Goal: Task Accomplishment & Management: Manage account settings

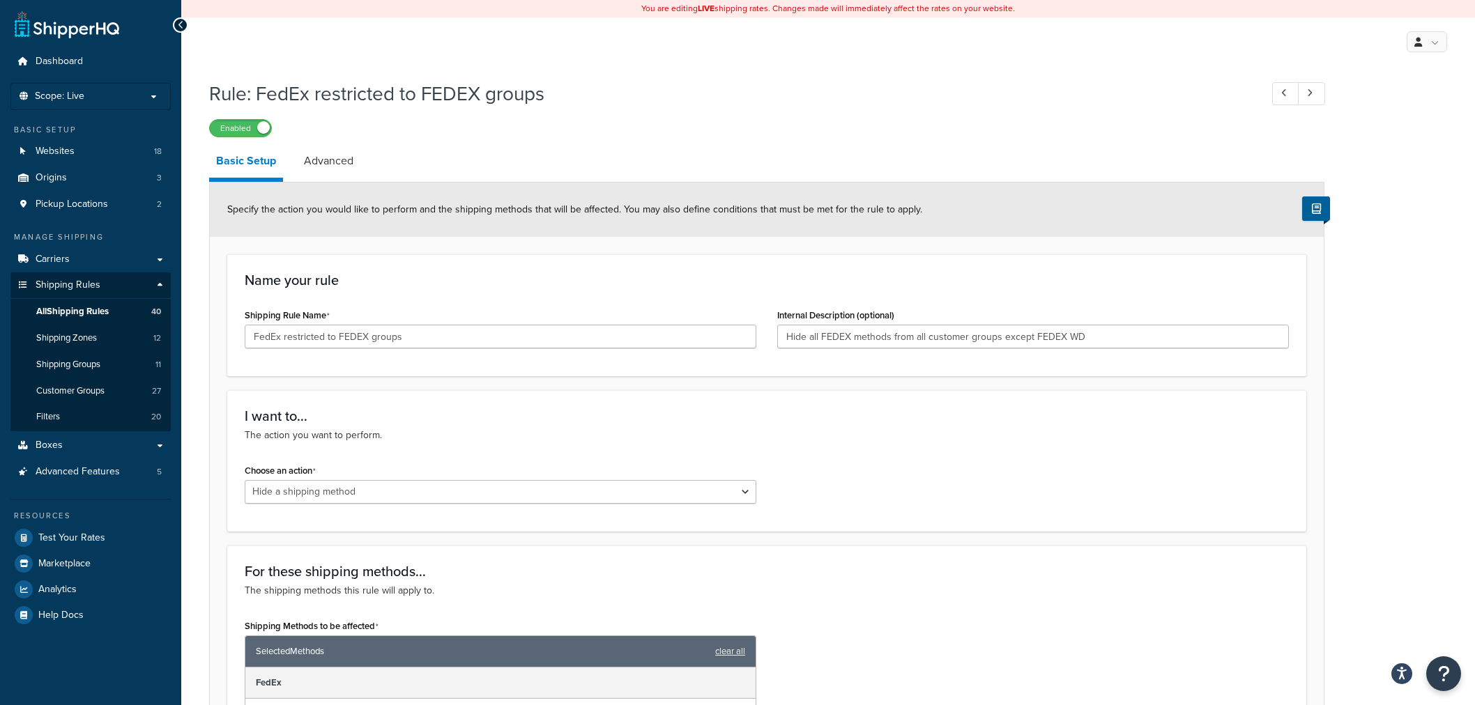
select select "HIDE"
click at [78, 392] on span "Customer Groups" at bounding box center [70, 391] width 68 height 12
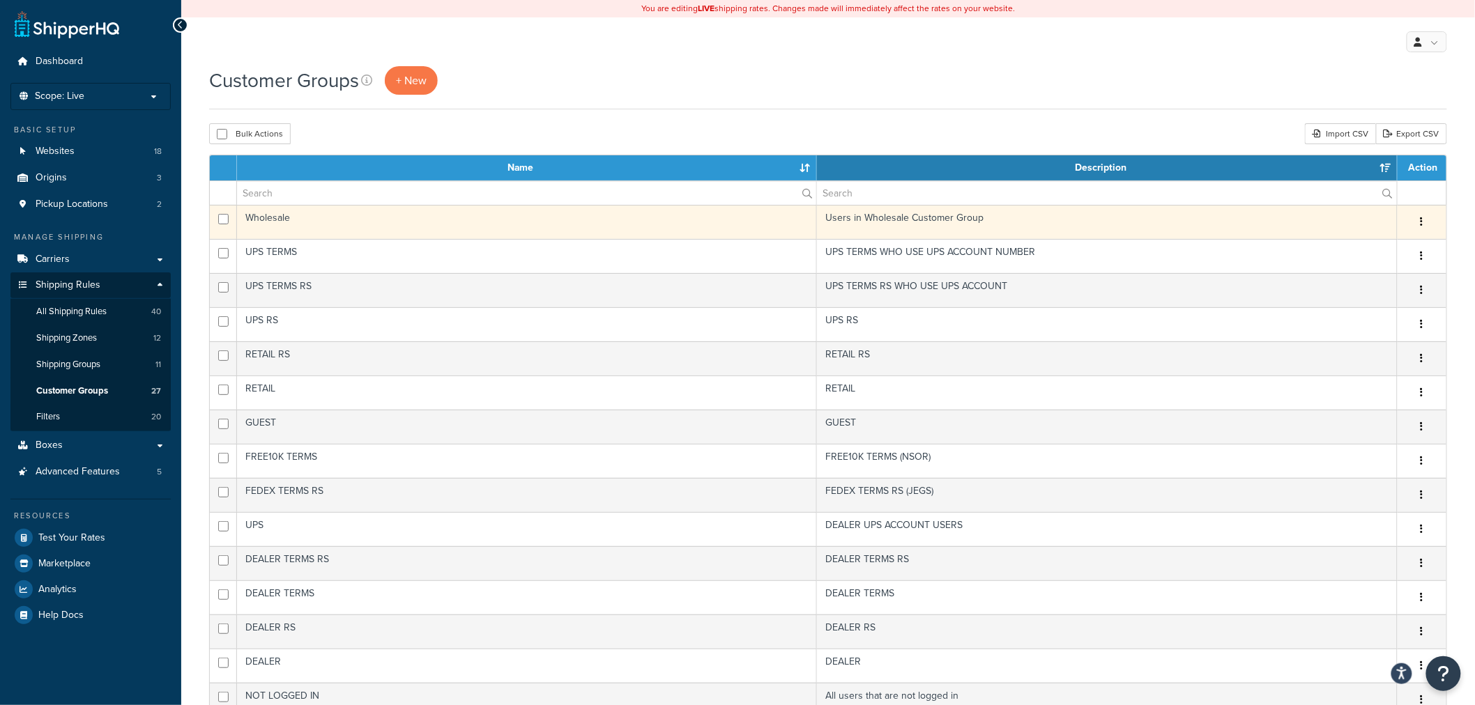
click at [1420, 218] on icon "button" at bounding box center [1421, 222] width 3 height 10
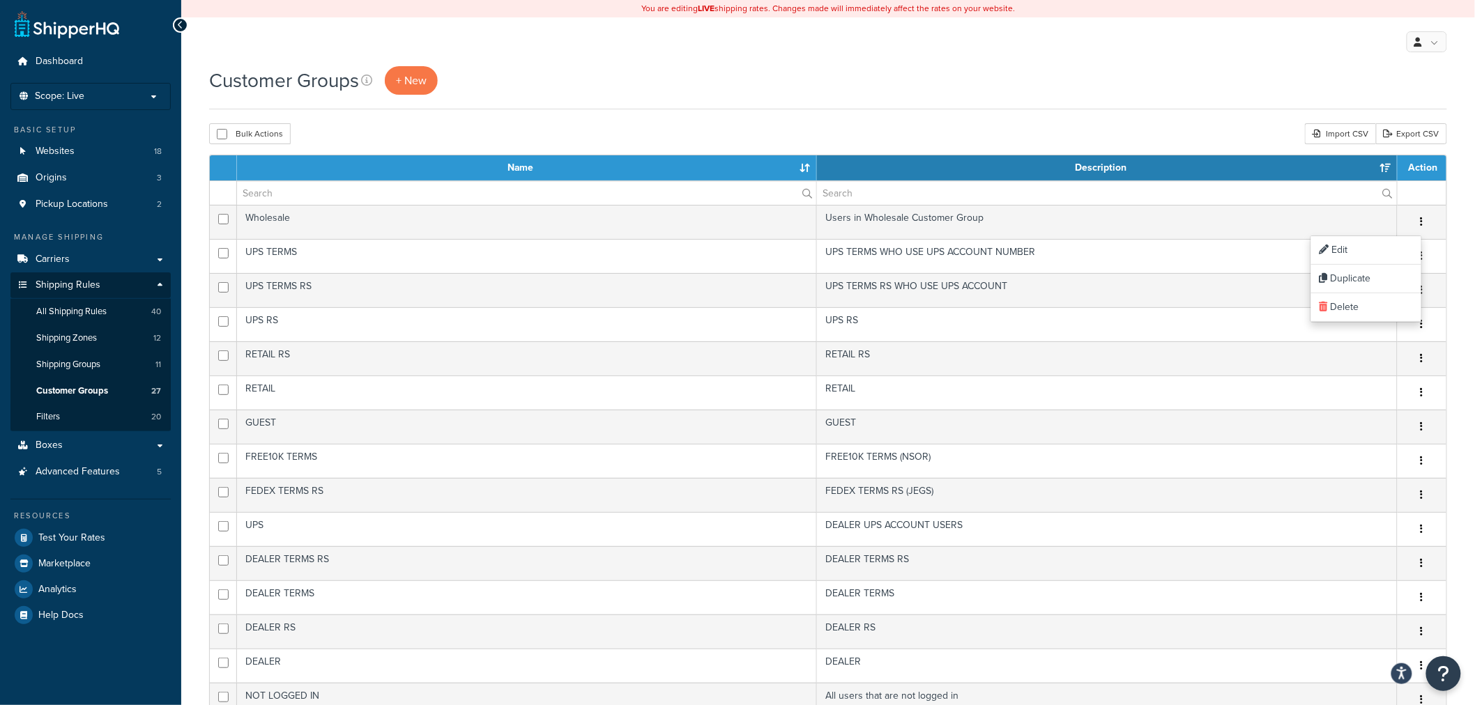
click at [1402, 89] on div "Customer Groups + New" at bounding box center [828, 80] width 1238 height 29
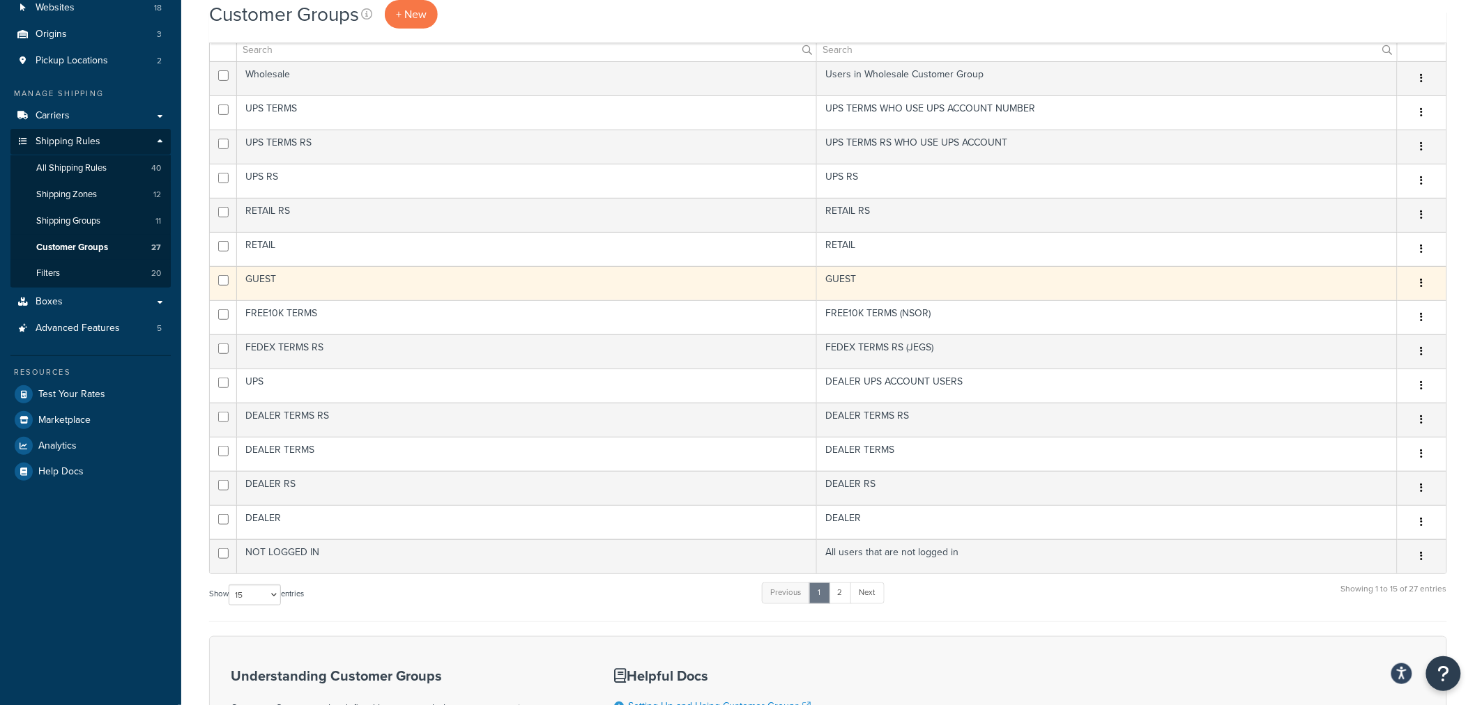
scroll to position [155, 0]
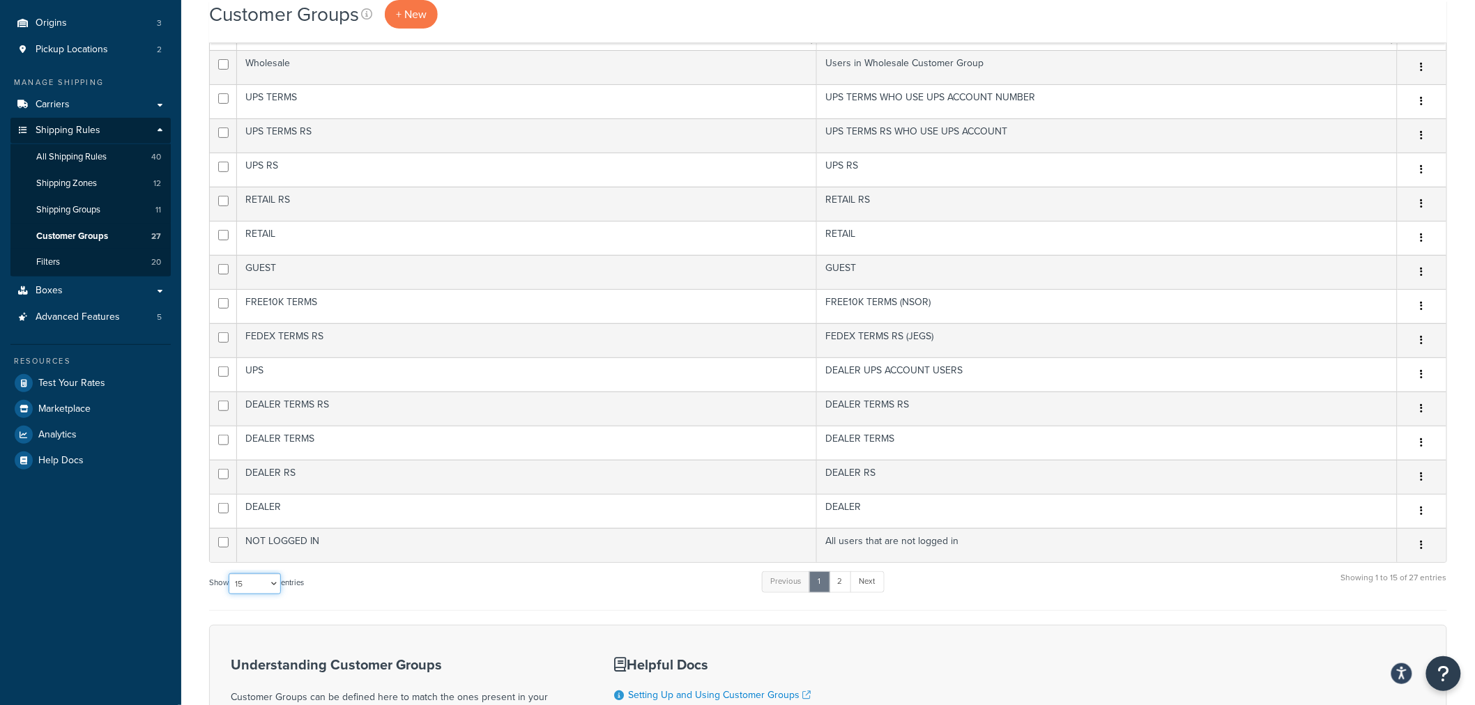
click at [238, 583] on select "10 15 25 50 100" at bounding box center [255, 584] width 52 height 21
select select "50"
click at [230, 594] on select "10 15 25 50 100" at bounding box center [255, 584] width 52 height 21
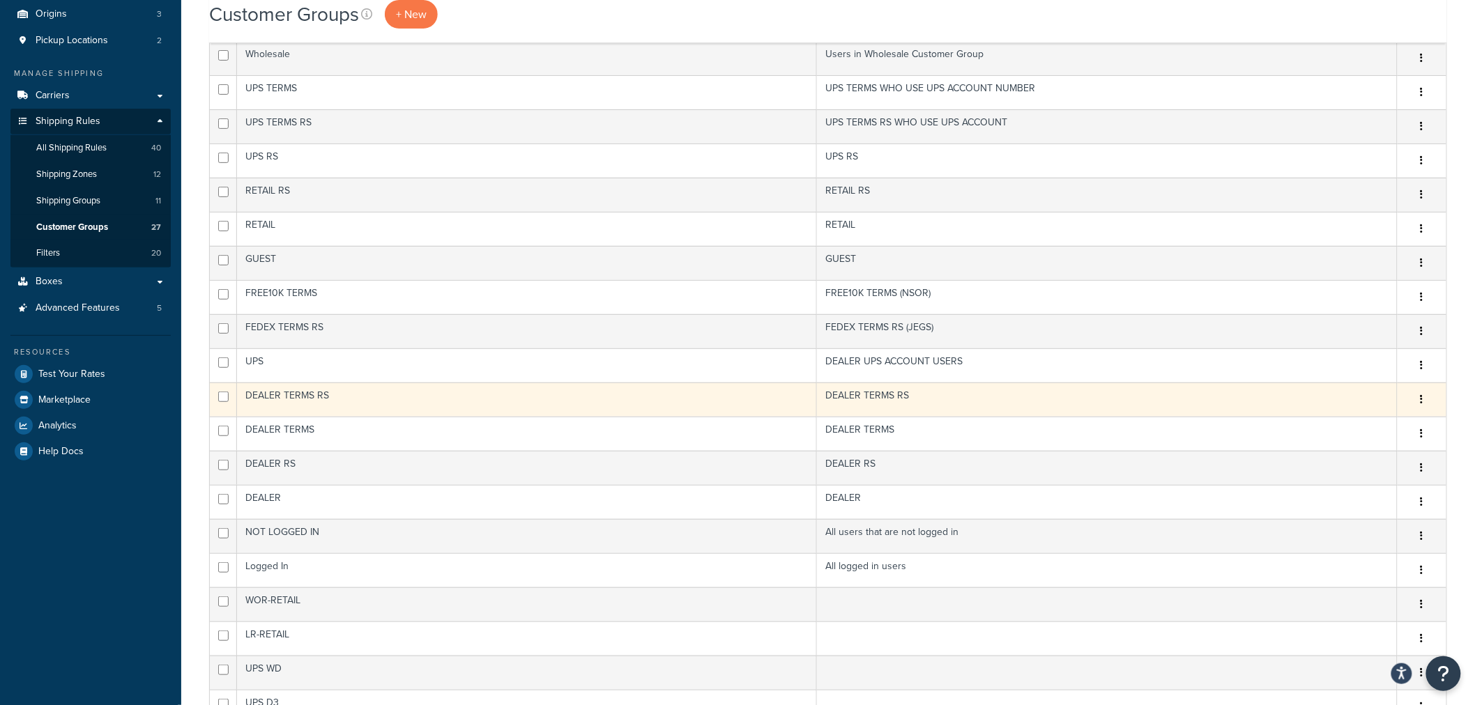
scroll to position [0, 0]
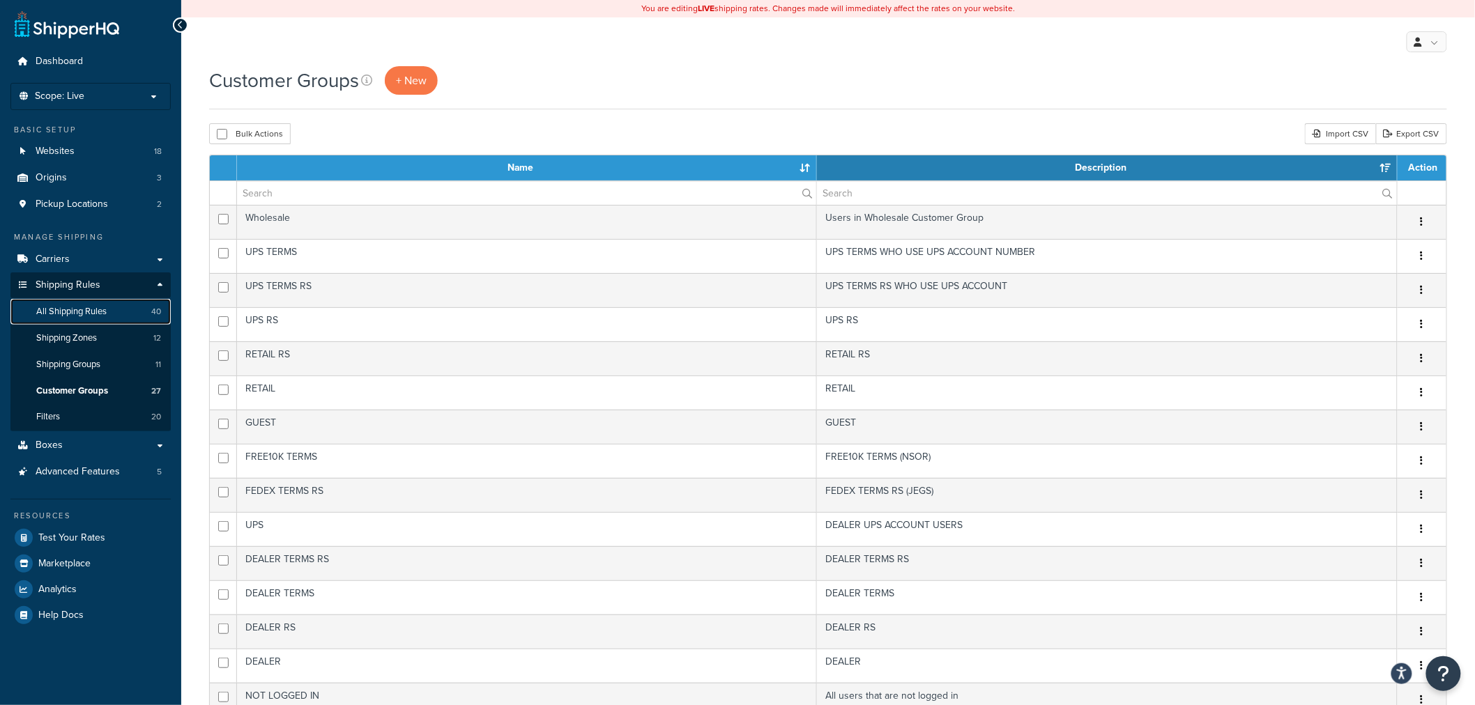
click at [61, 306] on span "All Shipping Rules" at bounding box center [71, 312] width 70 height 12
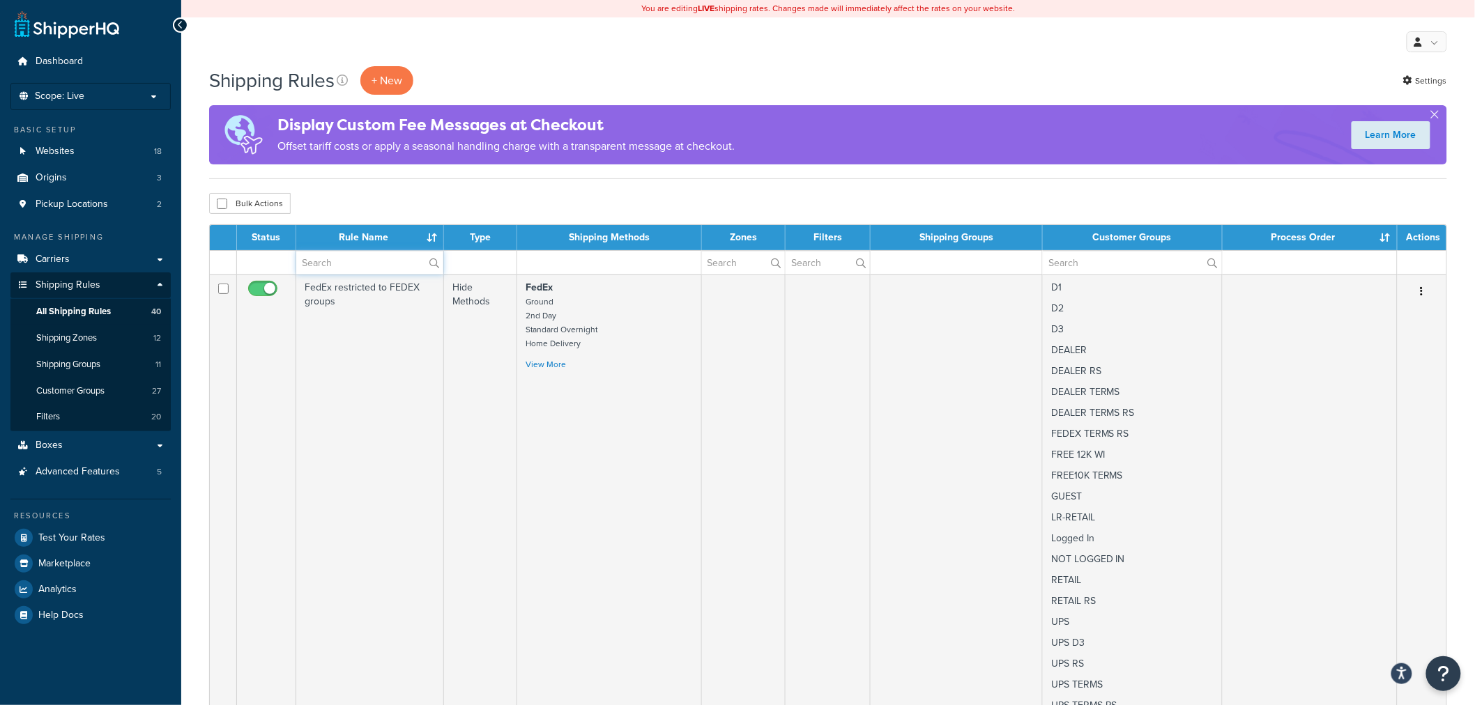
click at [386, 259] on input "text" at bounding box center [369, 263] width 147 height 24
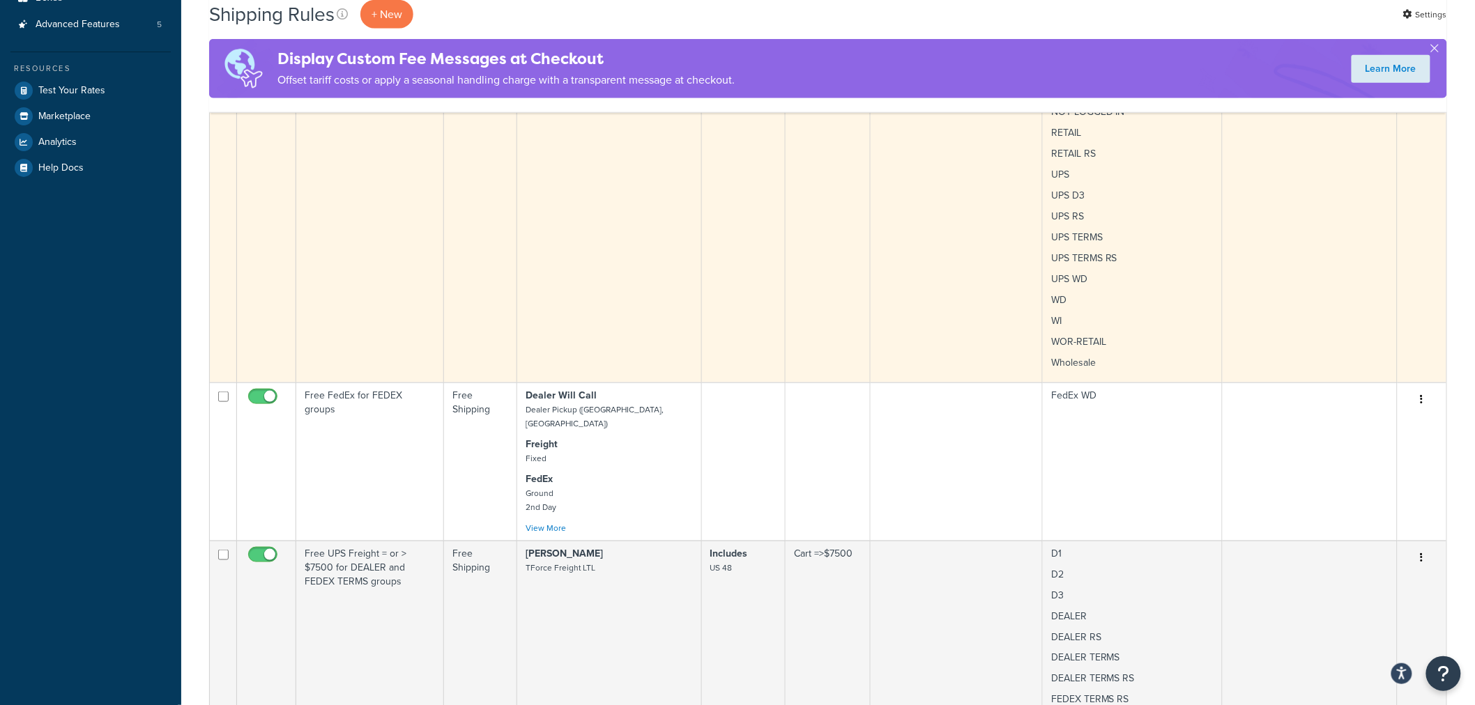
scroll to position [464, 0]
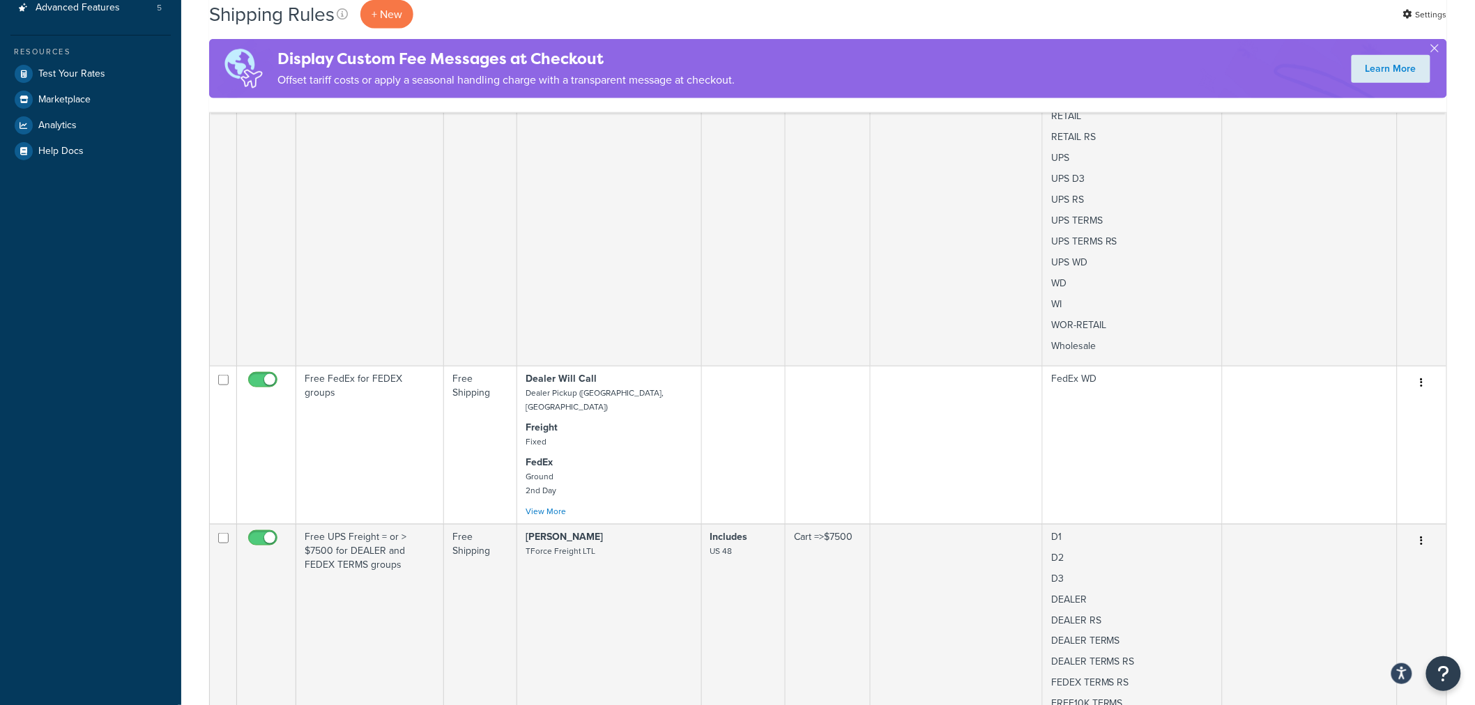
type input "FEDEX"
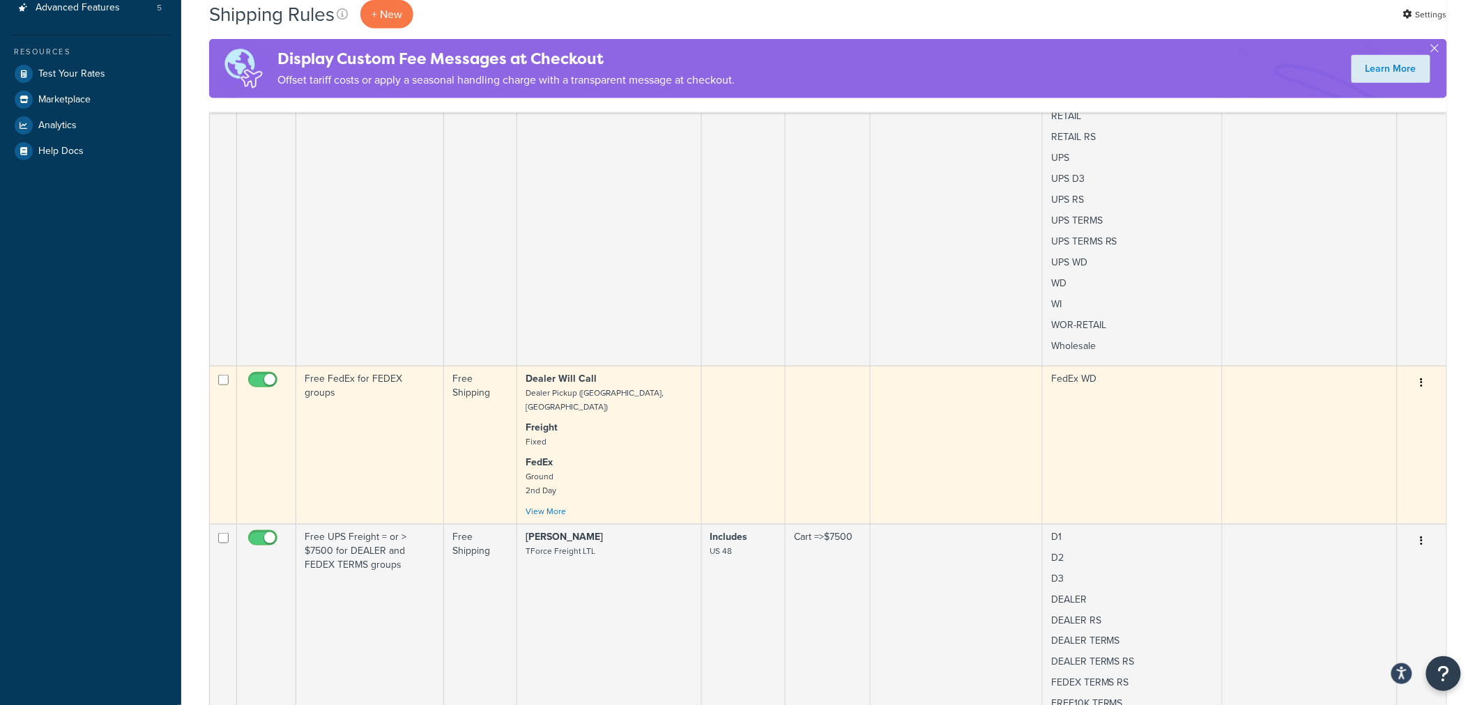
click at [358, 403] on td "Free FedEx for FEDEX groups" at bounding box center [370, 445] width 148 height 158
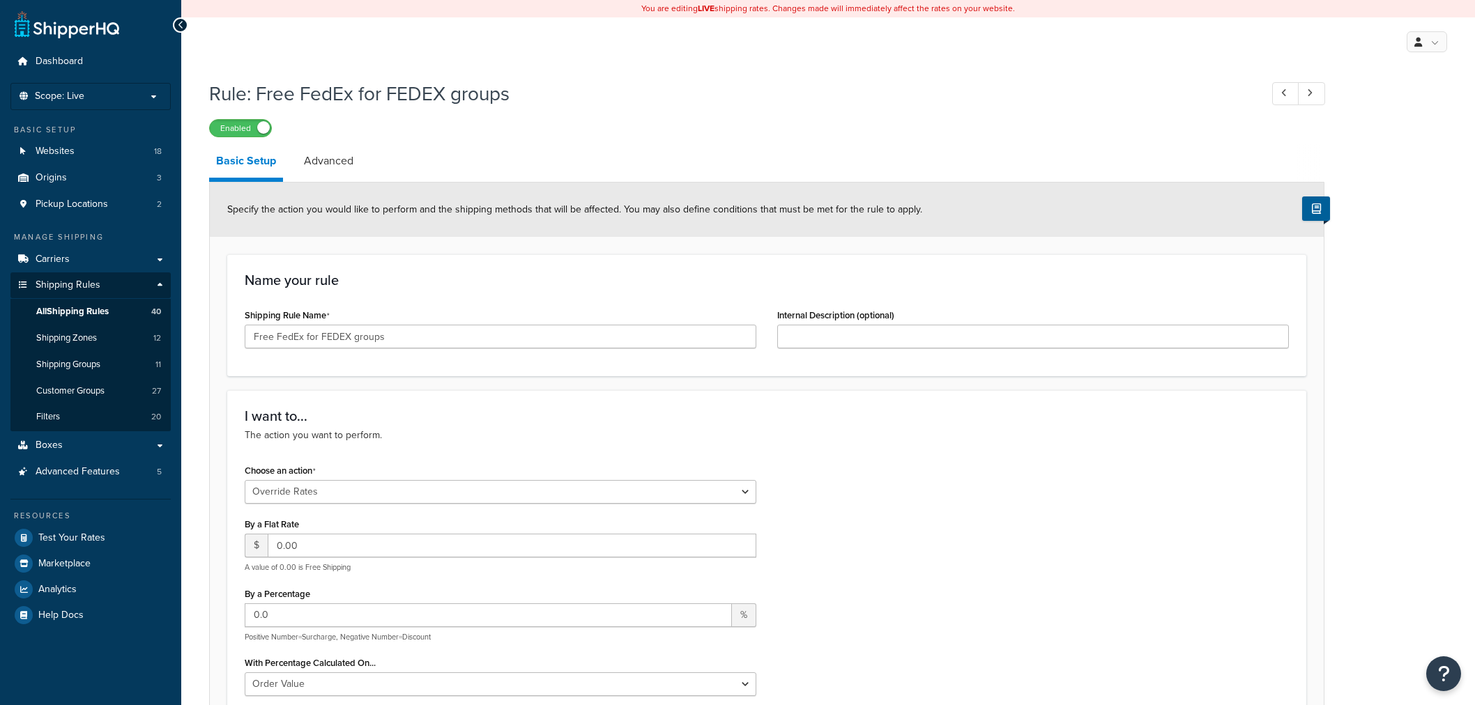
select select "OVERRIDE"
select select "LOCATION"
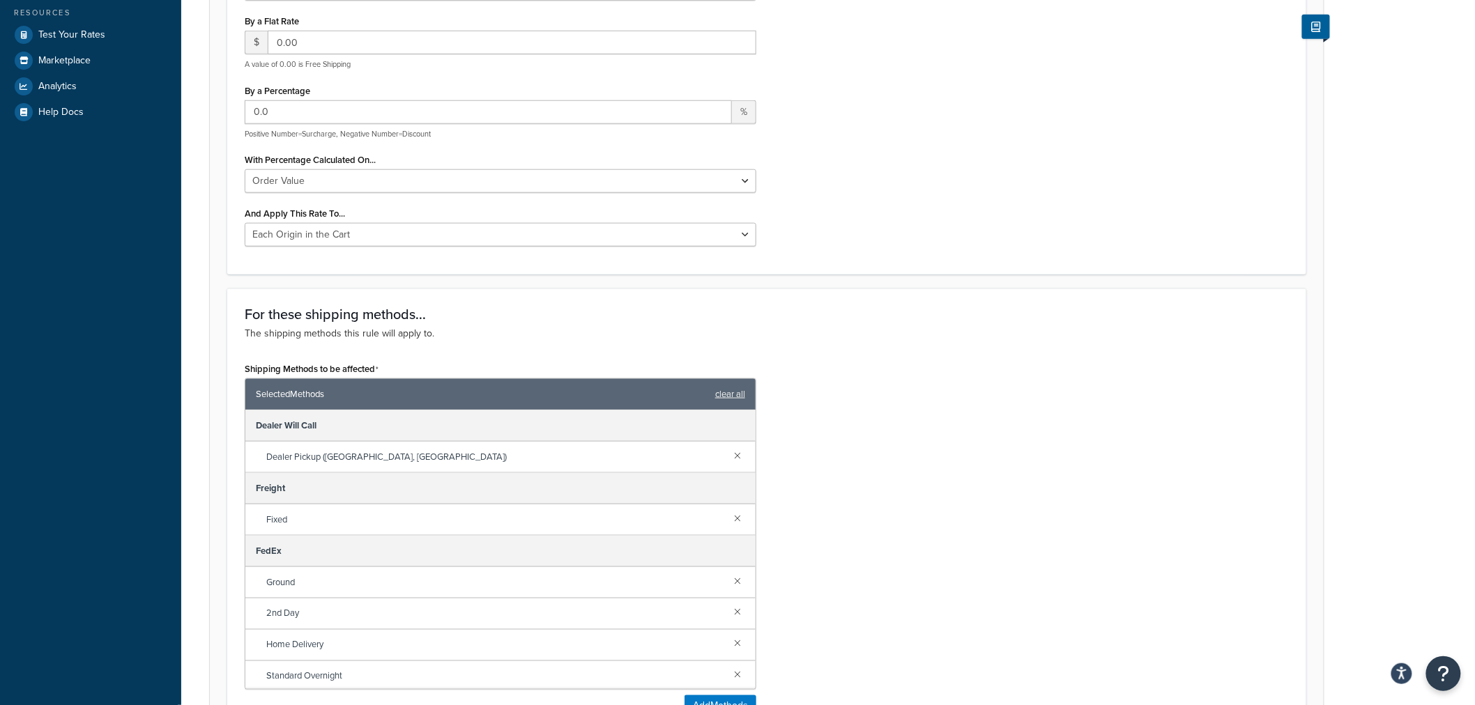
scroll to position [542, 0]
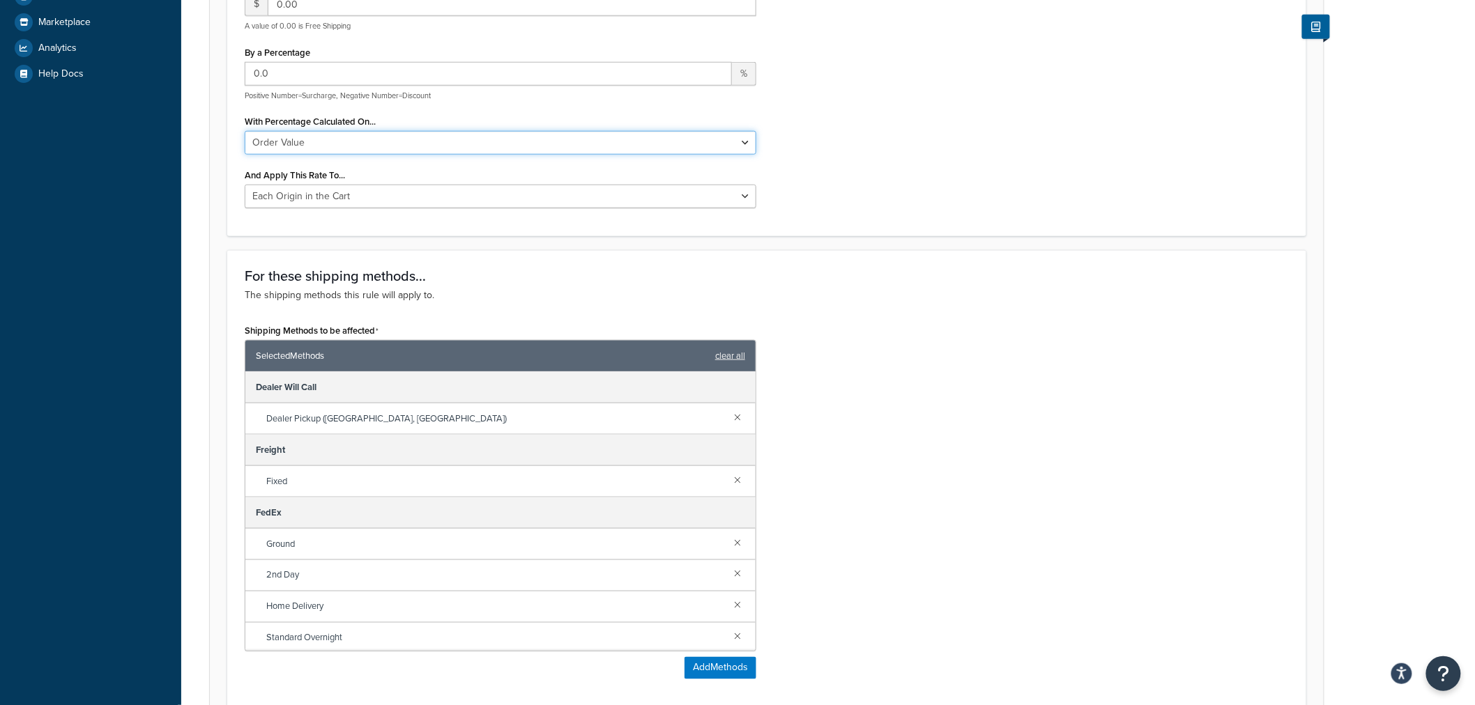
click at [746, 138] on select "Order Value" at bounding box center [501, 143] width 512 height 24
click at [919, 146] on div "Choose an action Choose an action Override Rates Surcharge or discount rates Hi…" at bounding box center [766, 69] width 1065 height 300
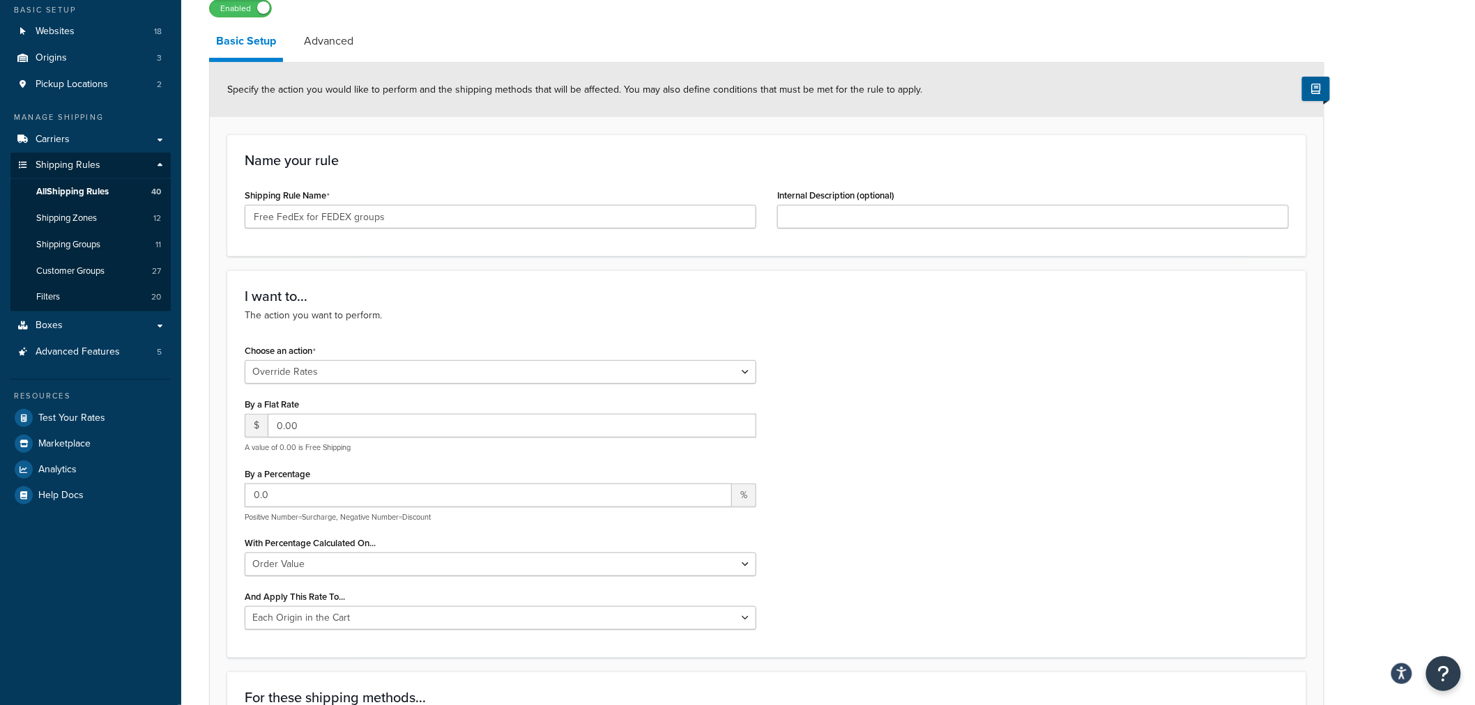
scroll to position [0, 0]
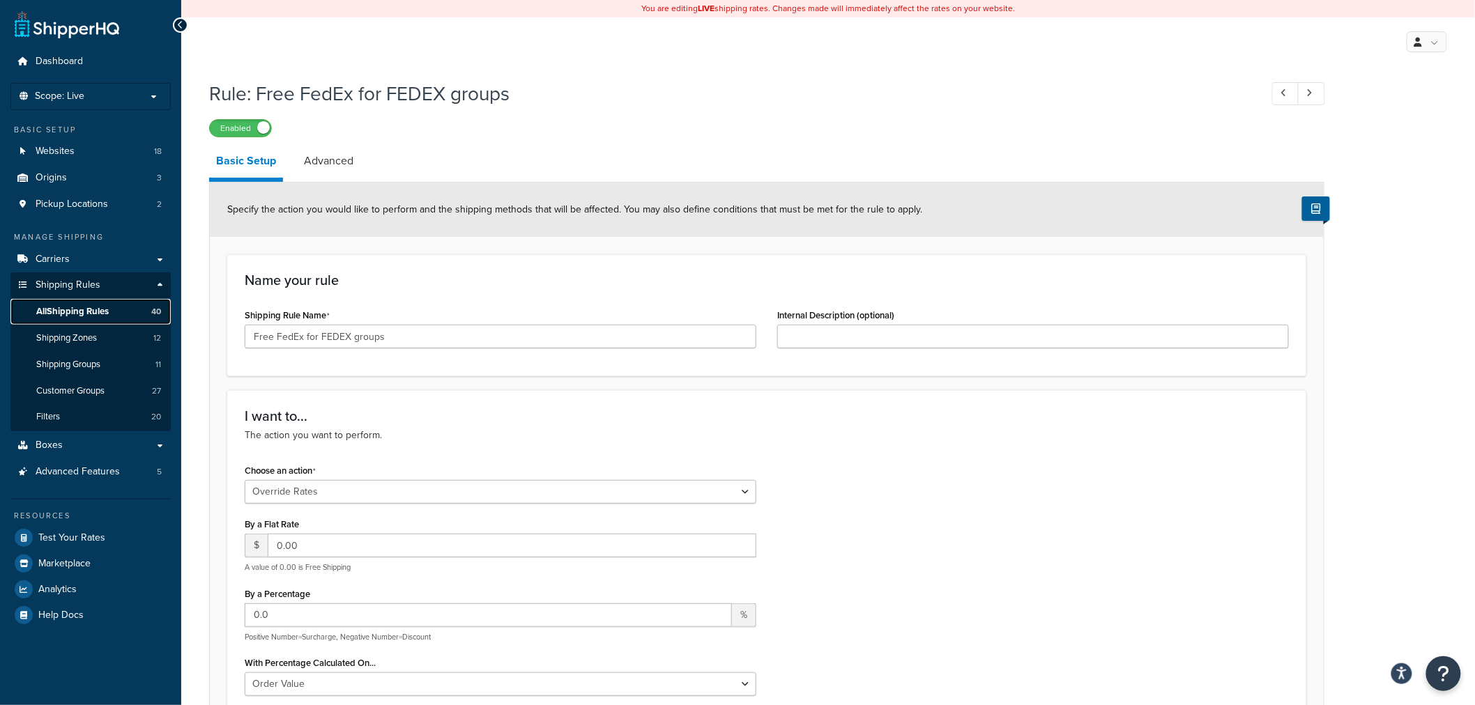
click at [54, 309] on span "All Shipping Rules" at bounding box center [72, 312] width 72 height 12
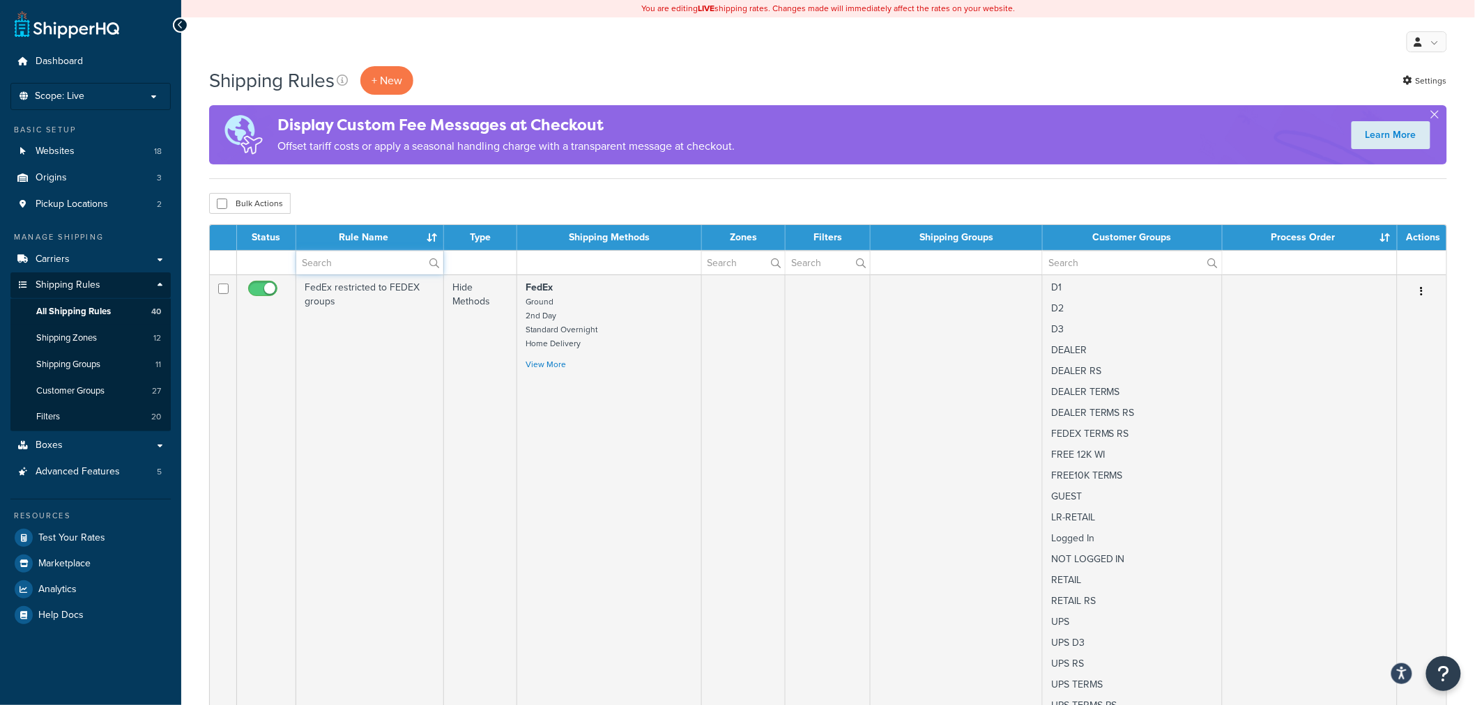
click at [351, 266] on input "text" at bounding box center [369, 263] width 147 height 24
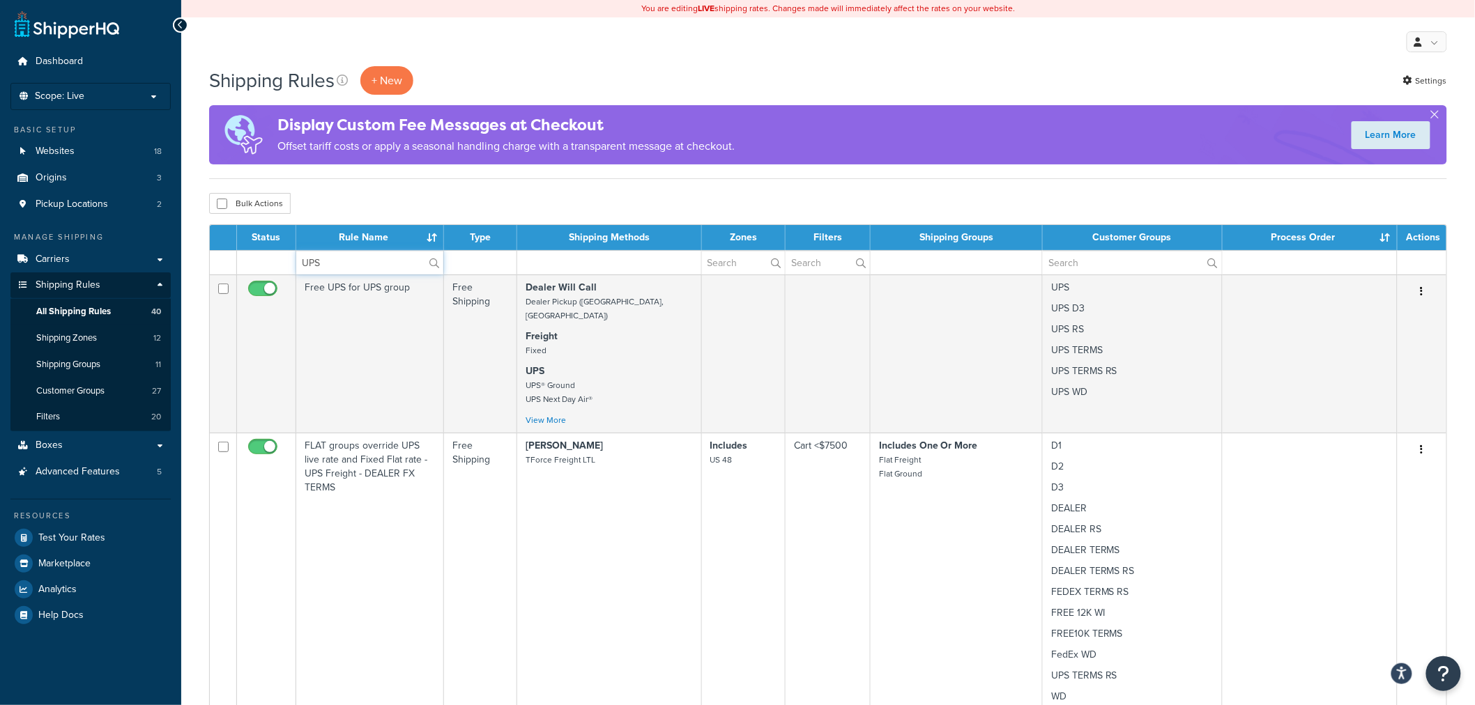
type input "UPS"
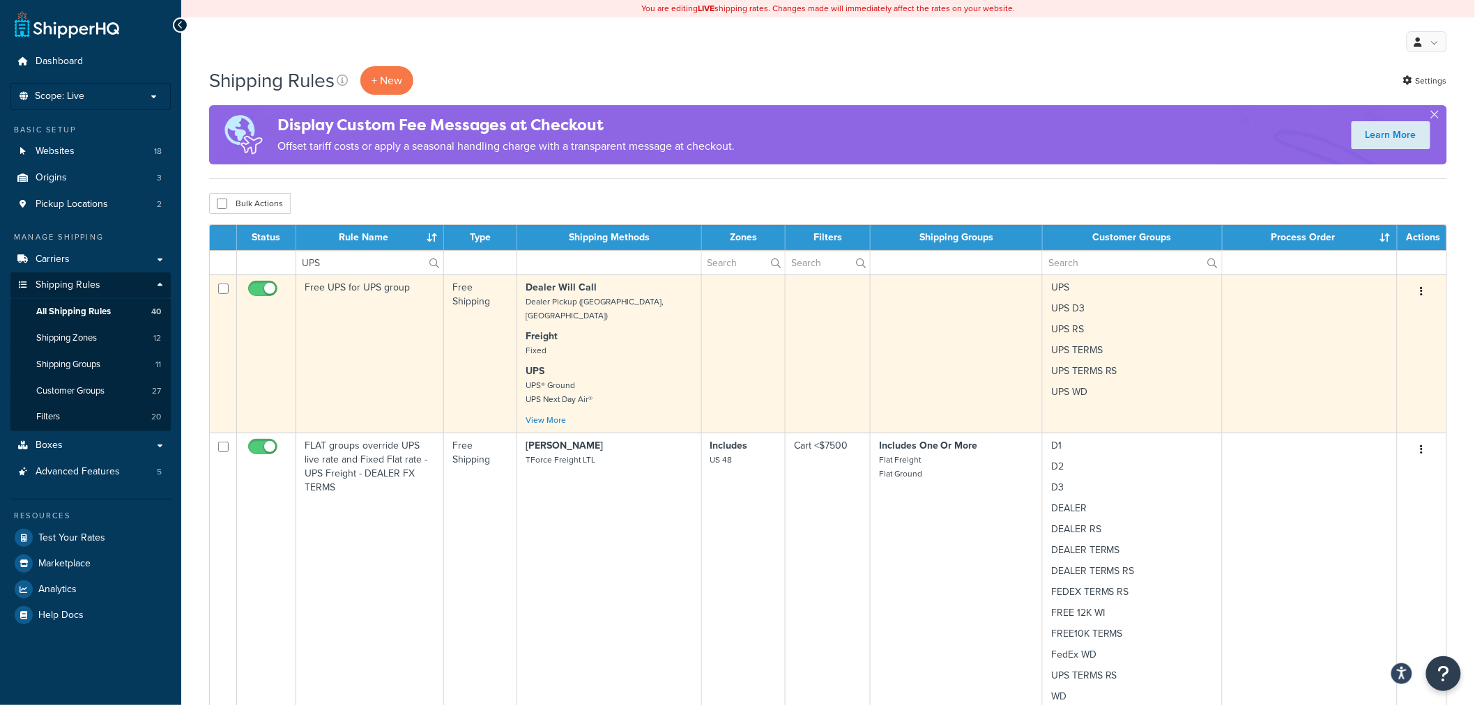
click at [396, 293] on td "Free UPS for UPS group" at bounding box center [370, 354] width 148 height 158
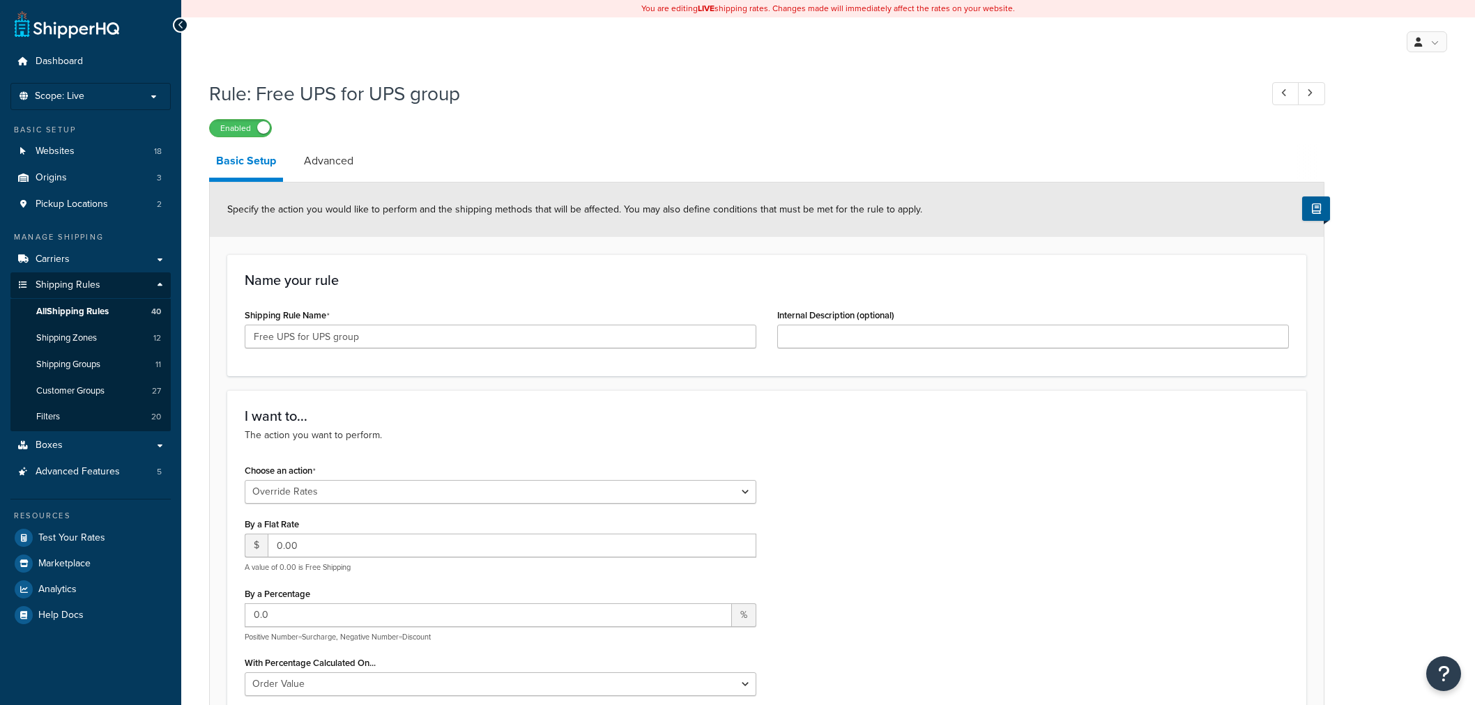
select select "OVERRIDE"
select select "LOCATION"
click at [440, 337] on input "Free UPS for UPS group" at bounding box center [501, 337] width 512 height 24
type input "Free UPS for UPS groups"
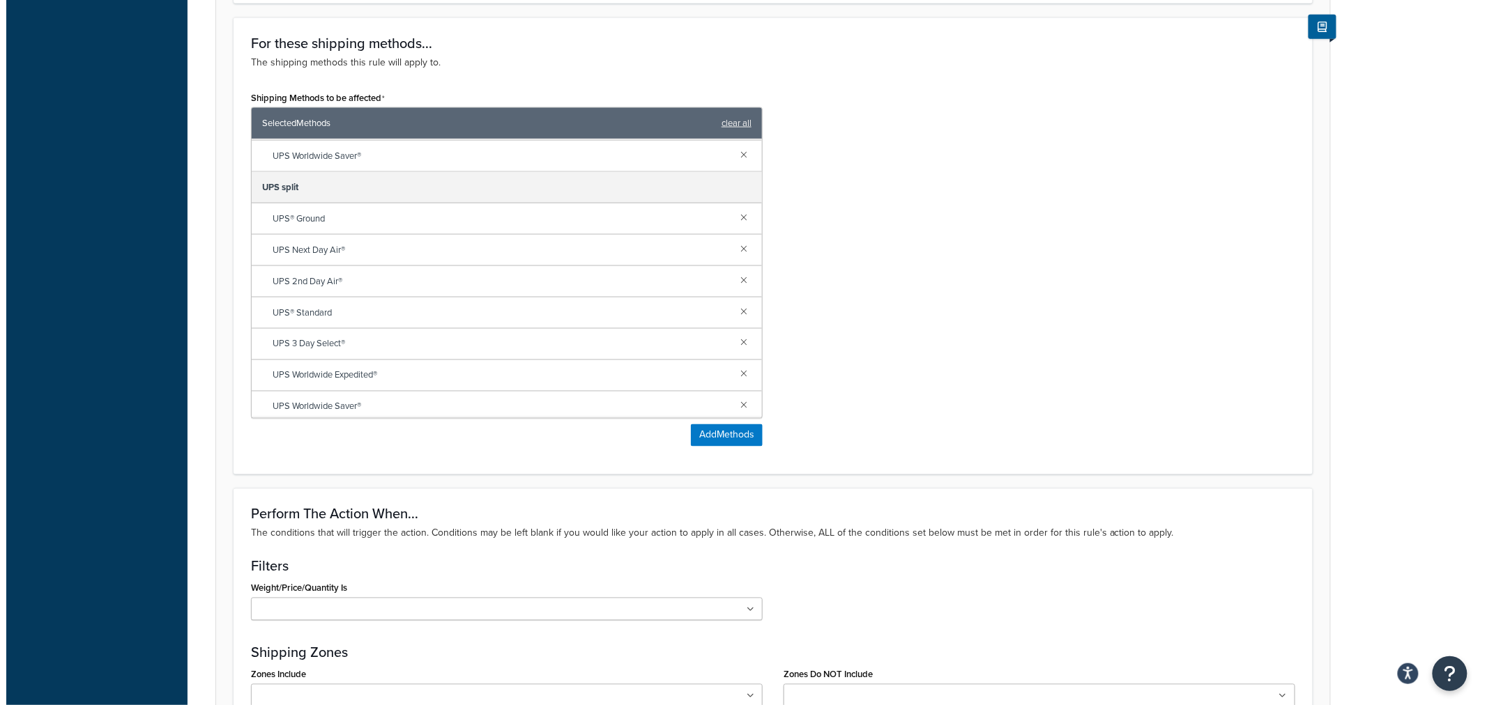
scroll to position [412, 0]
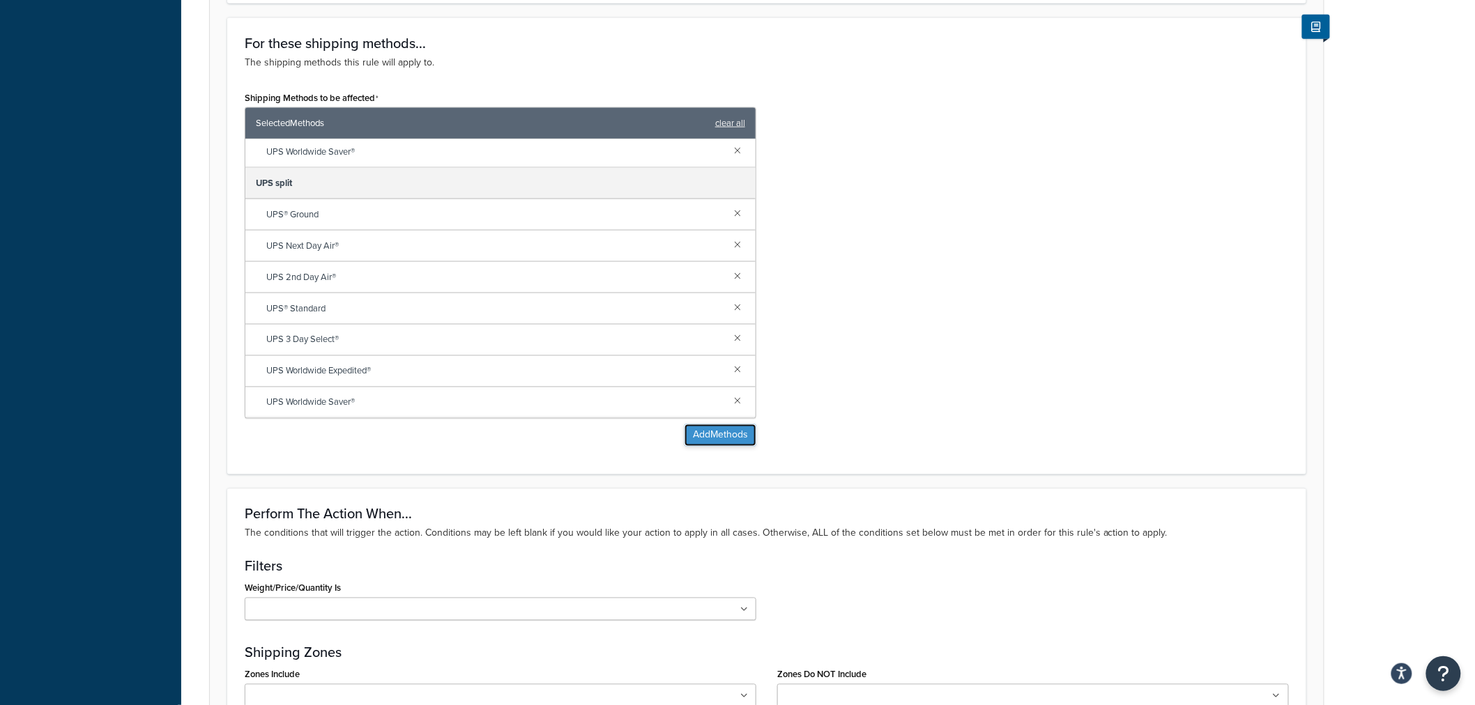
click at [693, 433] on button "Add Methods" at bounding box center [720, 435] width 72 height 22
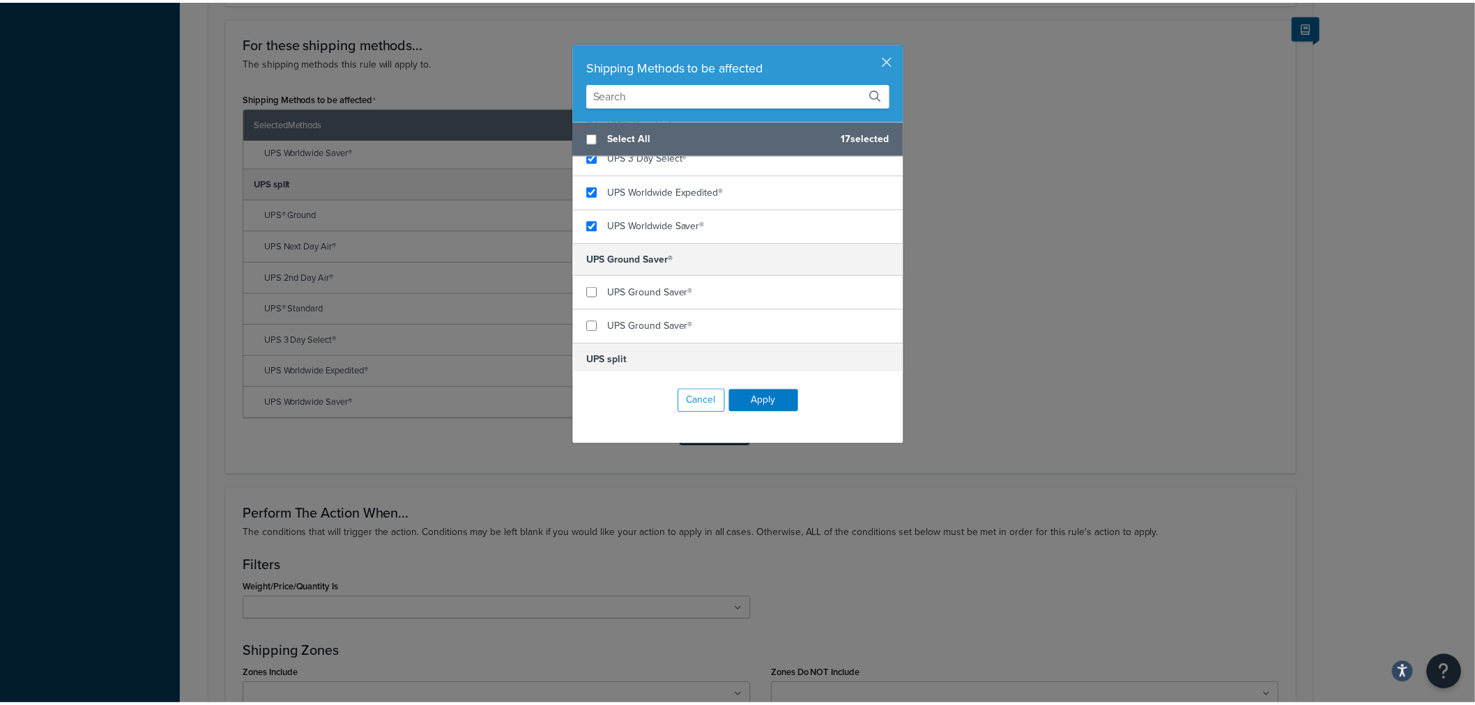
scroll to position [1161, 0]
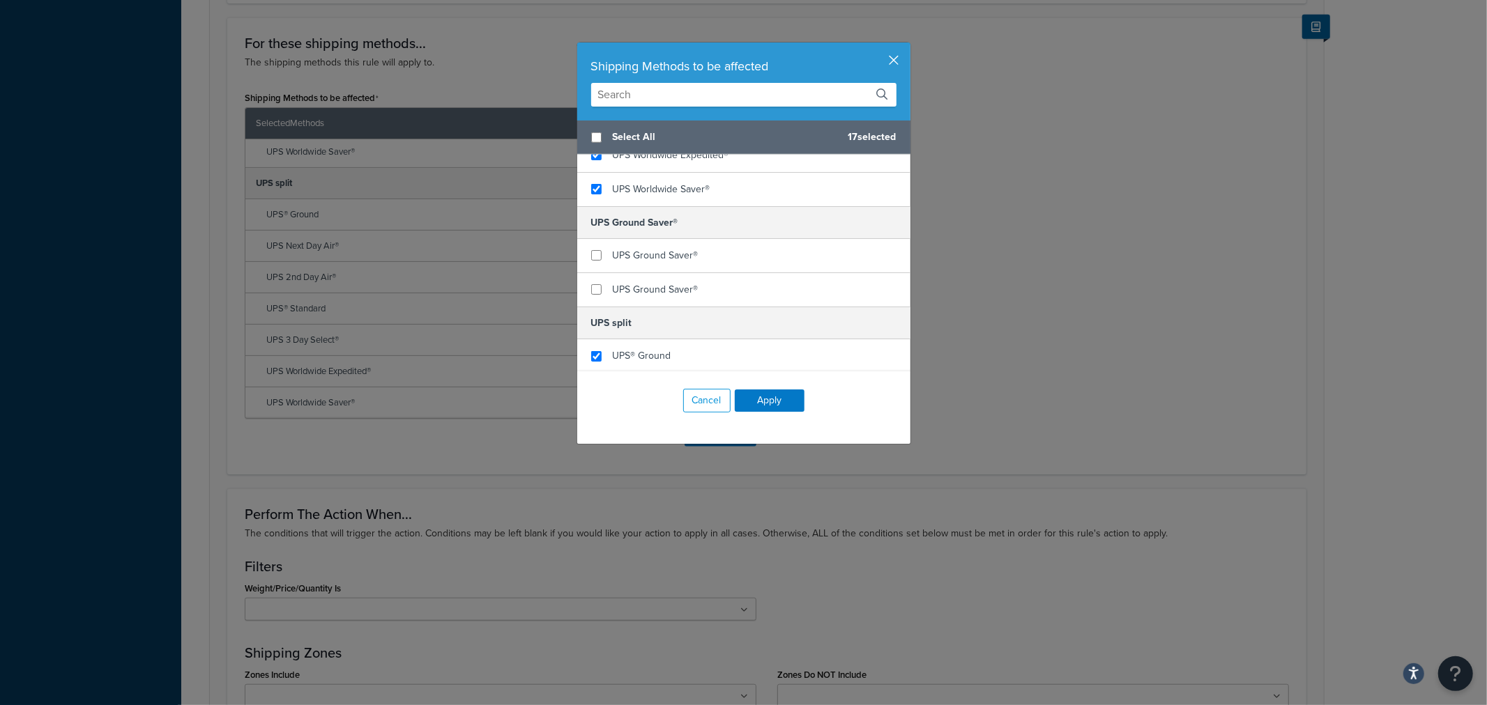
click at [907, 46] on button "button" at bounding box center [908, 44] width 3 height 3
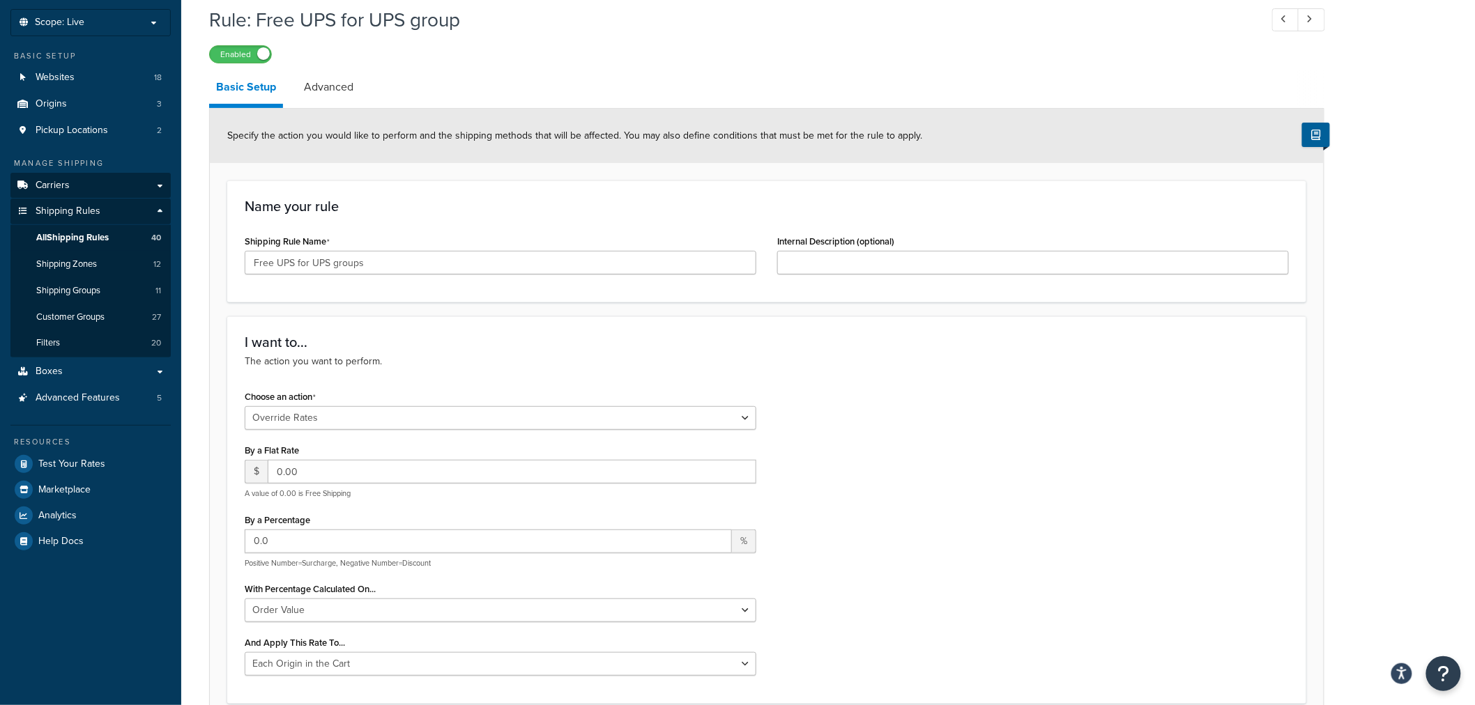
scroll to position [0, 0]
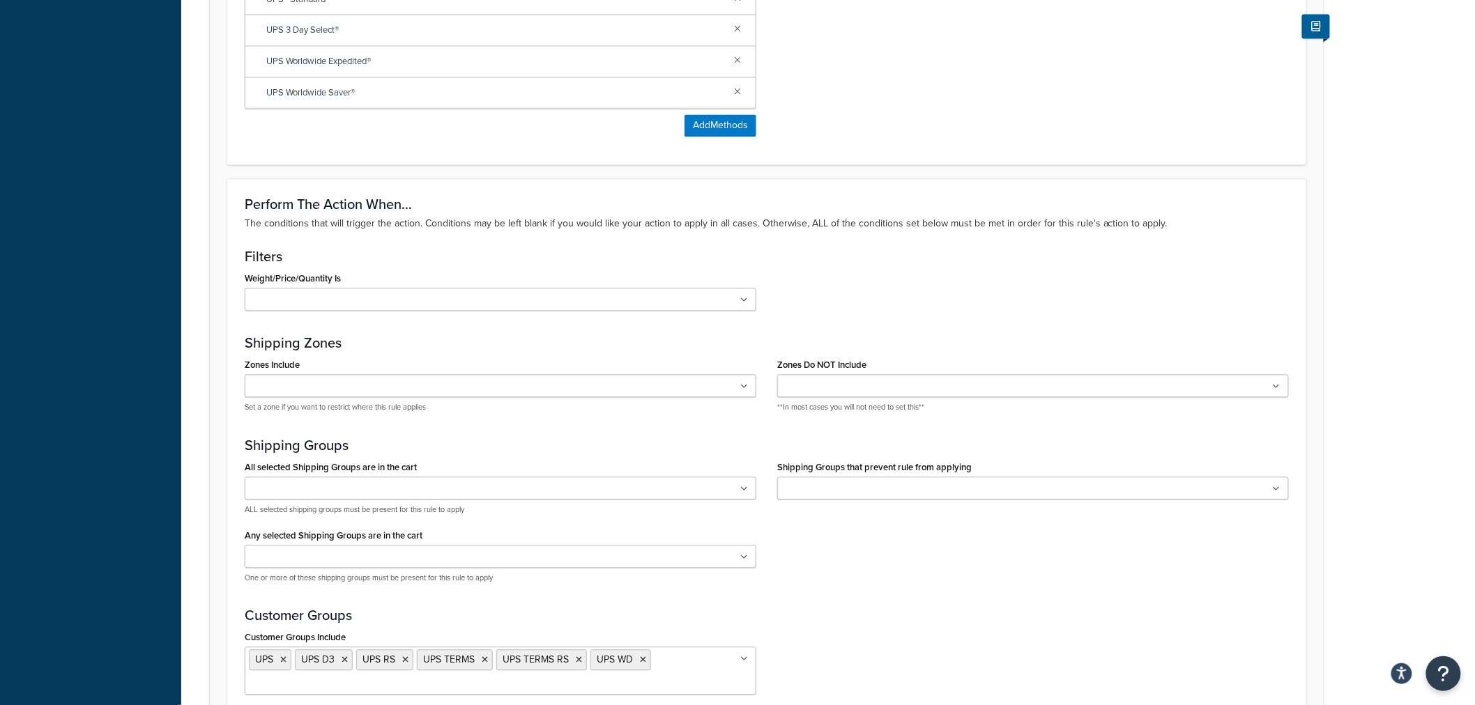
scroll to position [1244, 0]
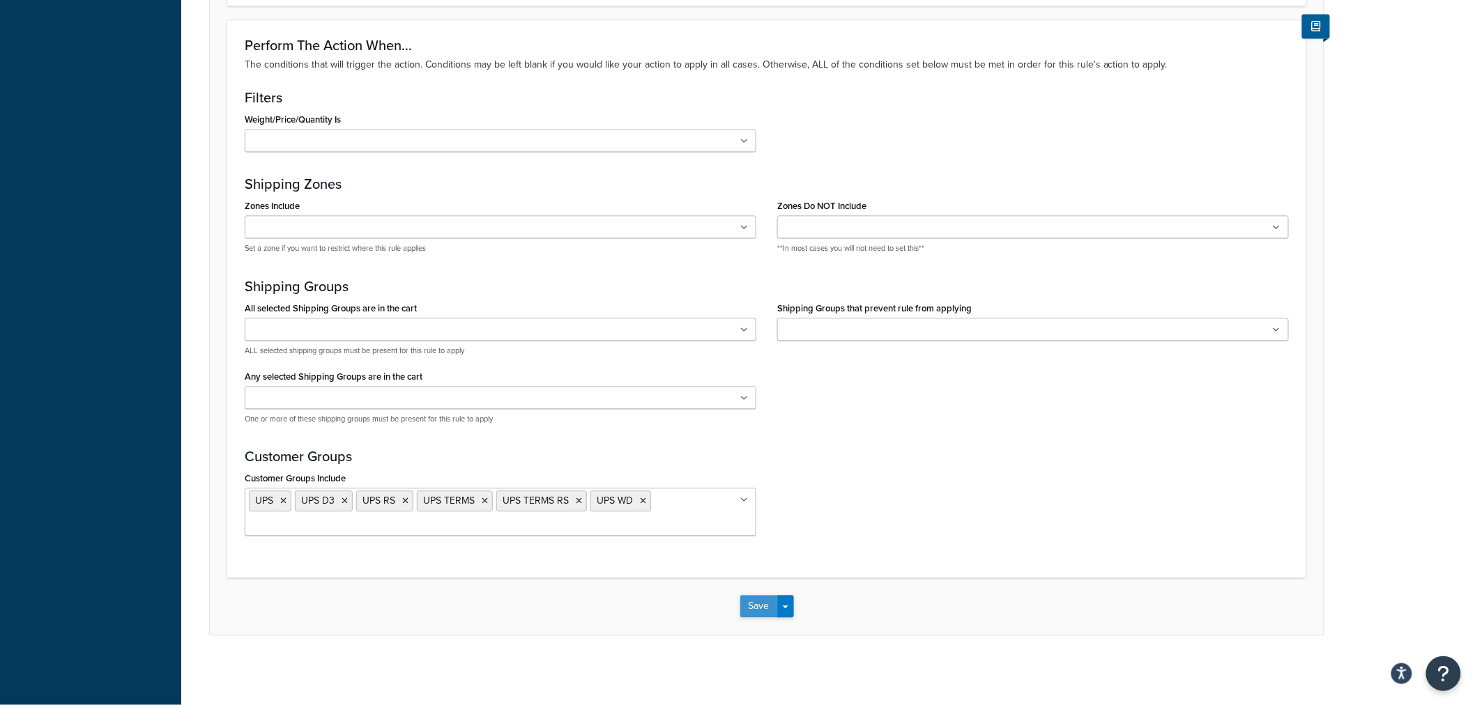
click at [746, 608] on button "Save" at bounding box center [759, 606] width 38 height 22
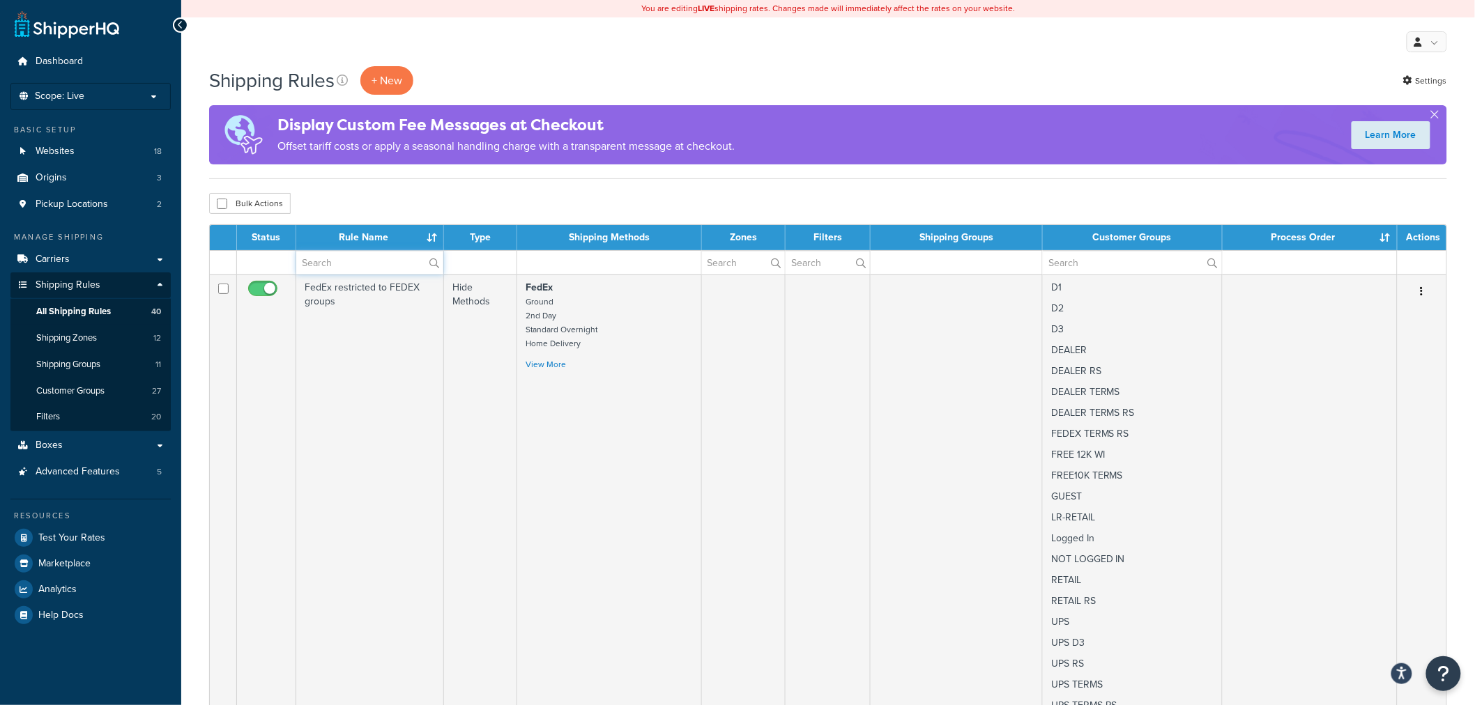
click at [366, 261] on input "text" at bounding box center [369, 263] width 147 height 24
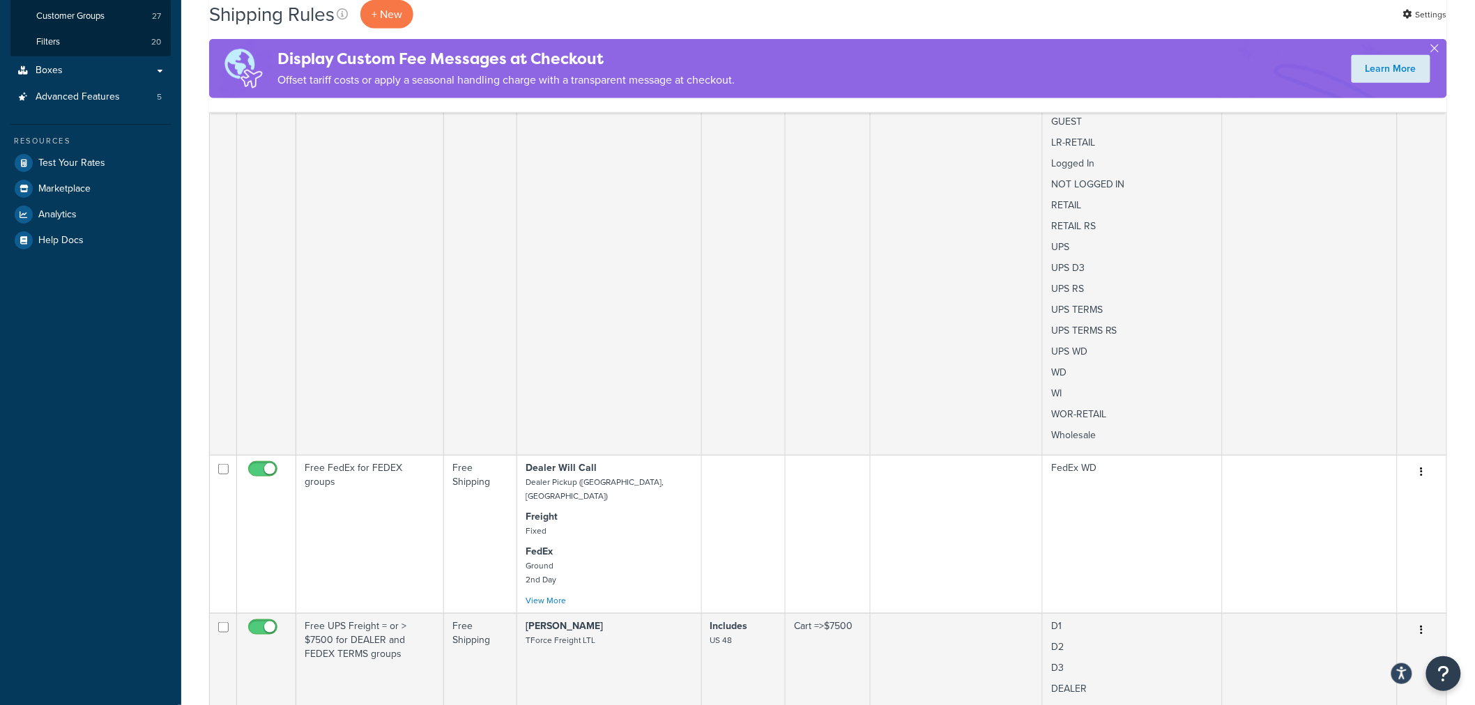
scroll to position [464, 0]
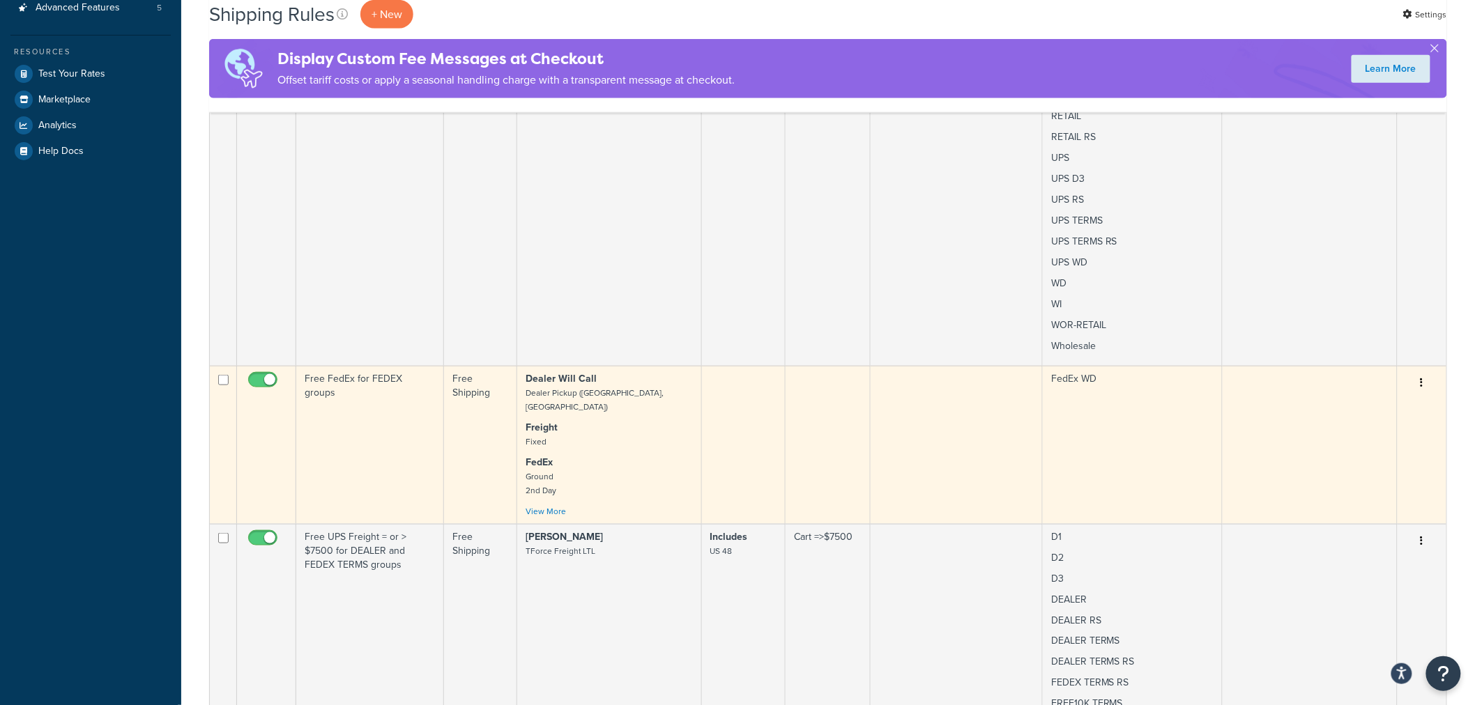
type input "FEDEX"
click at [365, 394] on td "Free FedEx for FEDEX groups" at bounding box center [370, 445] width 148 height 158
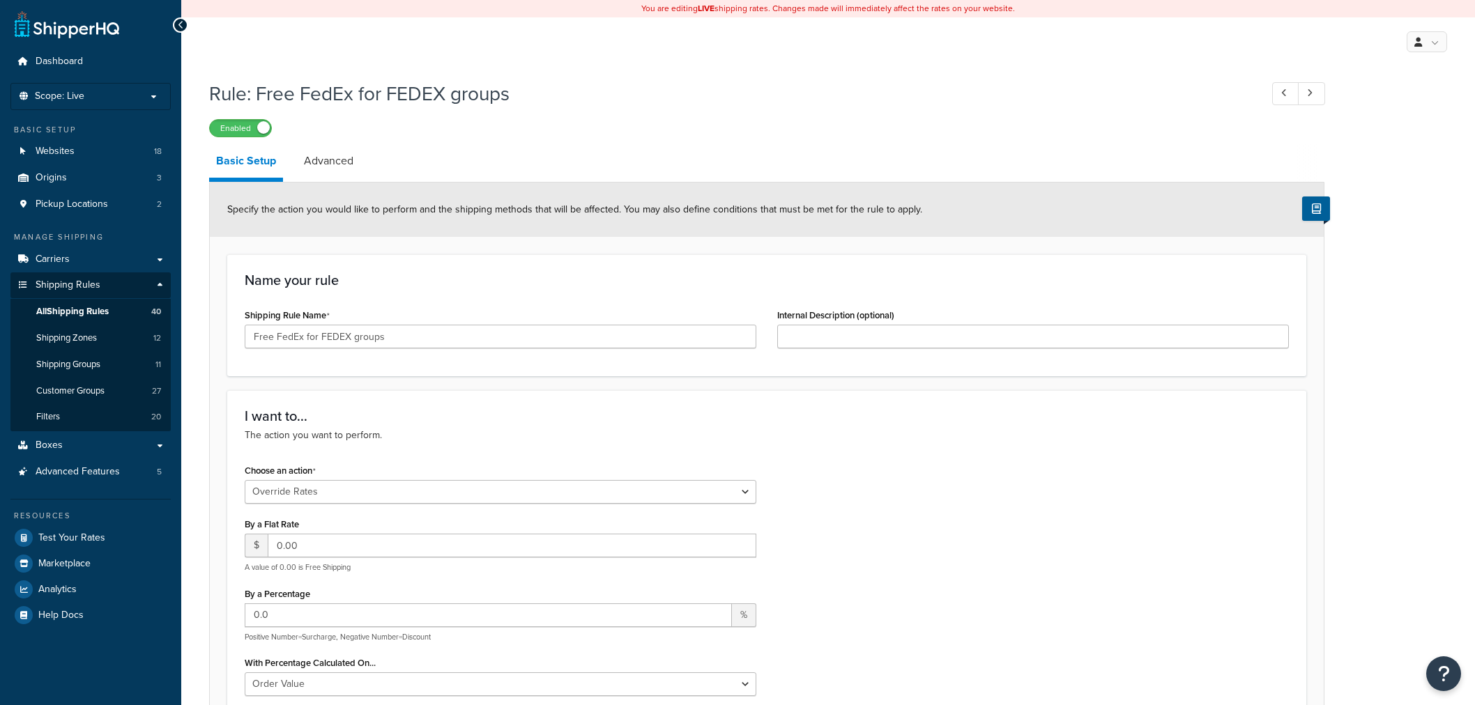
select select "OVERRIDE"
select select "LOCATION"
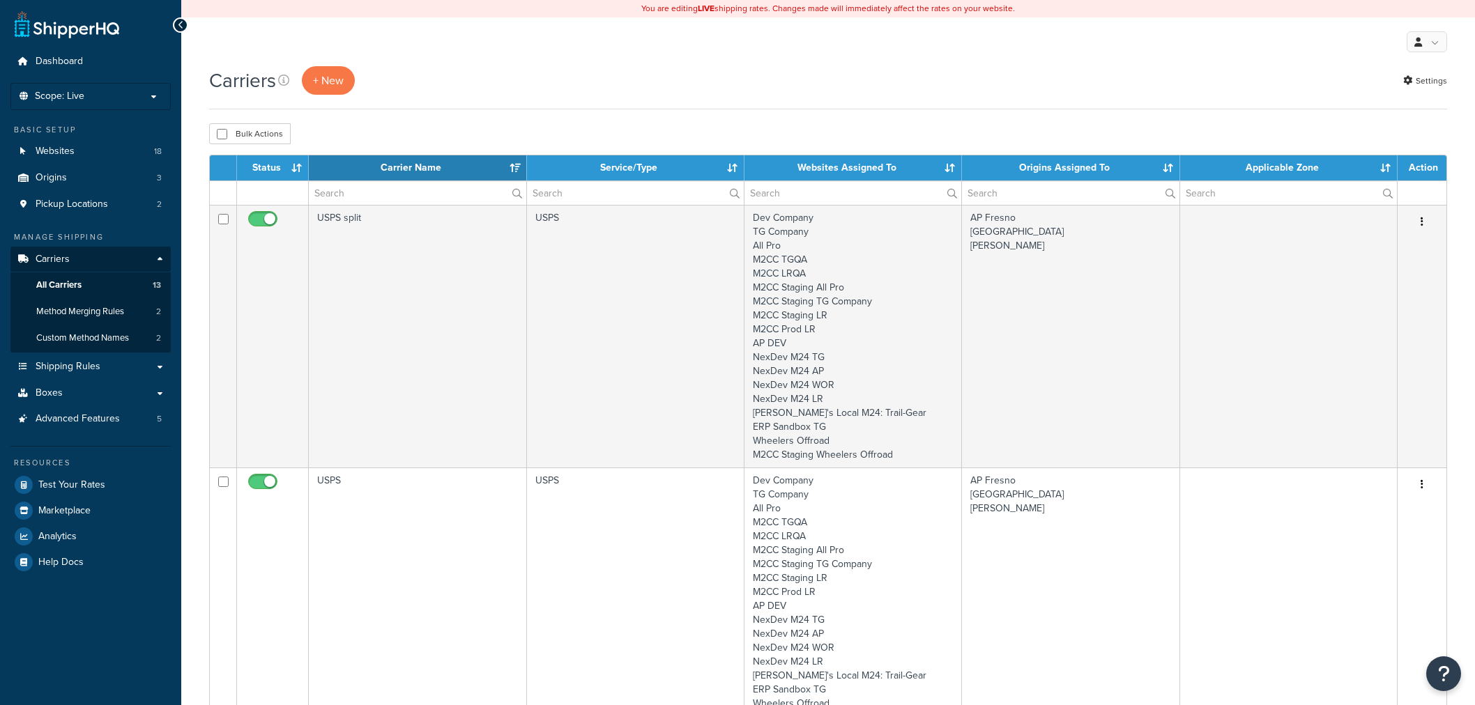
select select "15"
click at [401, 195] on input "text" at bounding box center [417, 193] width 217 height 24
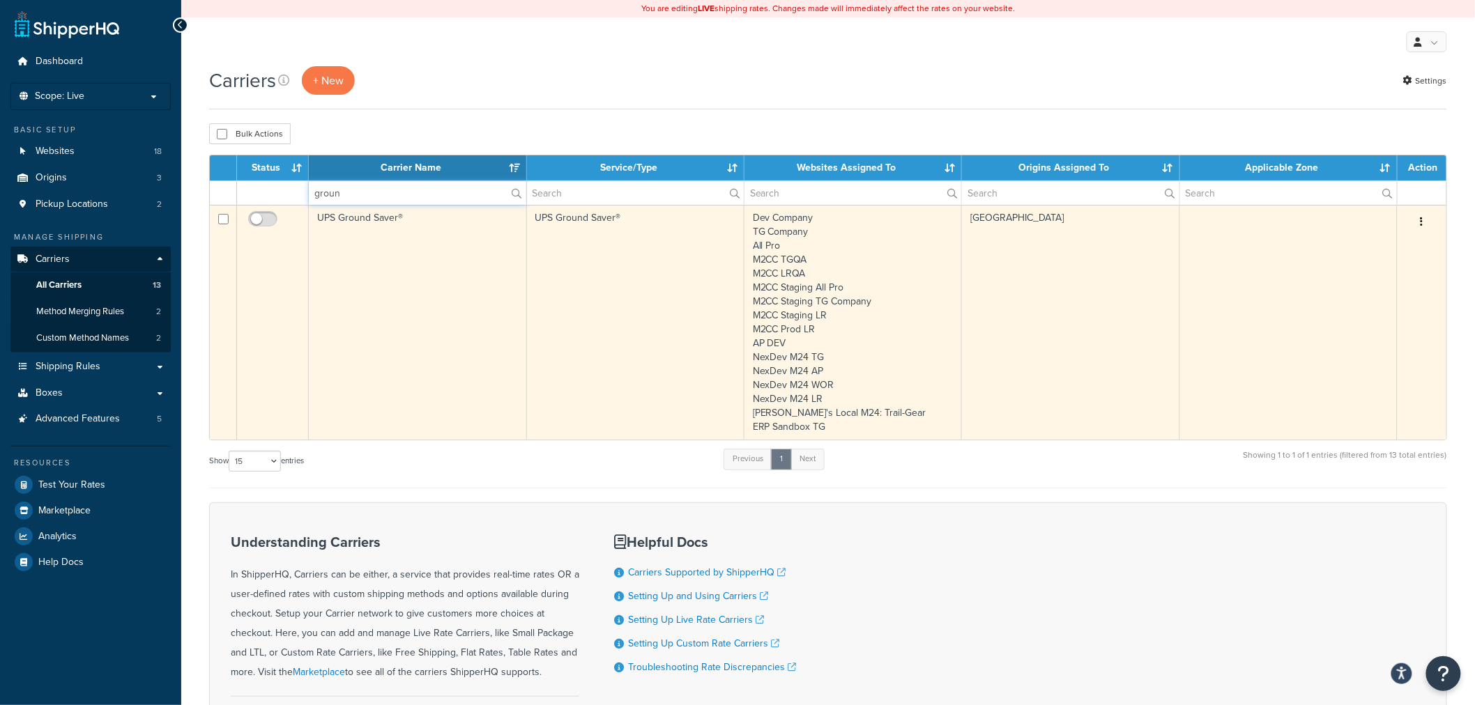
type input "groun"
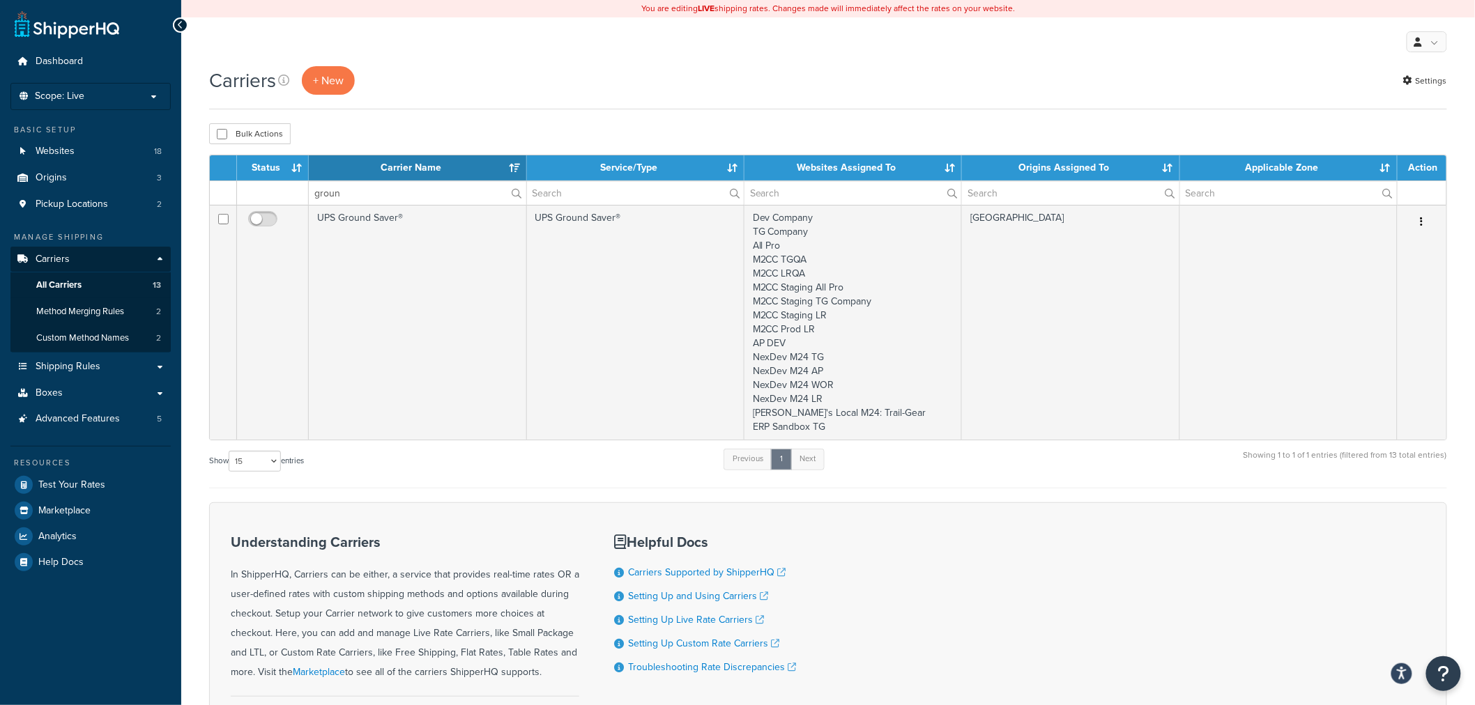
click at [1422, 224] on icon "button" at bounding box center [1421, 222] width 3 height 10
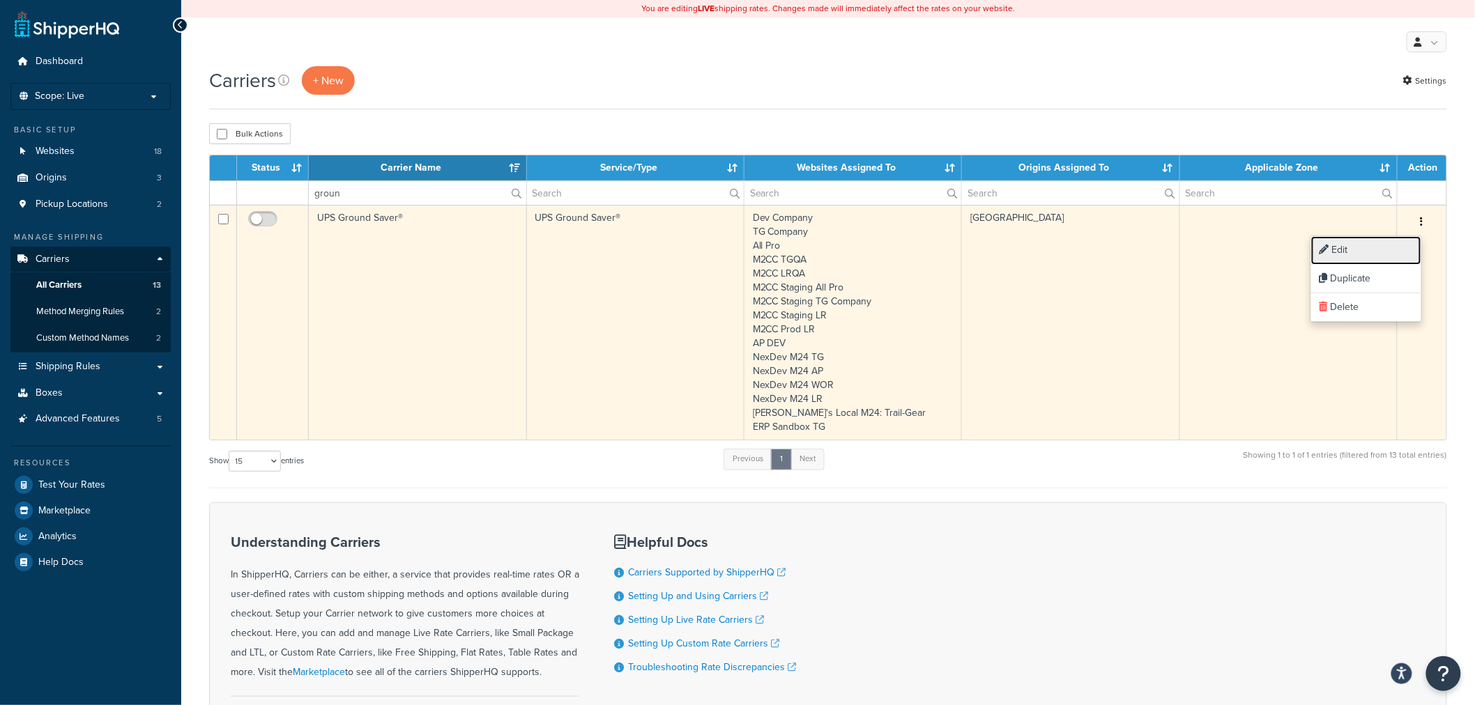
click at [1385, 241] on link "Edit" at bounding box center [1366, 250] width 110 height 29
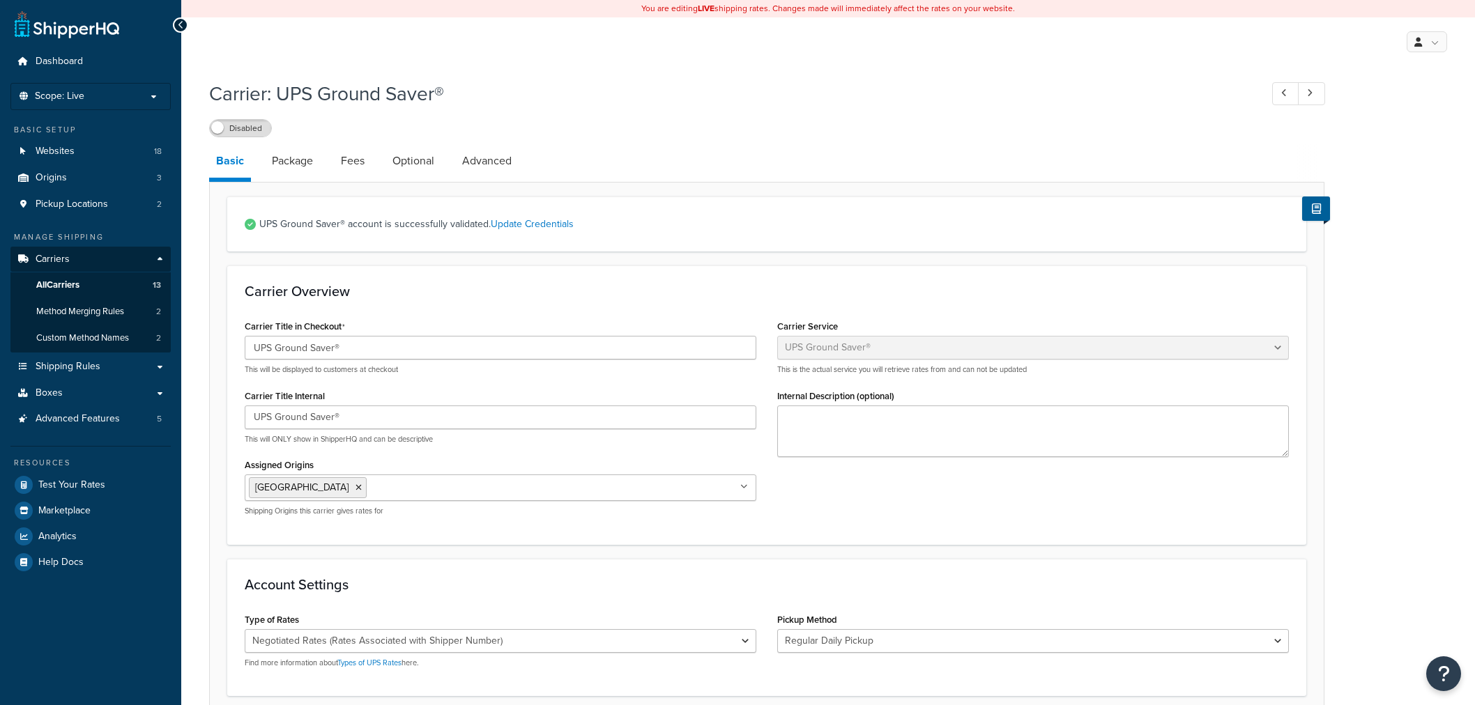
select select "surePost"
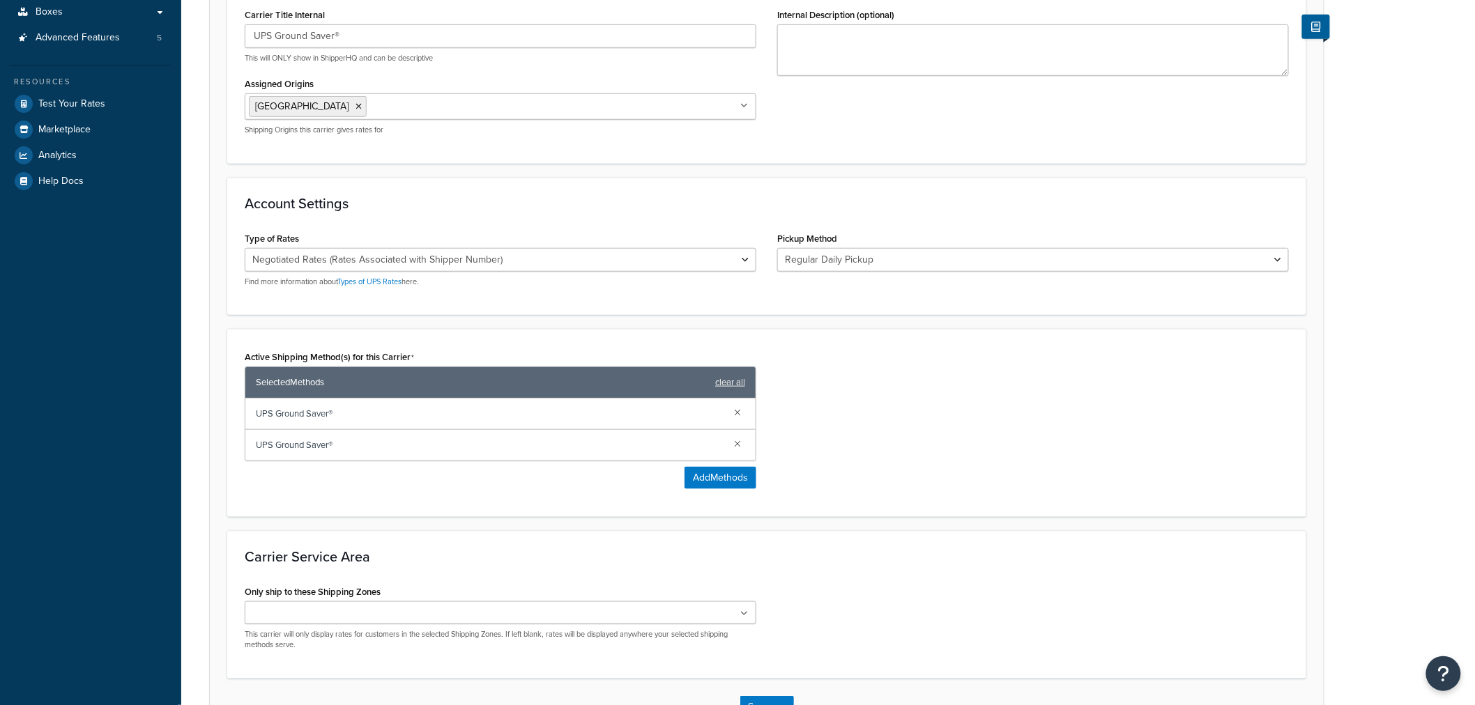
scroll to position [387, 0]
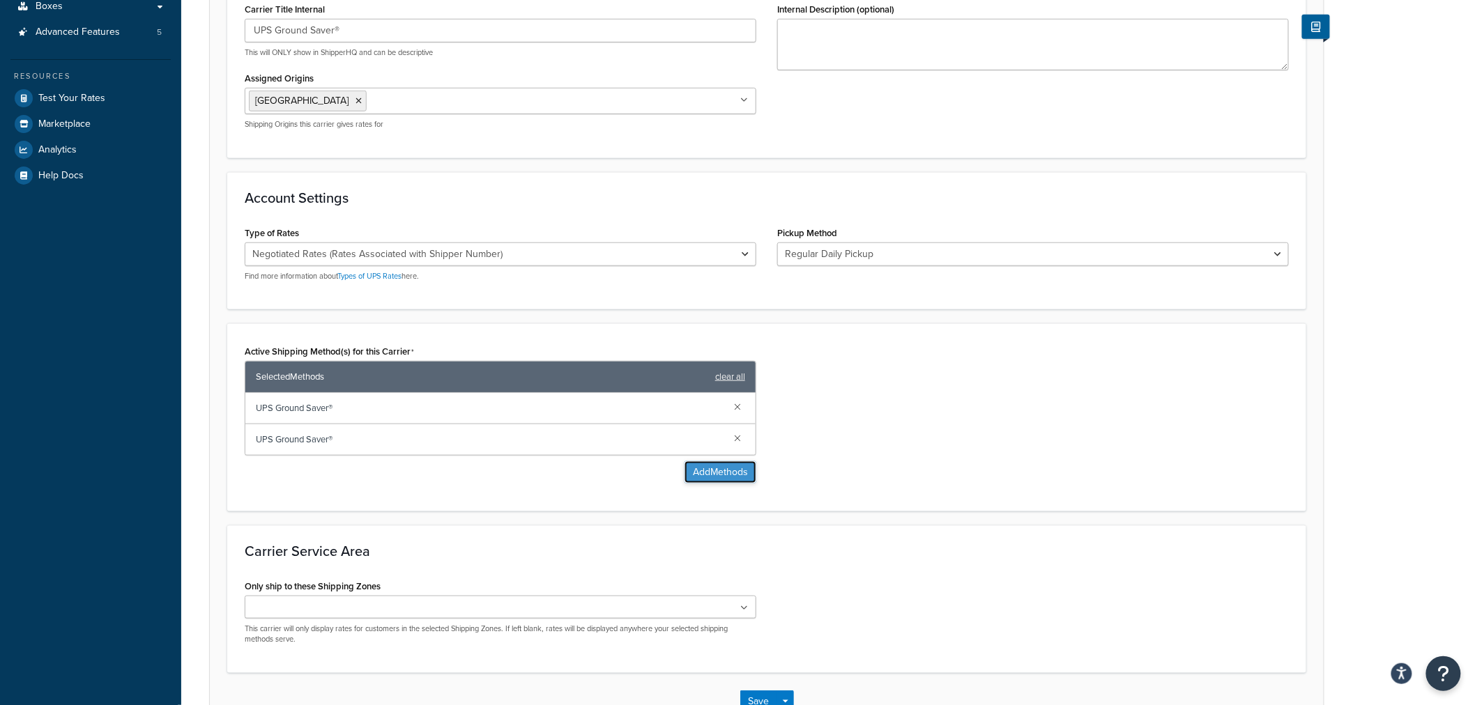
click at [716, 467] on button "Add Methods" at bounding box center [720, 472] width 72 height 22
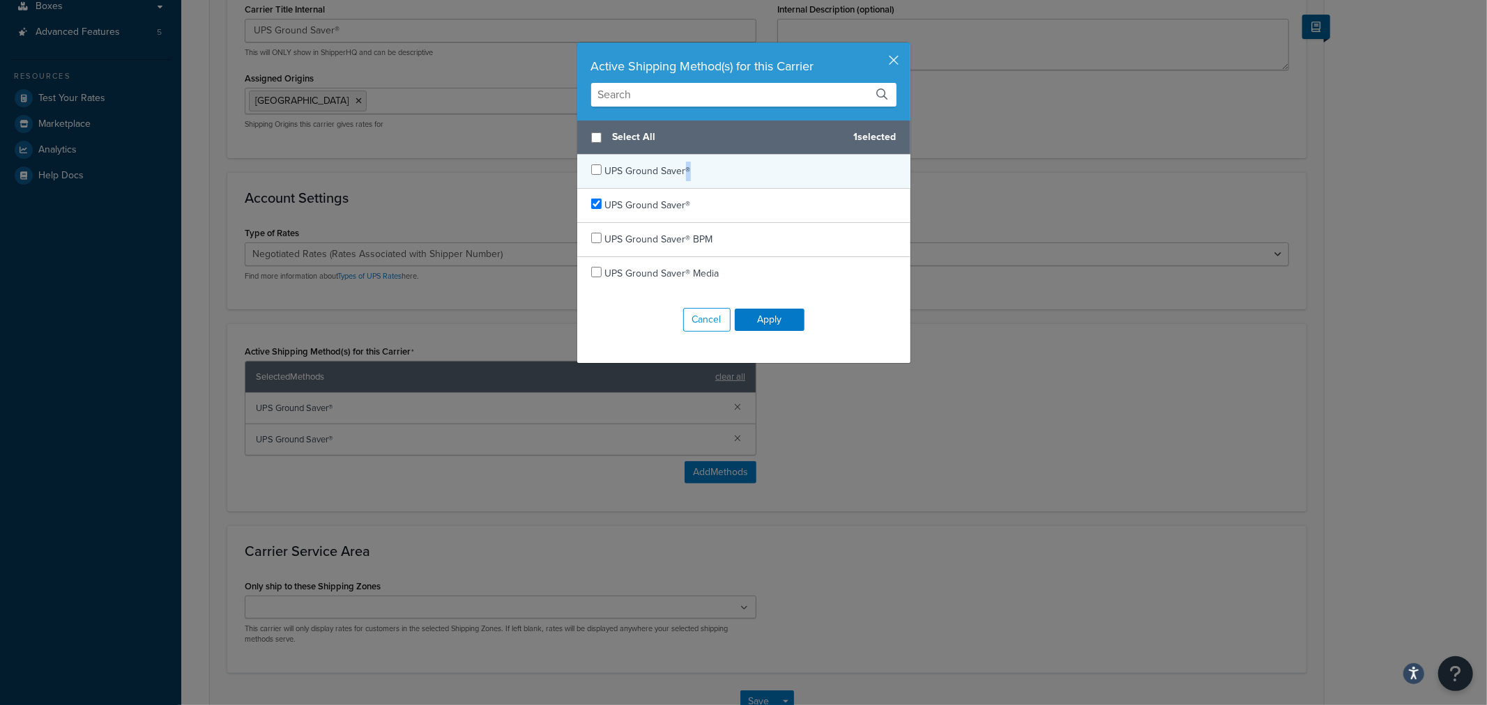
drag, startPoint x: 685, startPoint y: 171, endPoint x: 677, endPoint y: 171, distance: 7.7
click at [677, 171] on div "UPS Ground Saver®" at bounding box center [743, 172] width 333 height 34
copy span "®"
checkbox input "true"
click at [593, 163] on div "UPS Ground Saver®" at bounding box center [743, 172] width 333 height 34
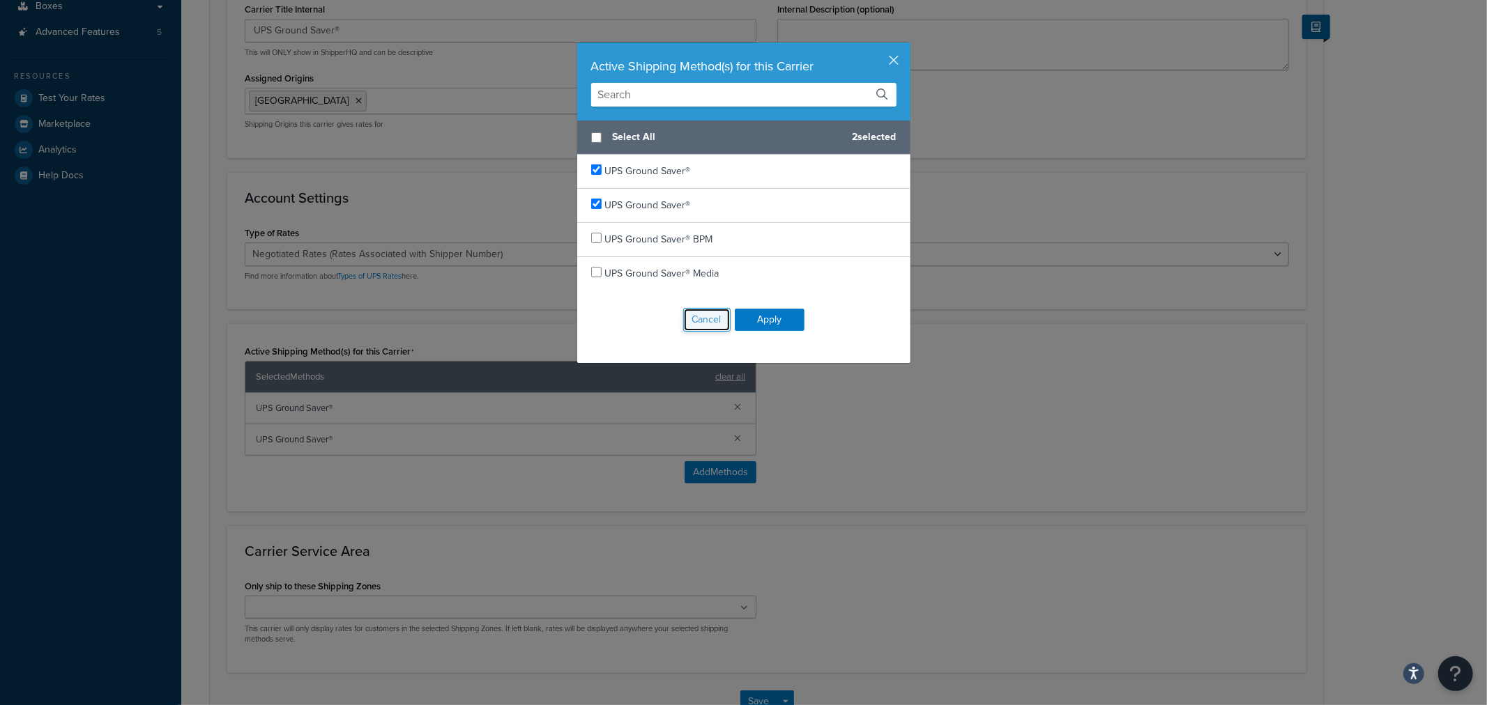
click at [690, 319] on button "Cancel" at bounding box center [706, 320] width 47 height 24
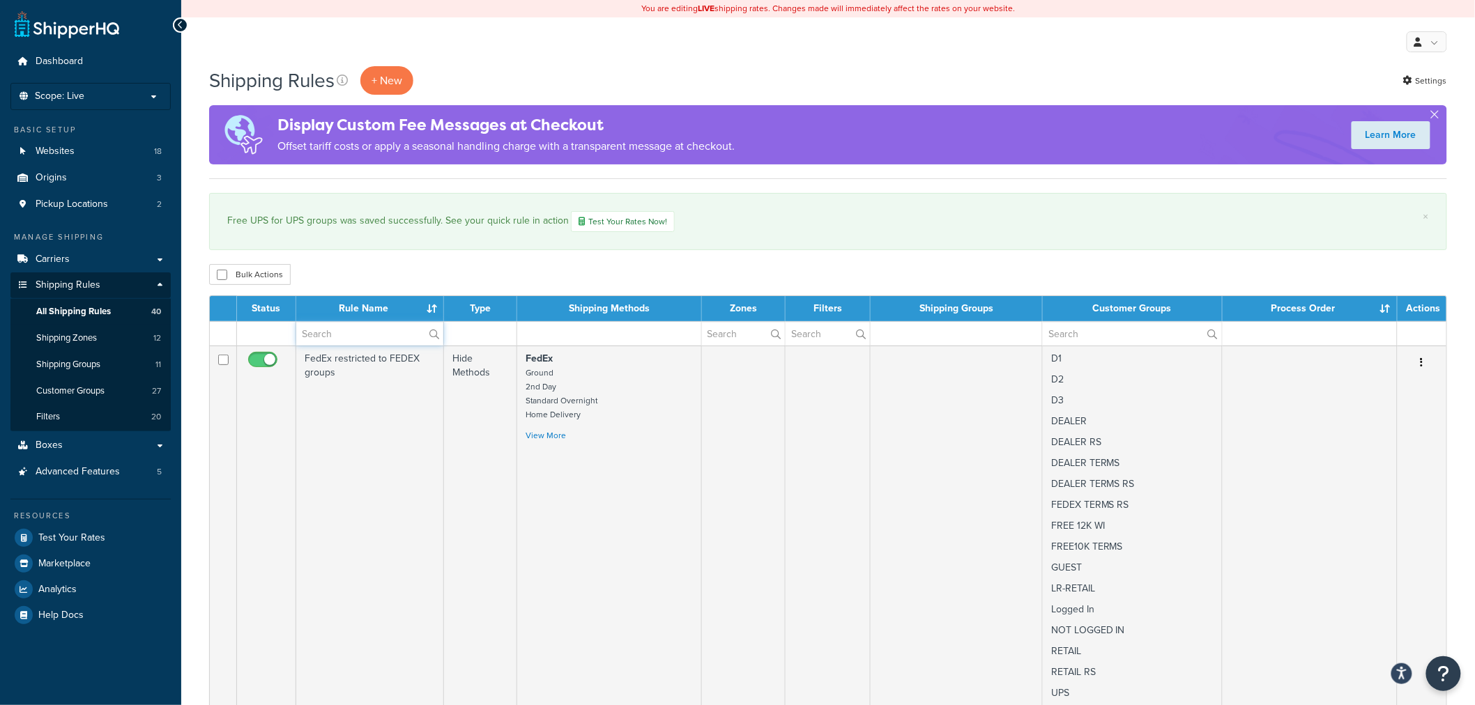
click at [364, 330] on input "text" at bounding box center [369, 334] width 147 height 24
click at [352, 325] on input "text" at bounding box center [369, 334] width 147 height 24
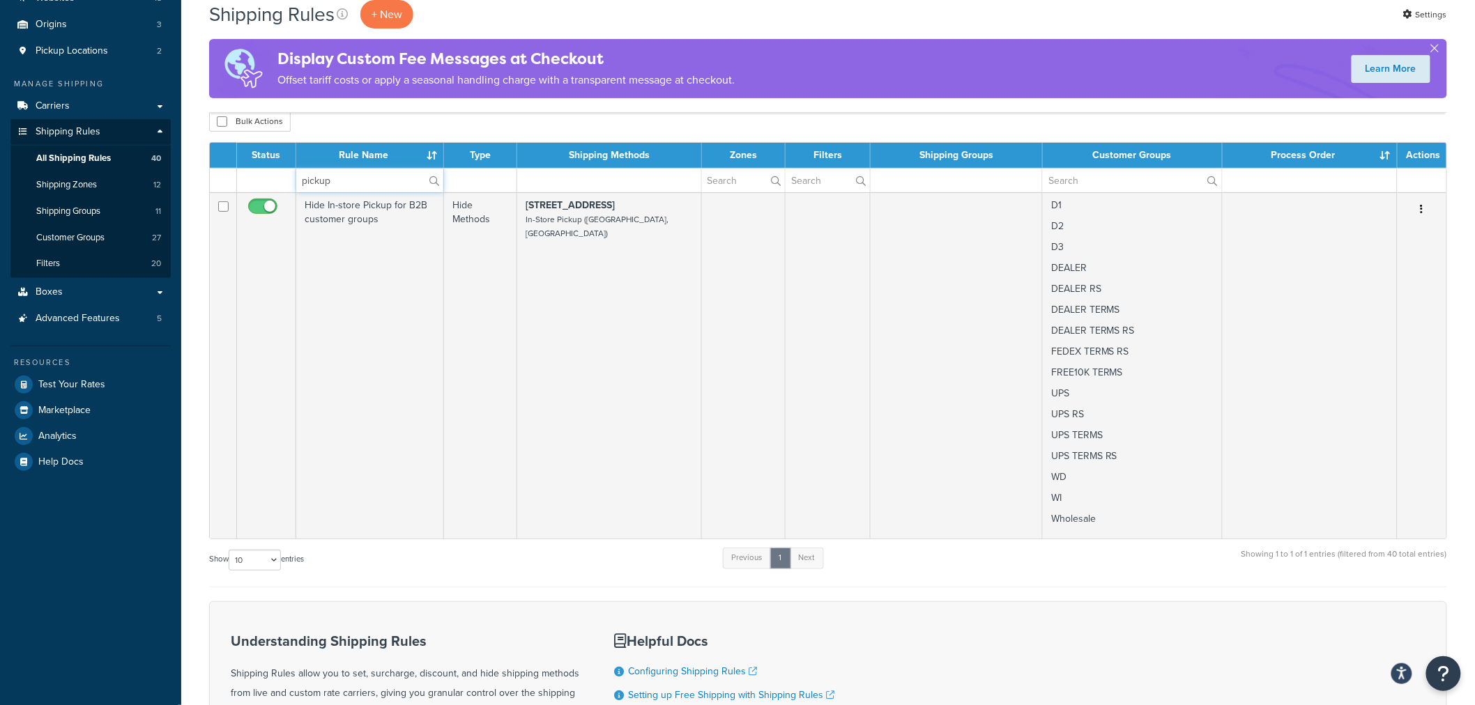
scroll to position [77, 0]
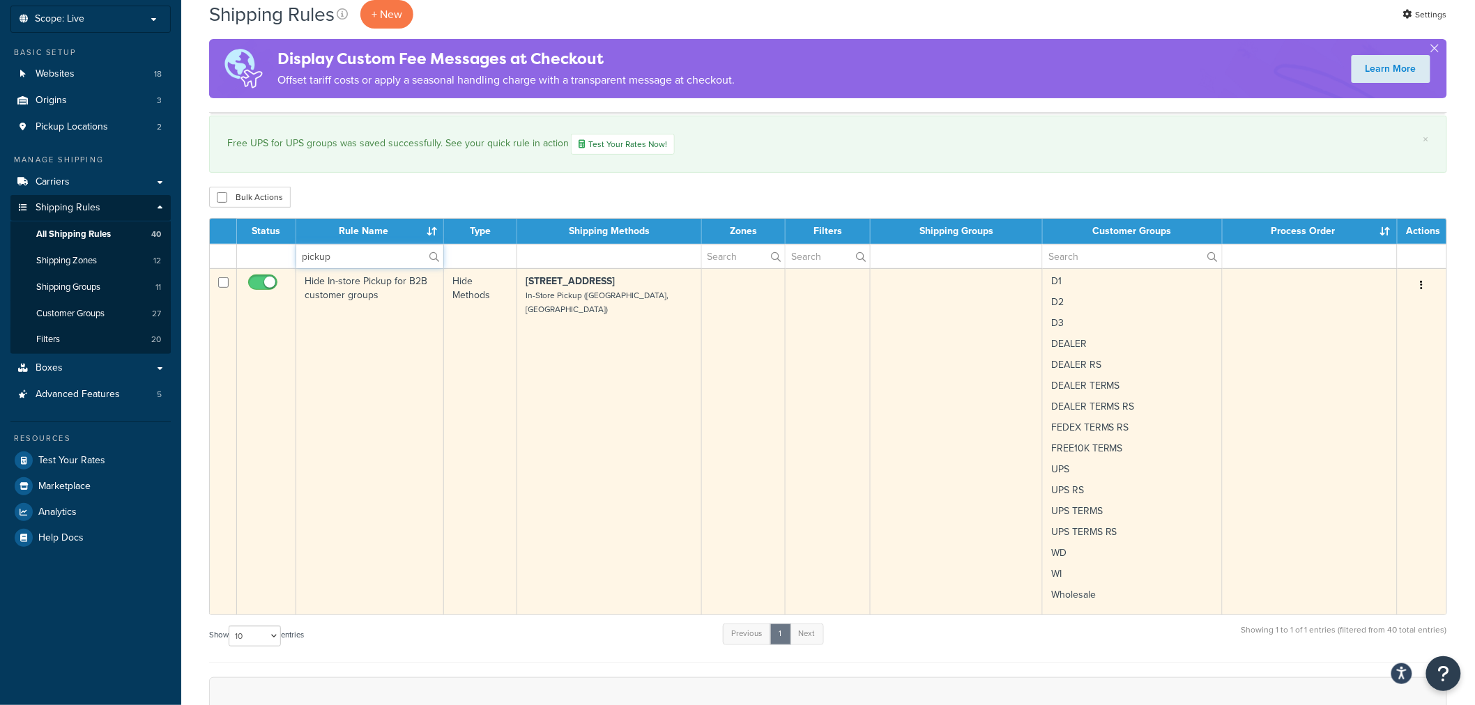
type input "pickup"
click at [364, 346] on td "Hide In-store Pickup for B2B customer groups" at bounding box center [370, 441] width 148 height 346
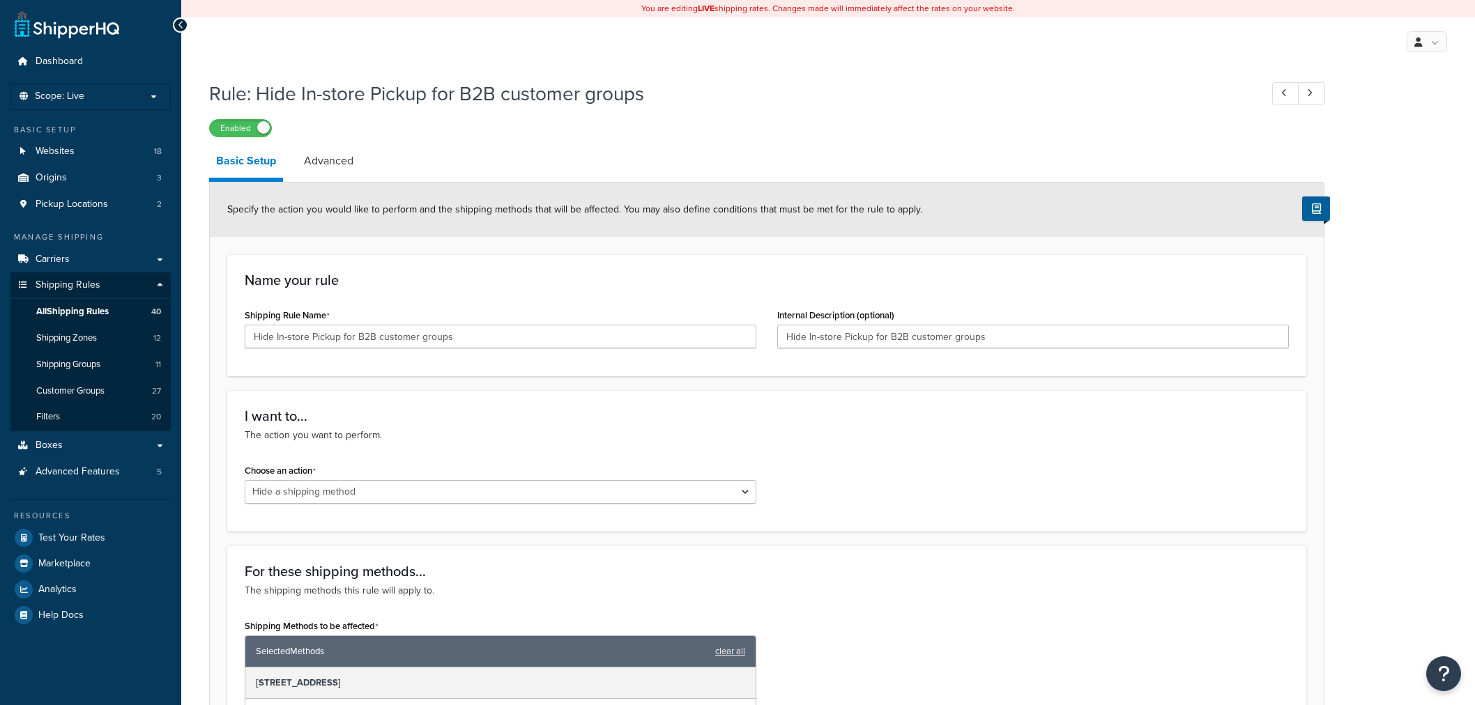
select select "HIDE"
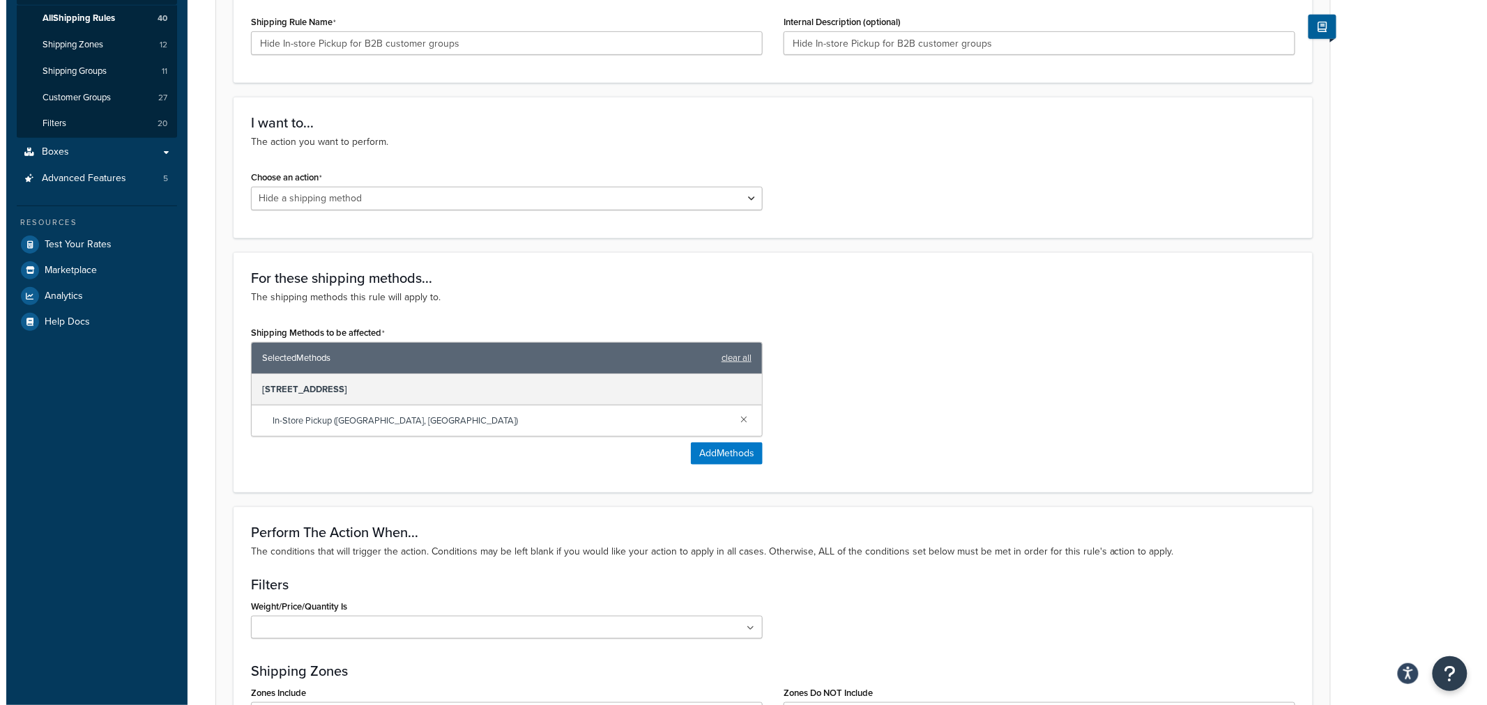
scroll to position [309, 0]
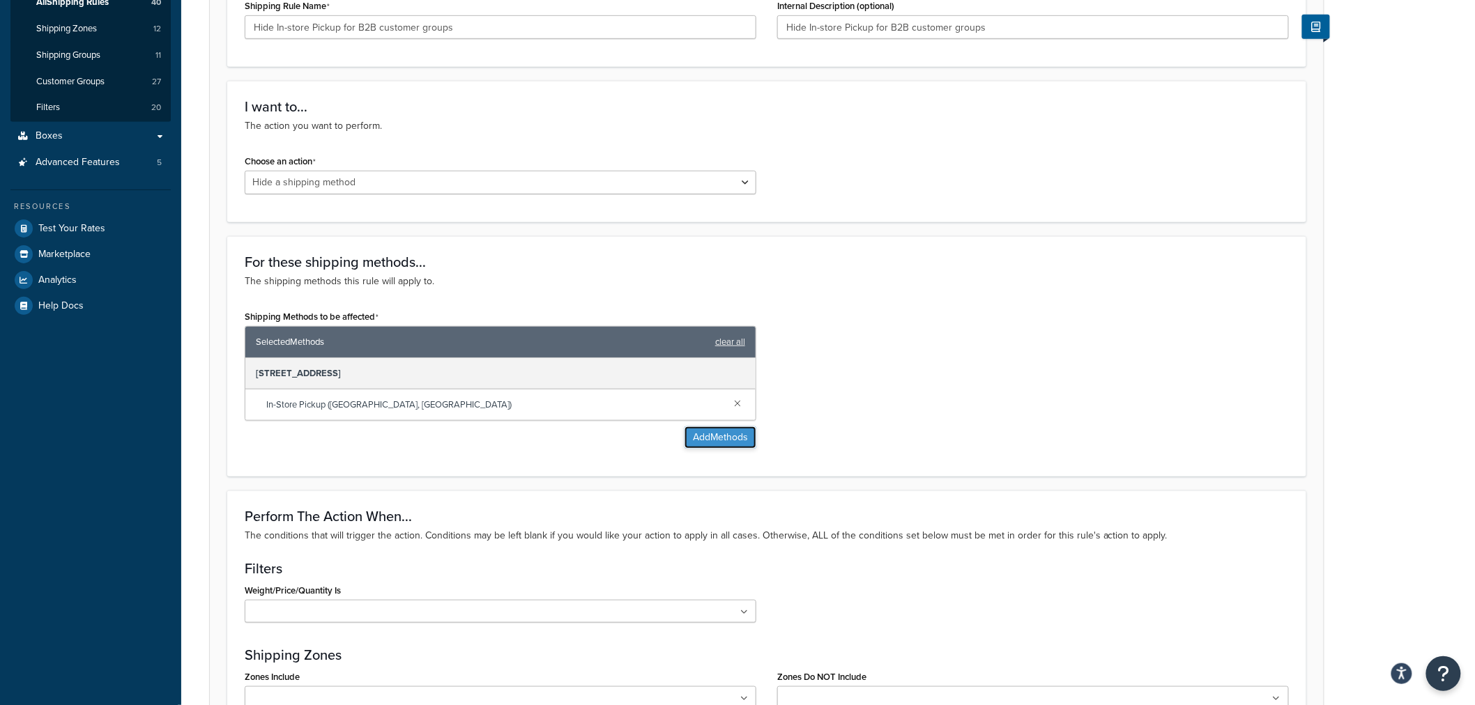
click at [702, 439] on button "Add Methods" at bounding box center [720, 438] width 72 height 22
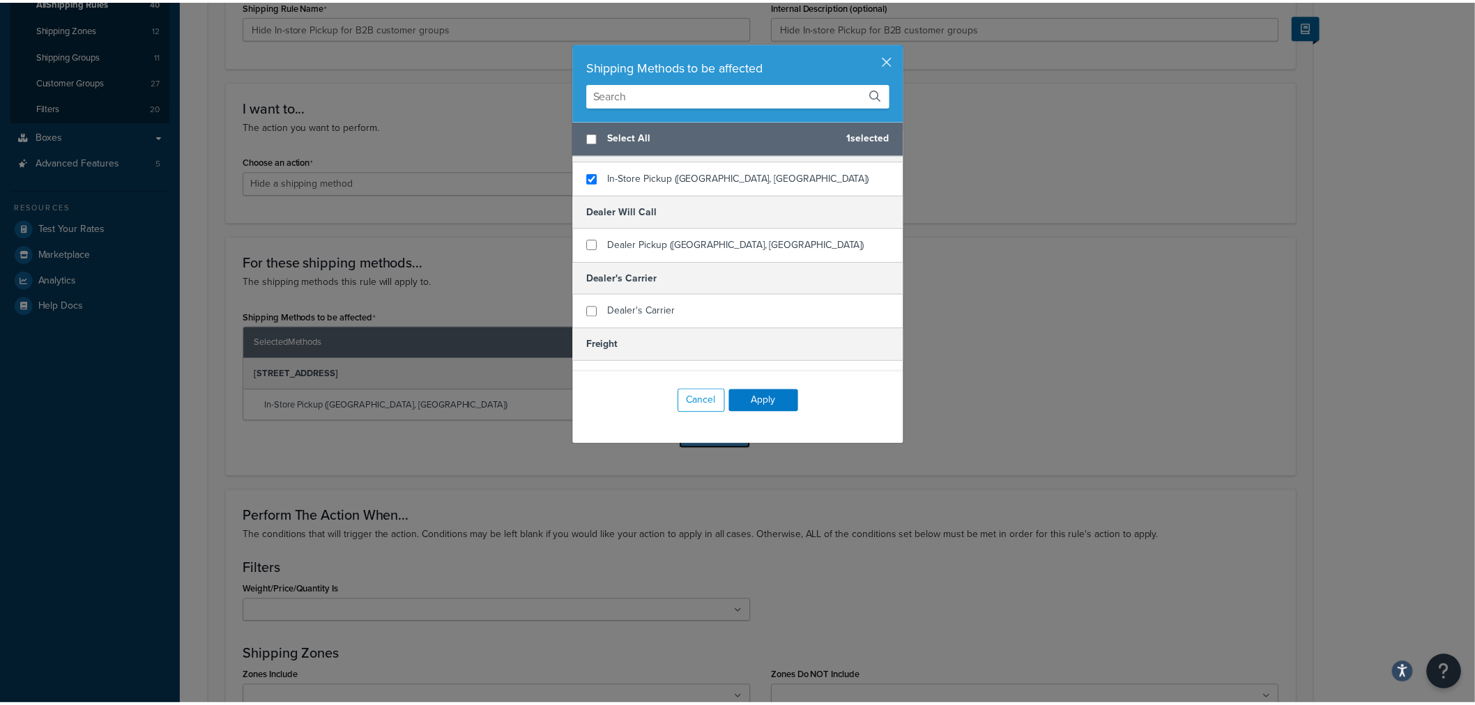
scroll to position [0, 0]
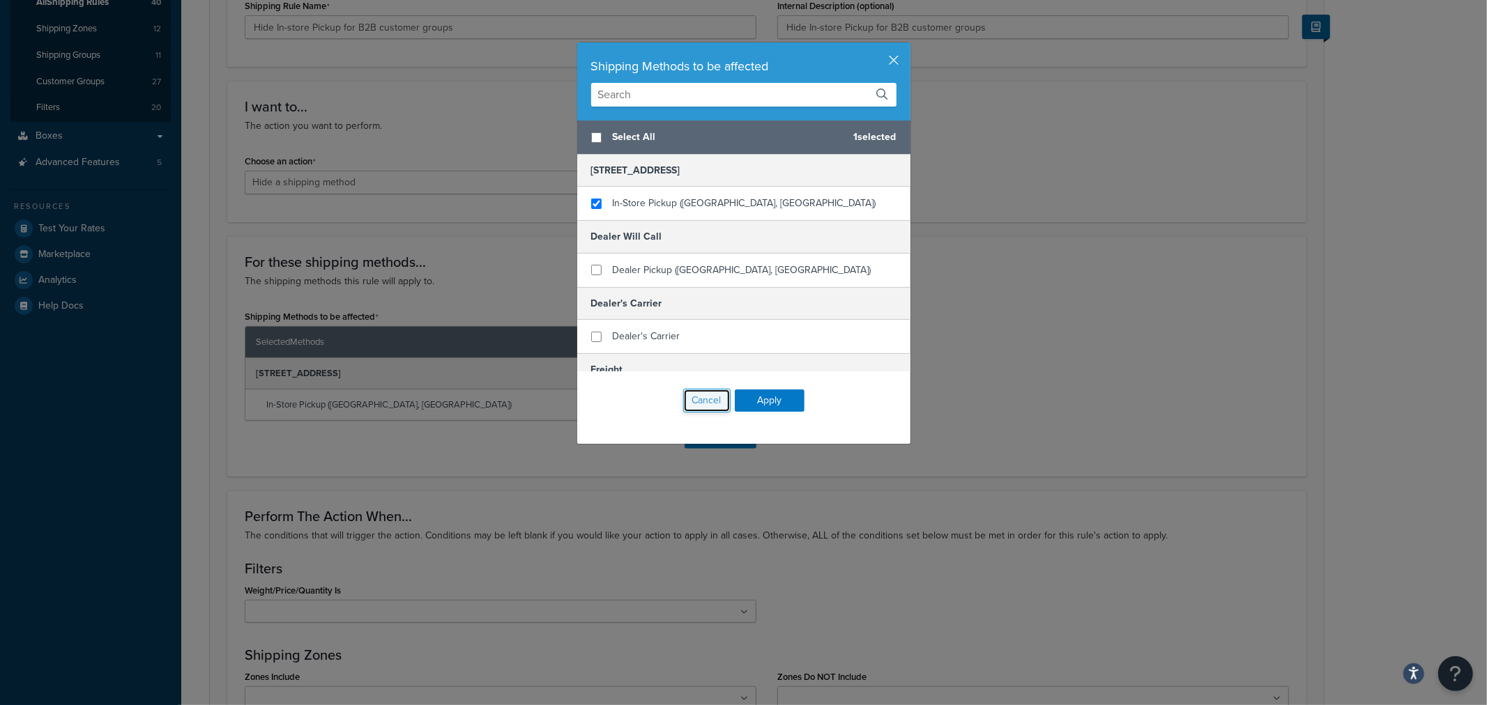
click at [691, 399] on button "Cancel" at bounding box center [706, 401] width 47 height 24
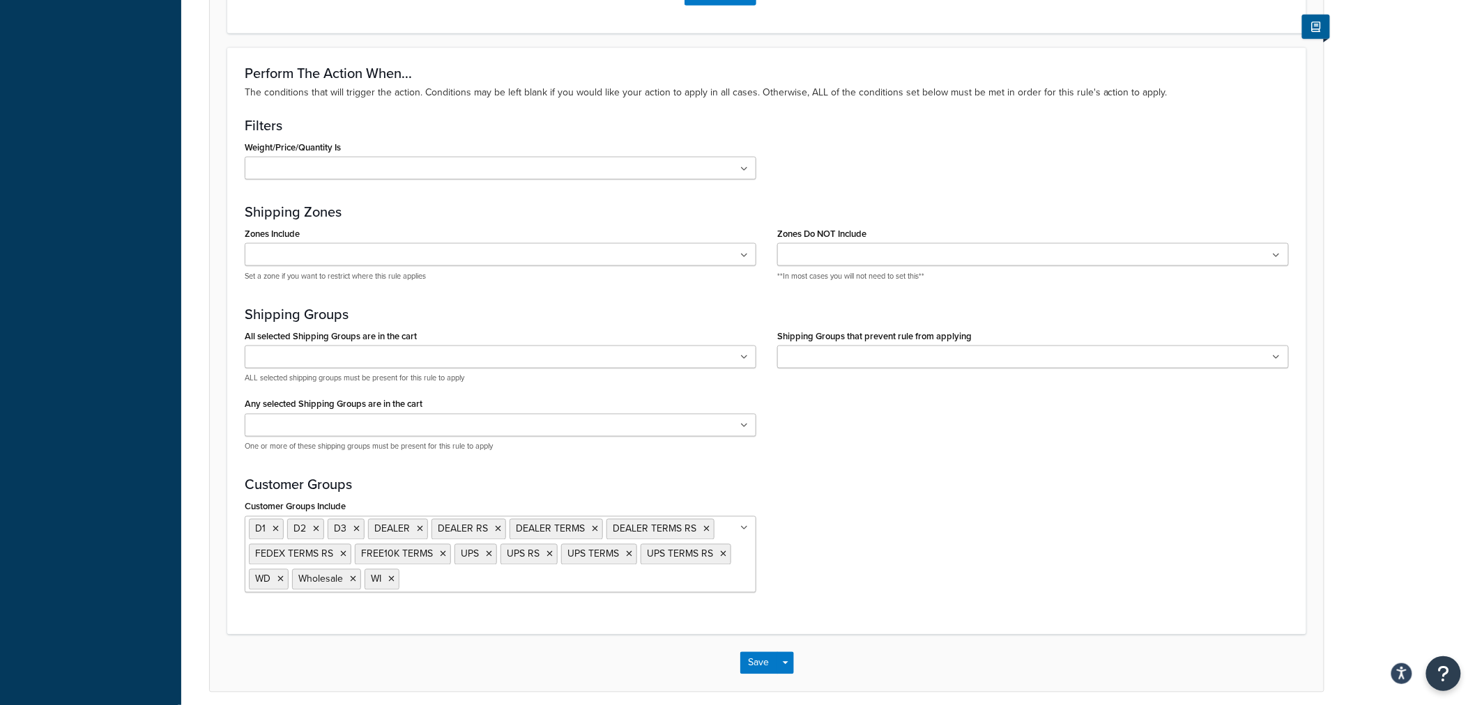
scroll to position [811, 0]
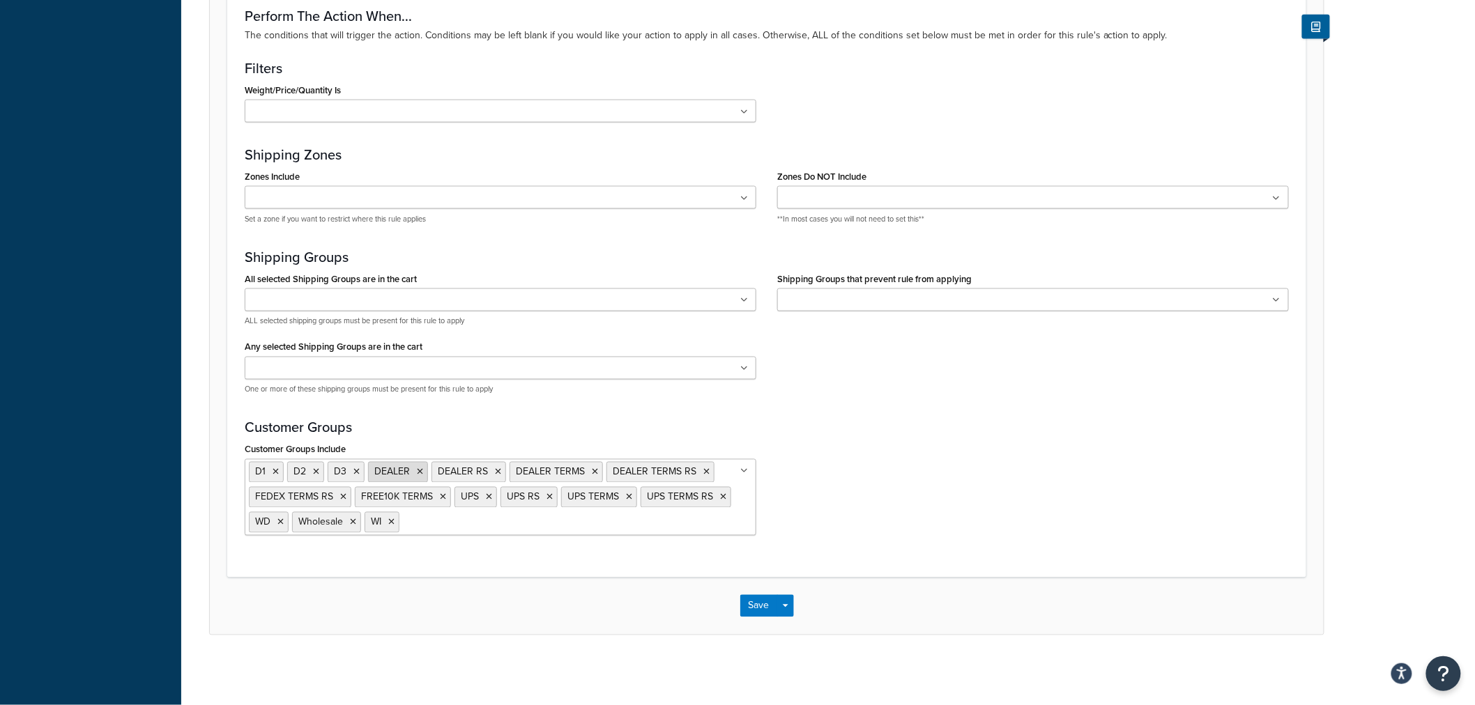
click at [417, 473] on icon at bounding box center [420, 472] width 6 height 8
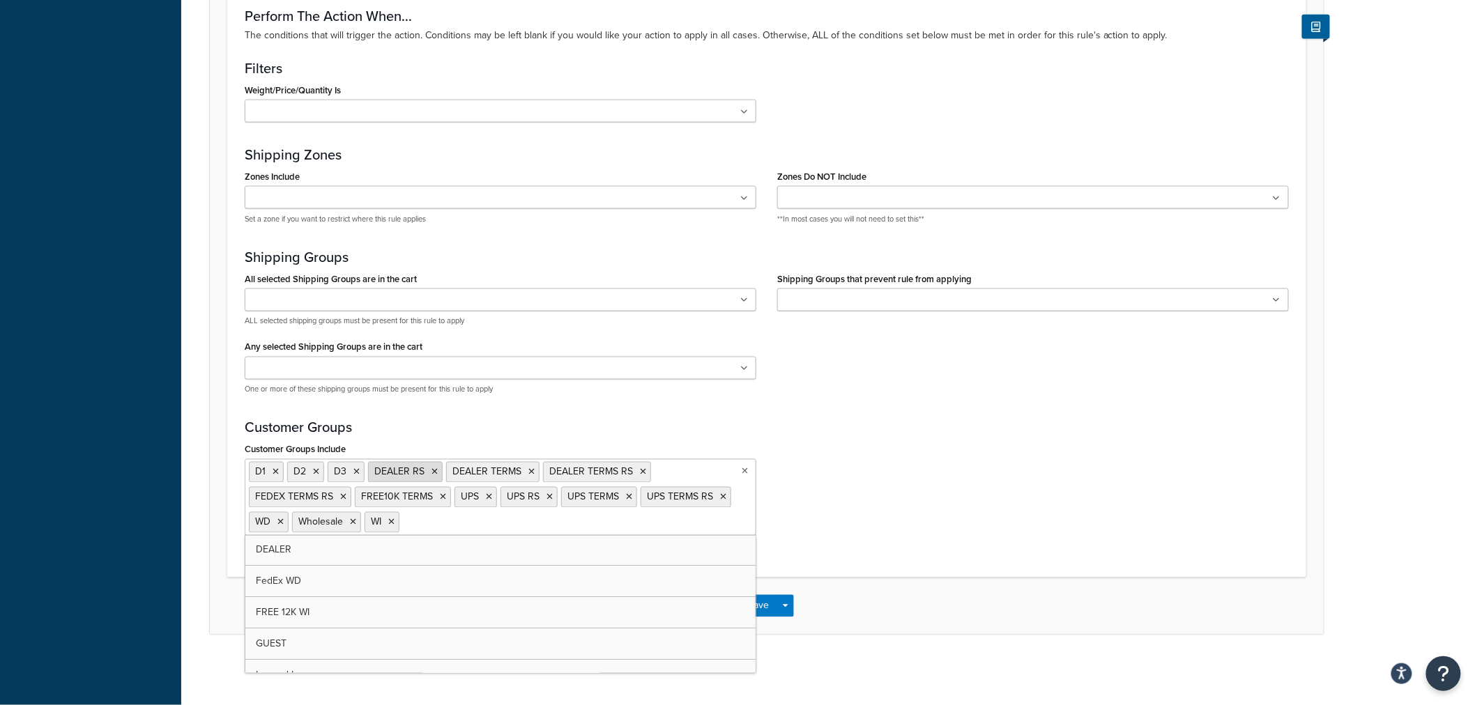
click at [435, 474] on icon at bounding box center [434, 472] width 6 height 8
click at [450, 471] on icon at bounding box center [453, 472] width 6 height 8
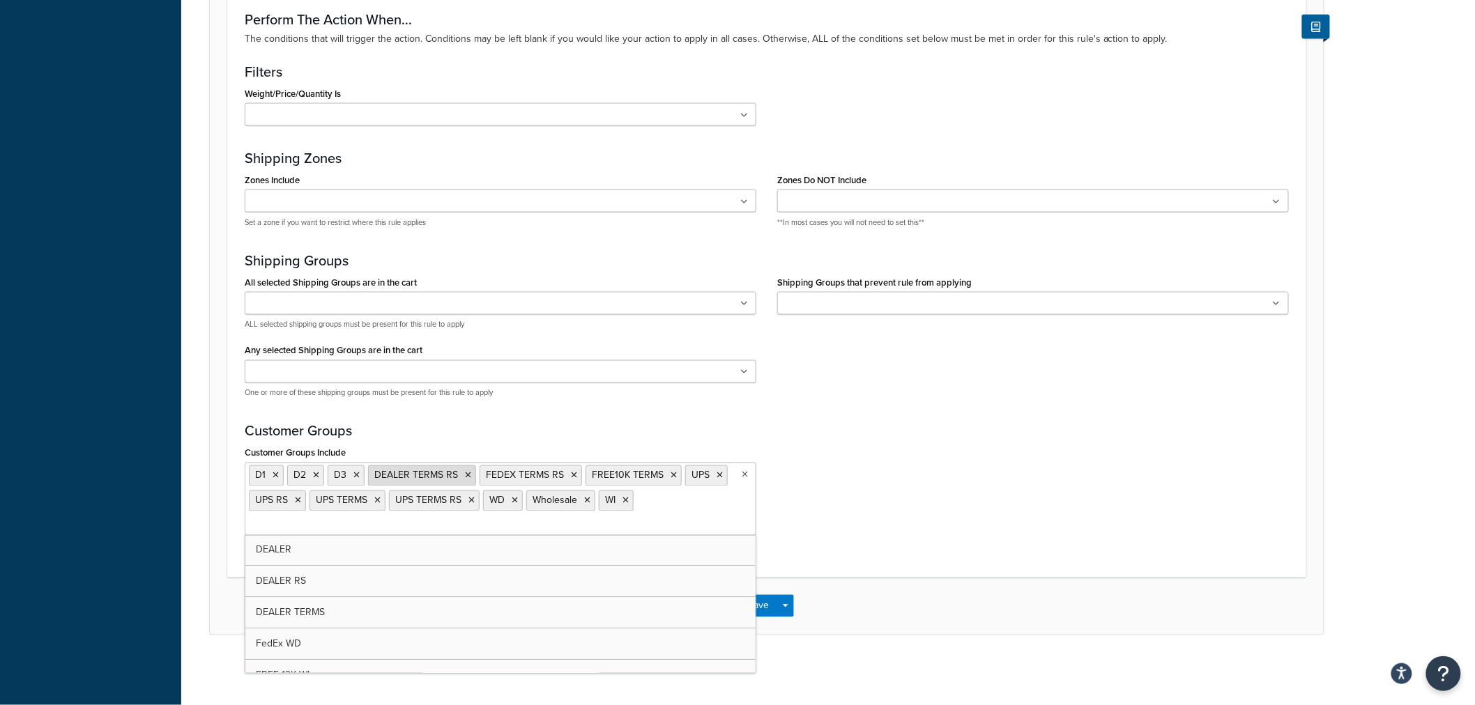
click at [465, 476] on icon at bounding box center [468, 476] width 6 height 8
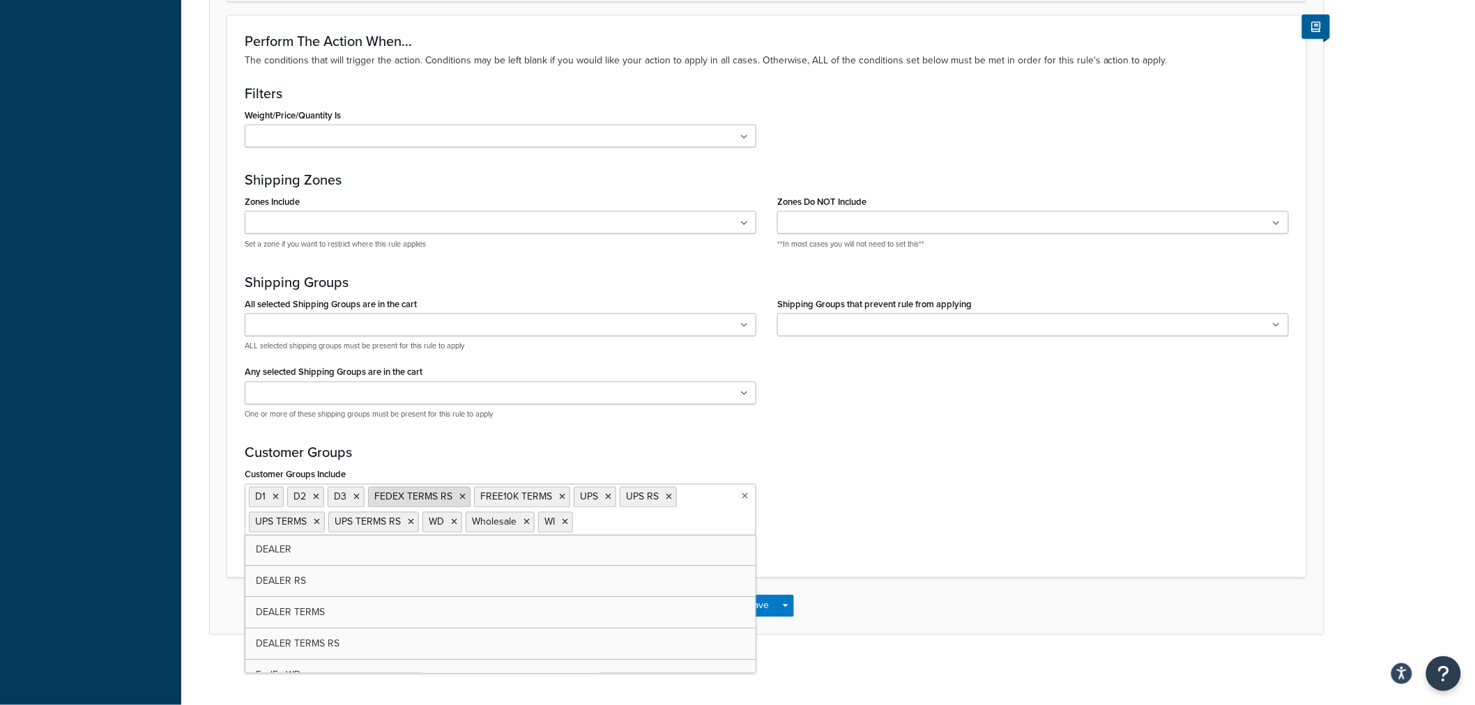
click at [459, 499] on icon at bounding box center [462, 497] width 6 height 8
click at [456, 496] on icon at bounding box center [456, 497] width 6 height 8
click at [462, 500] on icon at bounding box center [463, 497] width 6 height 8
click at [484, 497] on icon at bounding box center [482, 497] width 6 height 8
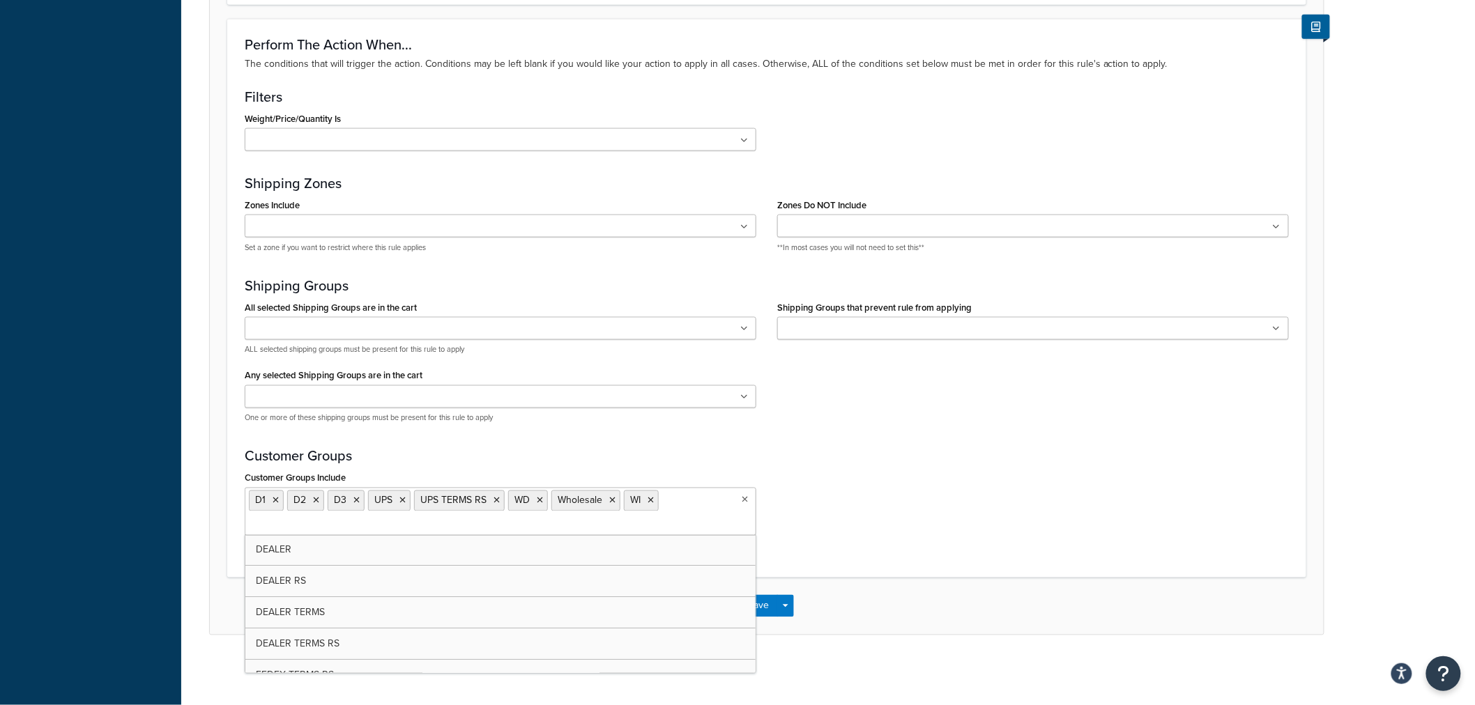
scroll to position [781, 0]
click at [496, 498] on icon at bounding box center [496, 501] width 6 height 8
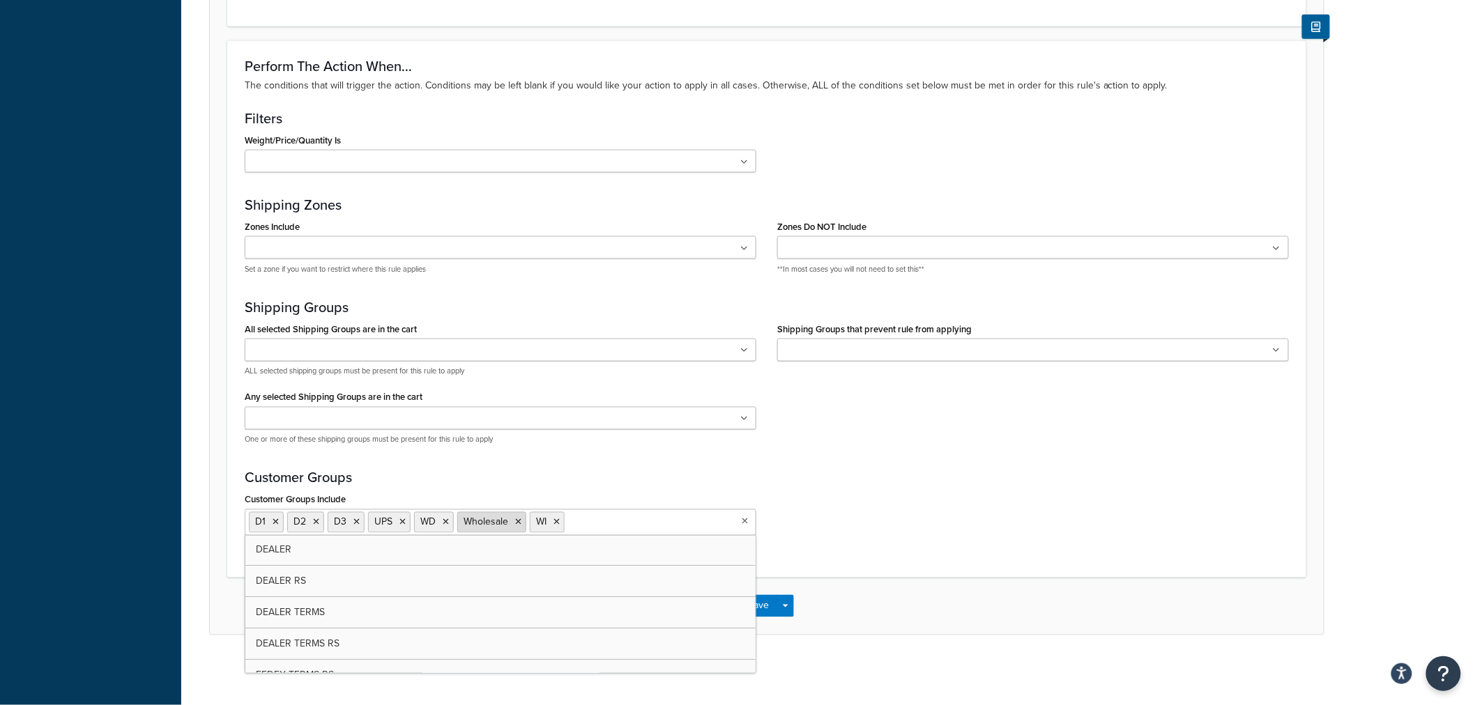
click at [519, 520] on icon at bounding box center [518, 523] width 6 height 8
click at [401, 525] on icon at bounding box center [402, 523] width 6 height 8
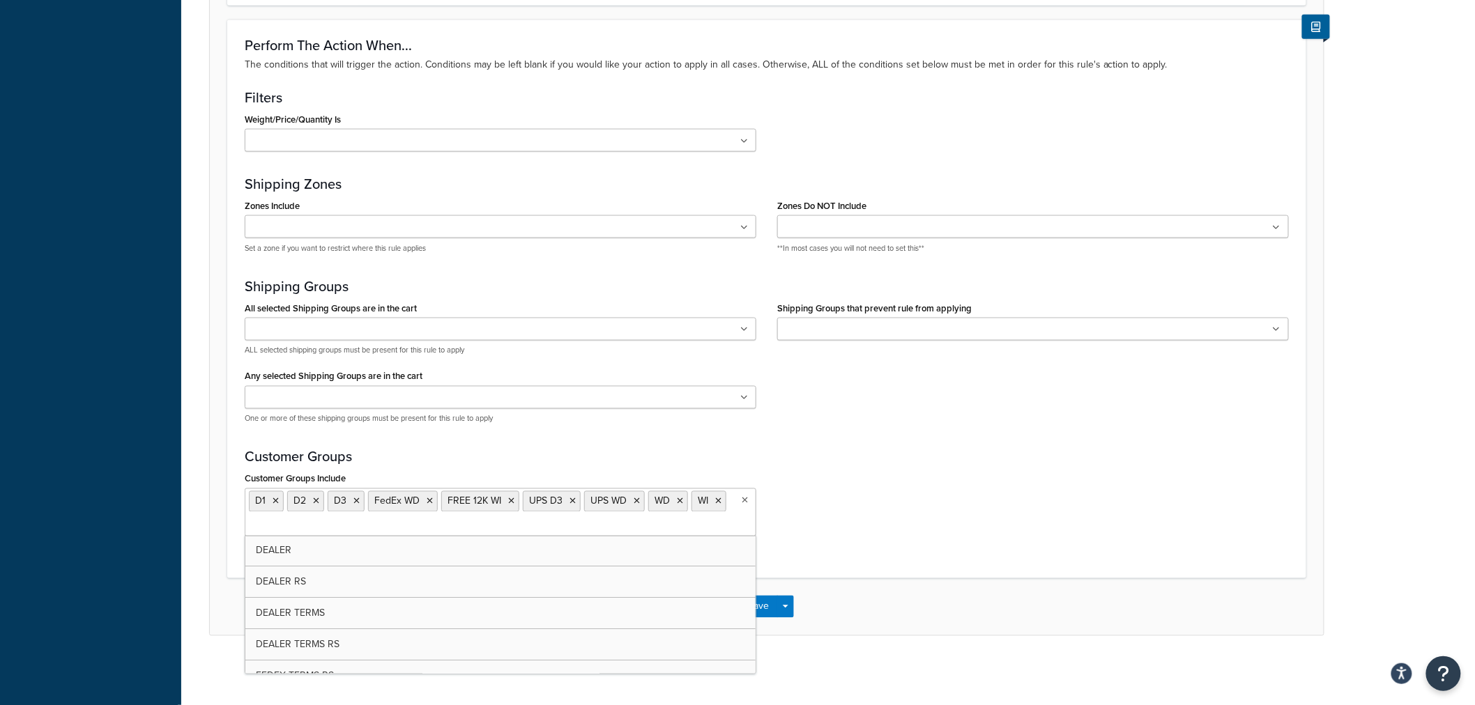
scroll to position [781, 0]
click at [833, 492] on div "Customer Groups Include D1 D2 D3 FedEx WD FREE 12K WI UPS D3 UPS WD WD WI DEALE…" at bounding box center [766, 507] width 1065 height 78
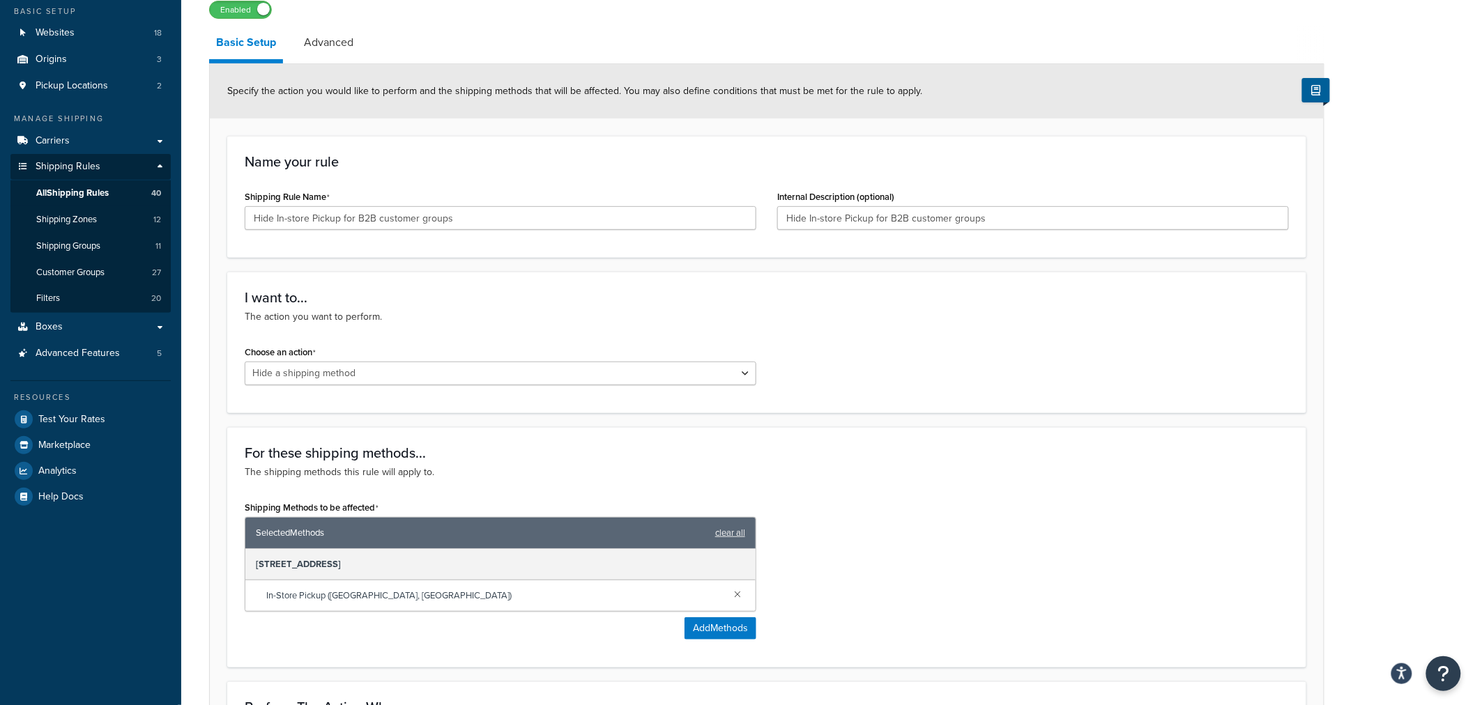
scroll to position [0, 0]
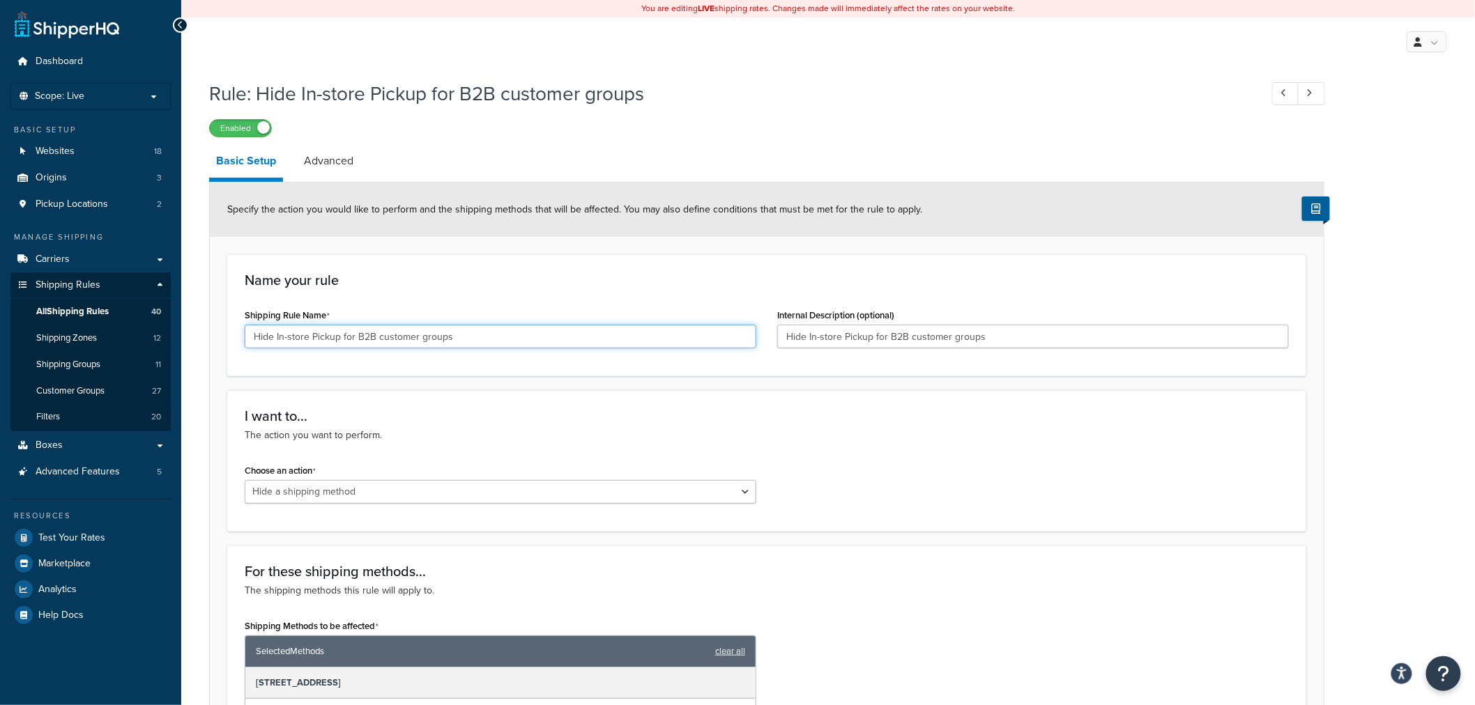
click at [535, 339] on input "Hide In-store Pickup for B2B customer groups" at bounding box center [501, 337] width 512 height 24
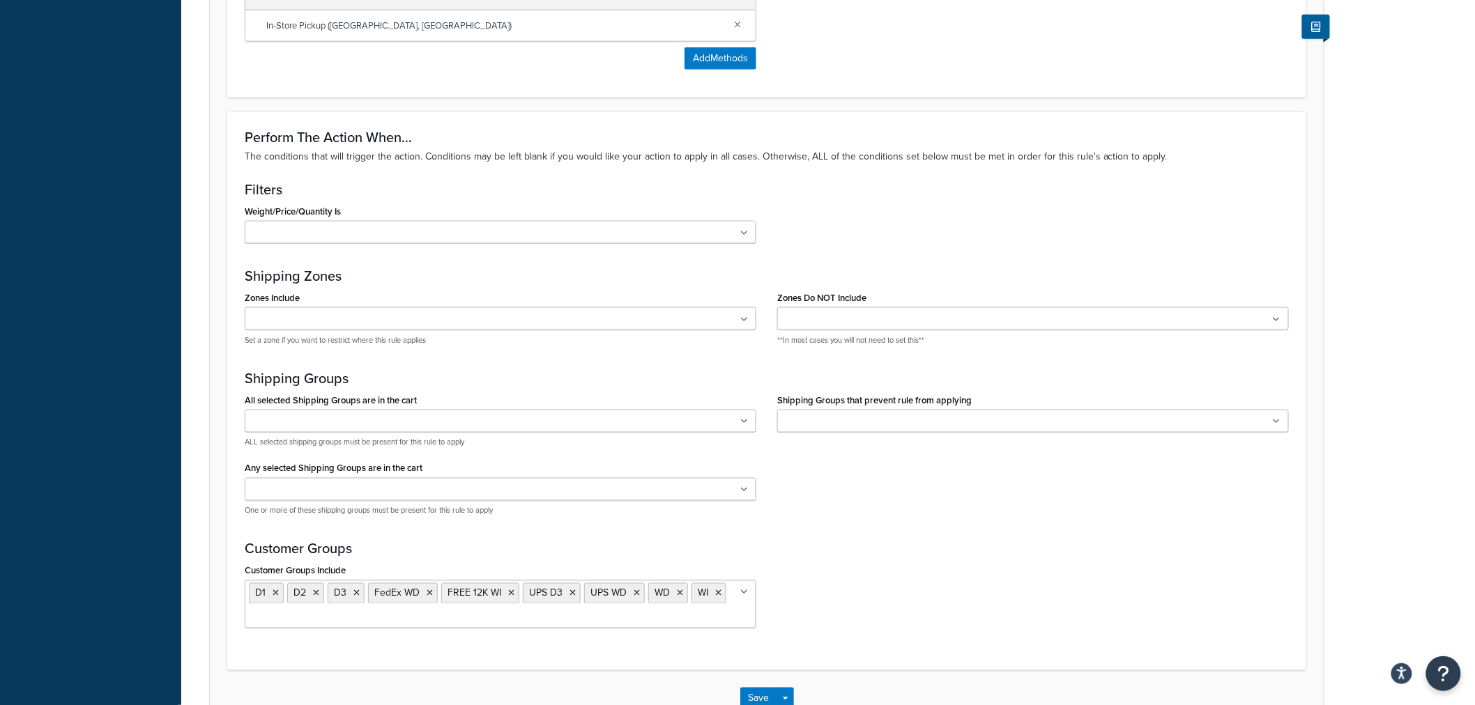
scroll to position [781, 0]
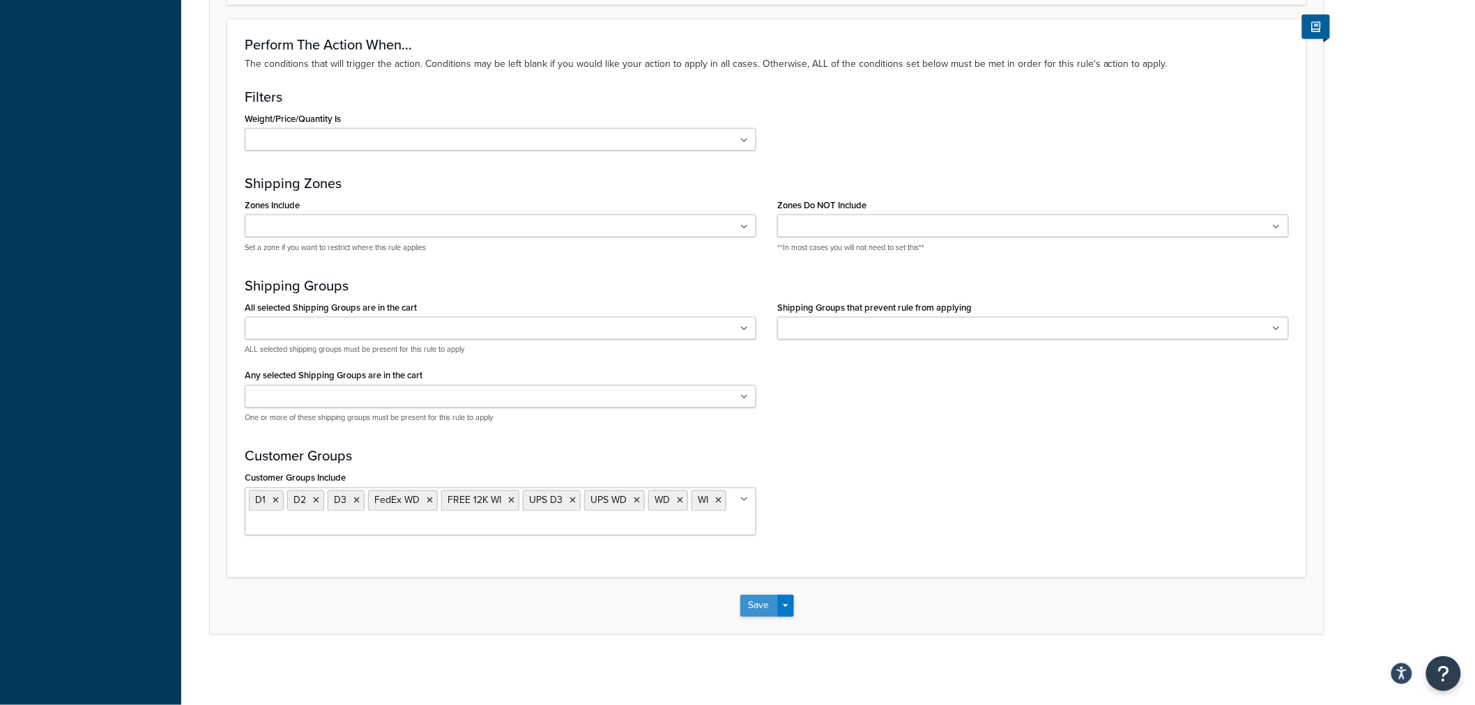
click at [758, 612] on button "Save" at bounding box center [759, 606] width 38 height 22
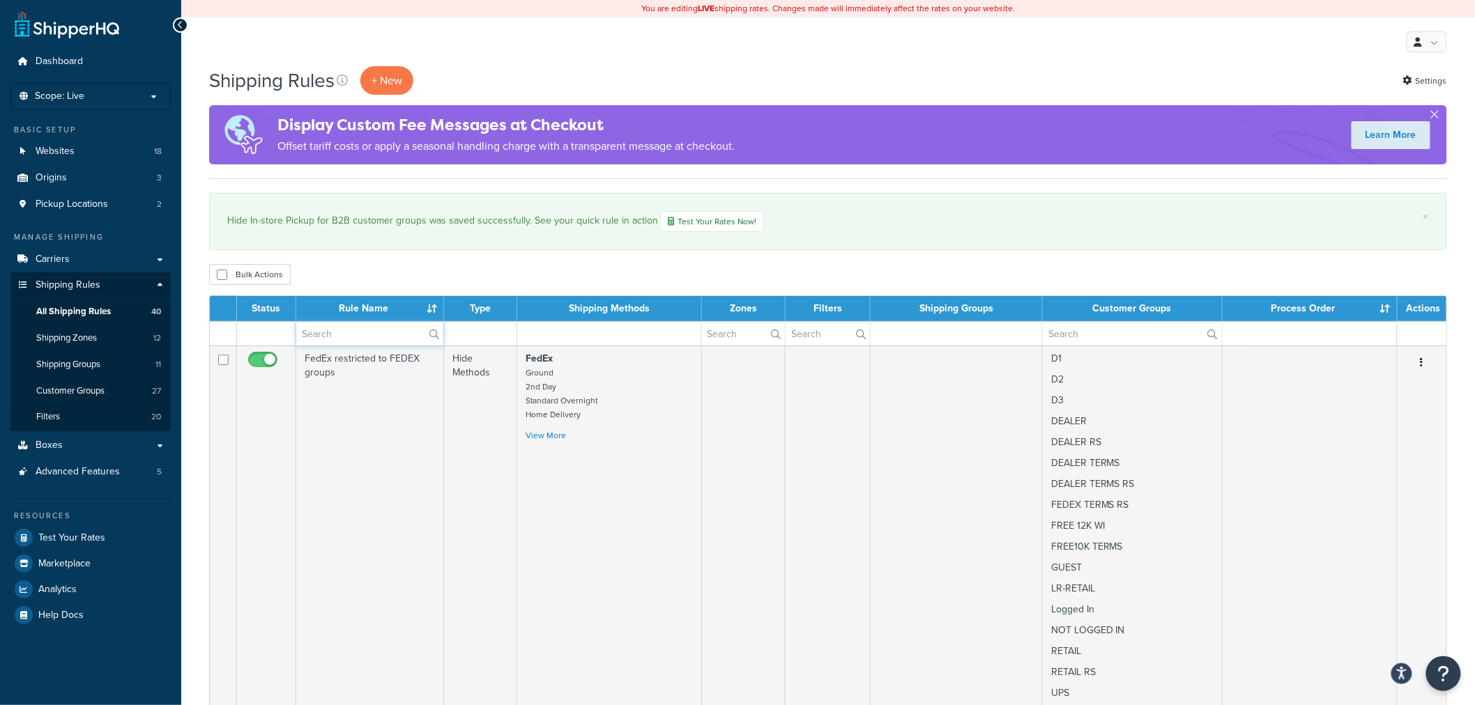
click at [354, 337] on input "text" at bounding box center [369, 334] width 147 height 24
paste input "Hide In-store Pickup for B2B customer groups"
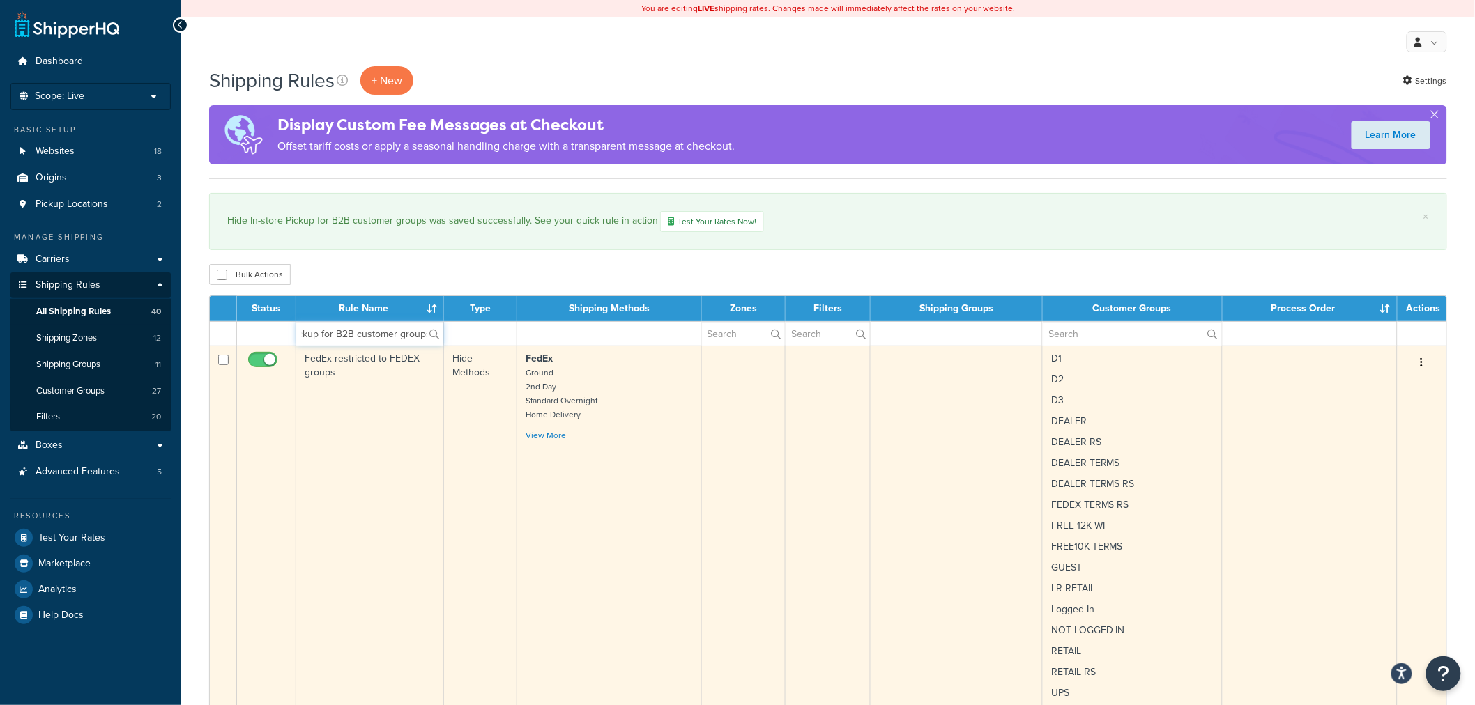
type input "Hide In-store Pickup for B2B customer groups"
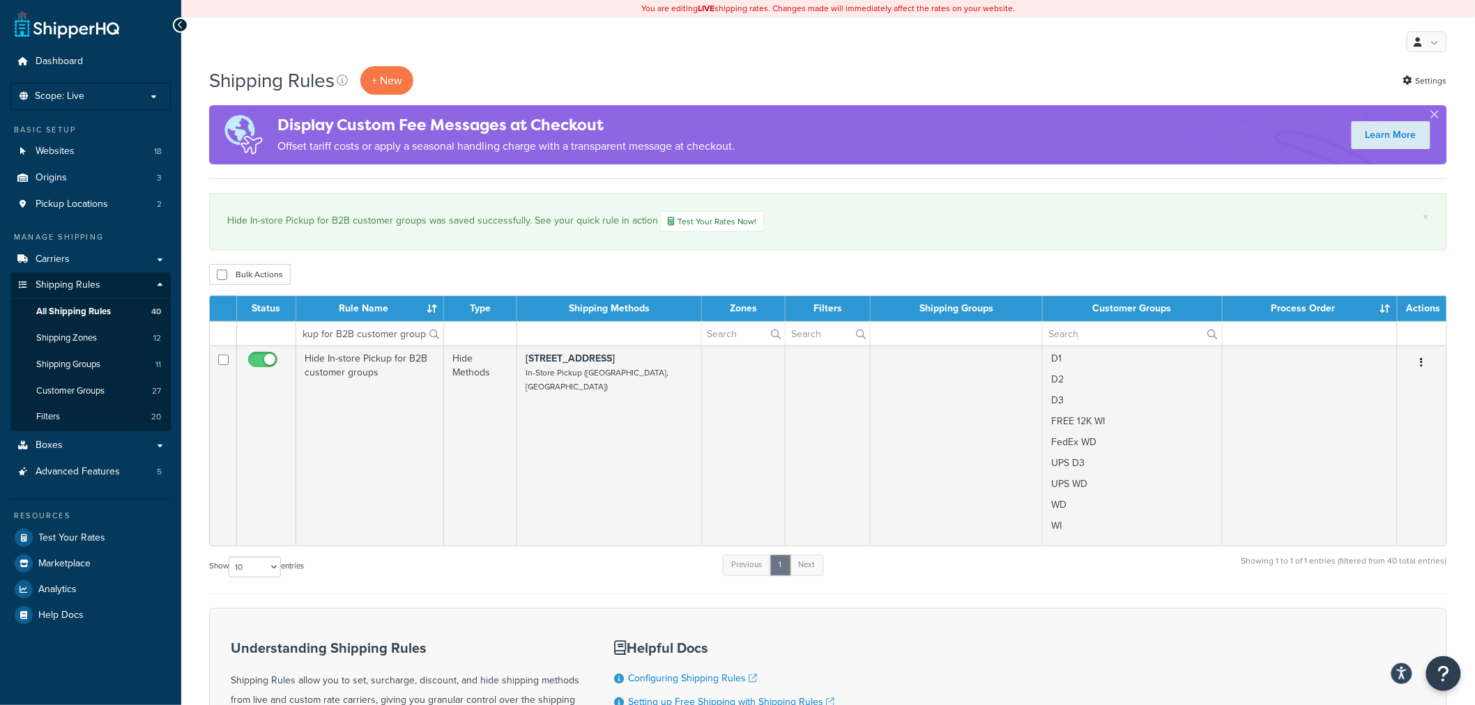
click at [354, 373] on td "Hide In-store Pickup for B2B customer groups" at bounding box center [370, 446] width 148 height 200
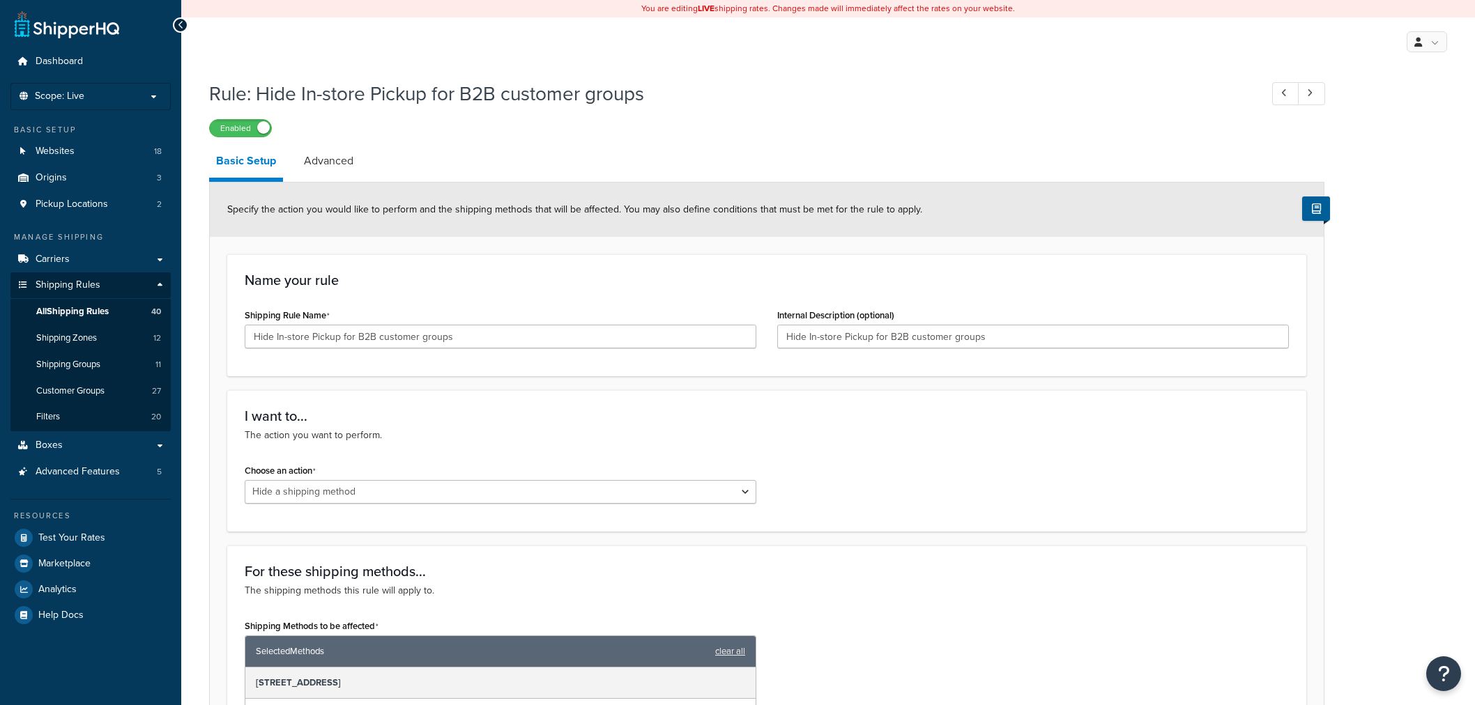
select select "HIDE"
click at [346, 165] on link "Advanced" at bounding box center [328, 160] width 63 height 33
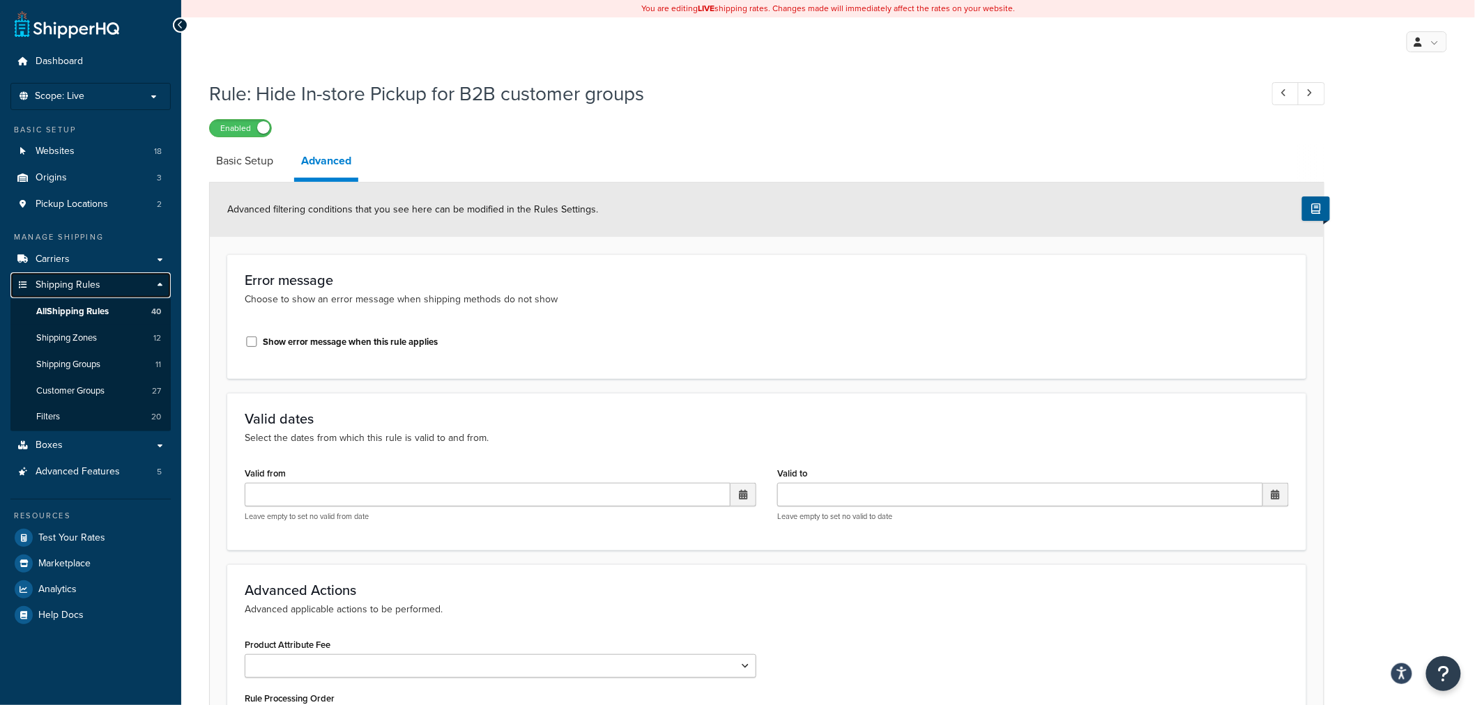
click at [86, 286] on span "Shipping Rules" at bounding box center [68, 285] width 65 height 12
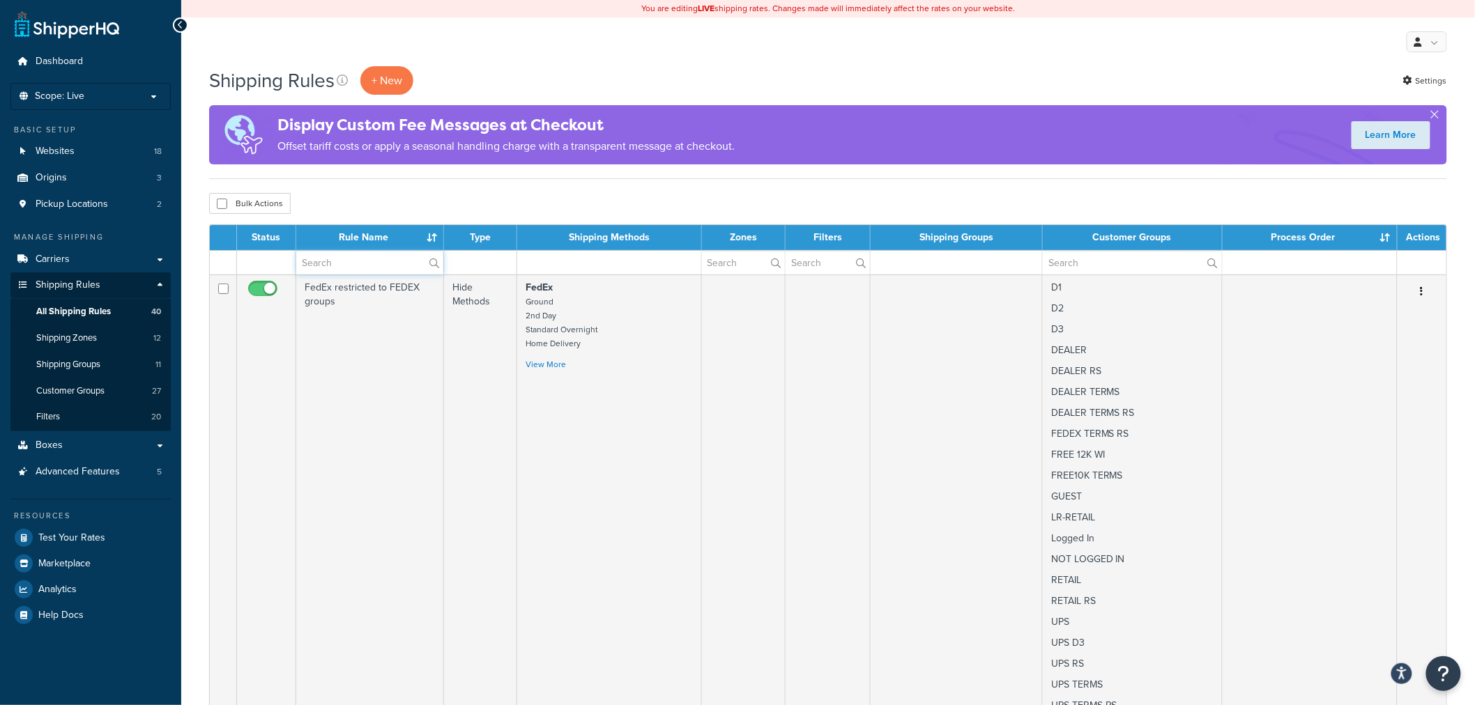
click at [376, 270] on input "text" at bounding box center [369, 263] width 147 height 24
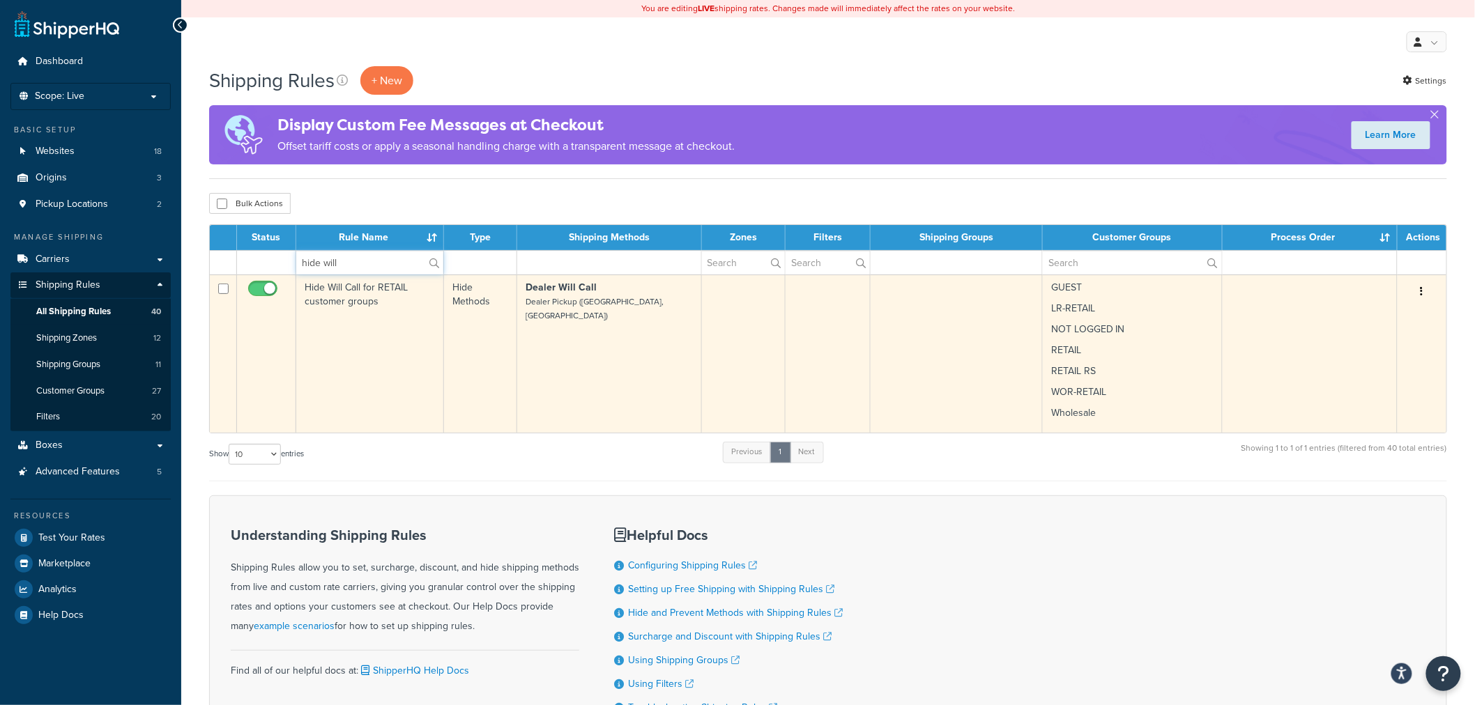
type input "hide will"
click at [345, 308] on td "Hide Will Call for RETAIL customer groups" at bounding box center [370, 354] width 148 height 158
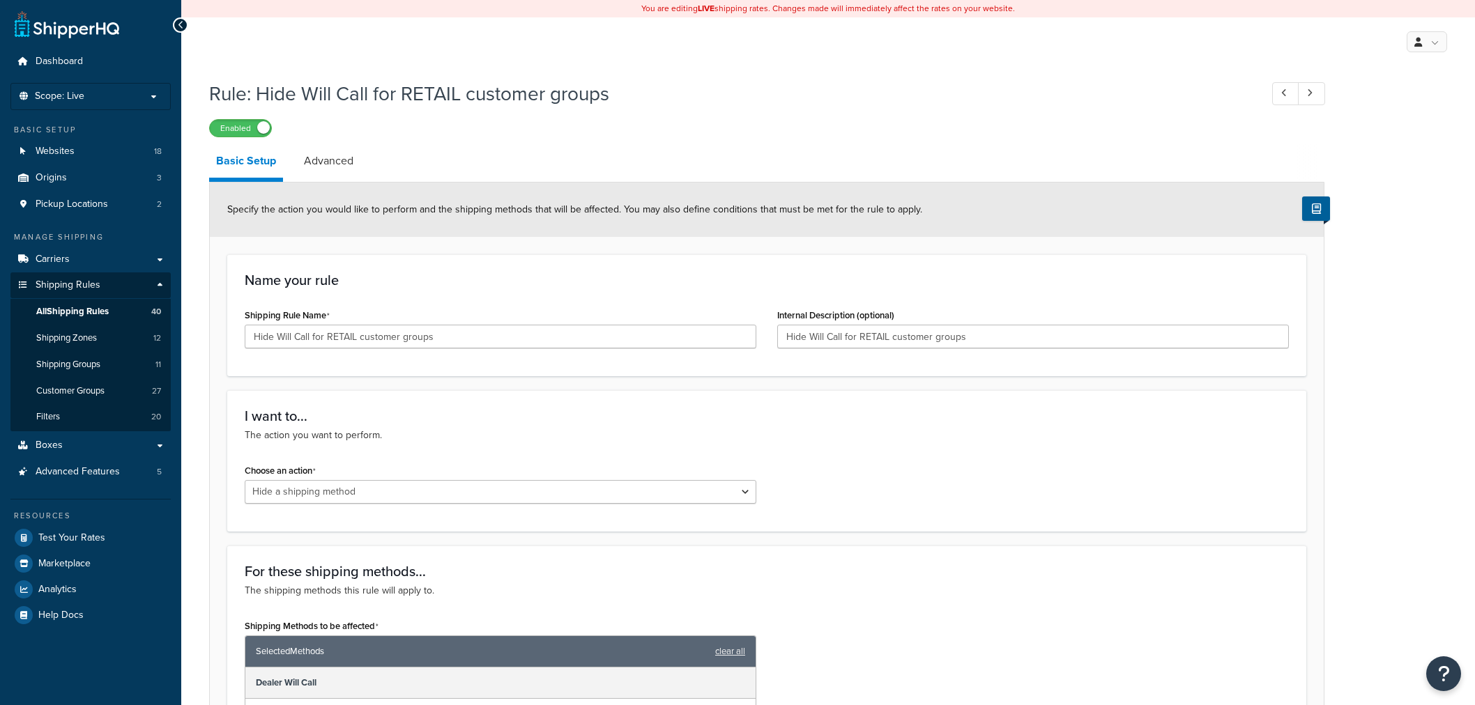
select select "HIDE"
click at [107, 314] on span "All Shipping Rules" at bounding box center [72, 312] width 72 height 12
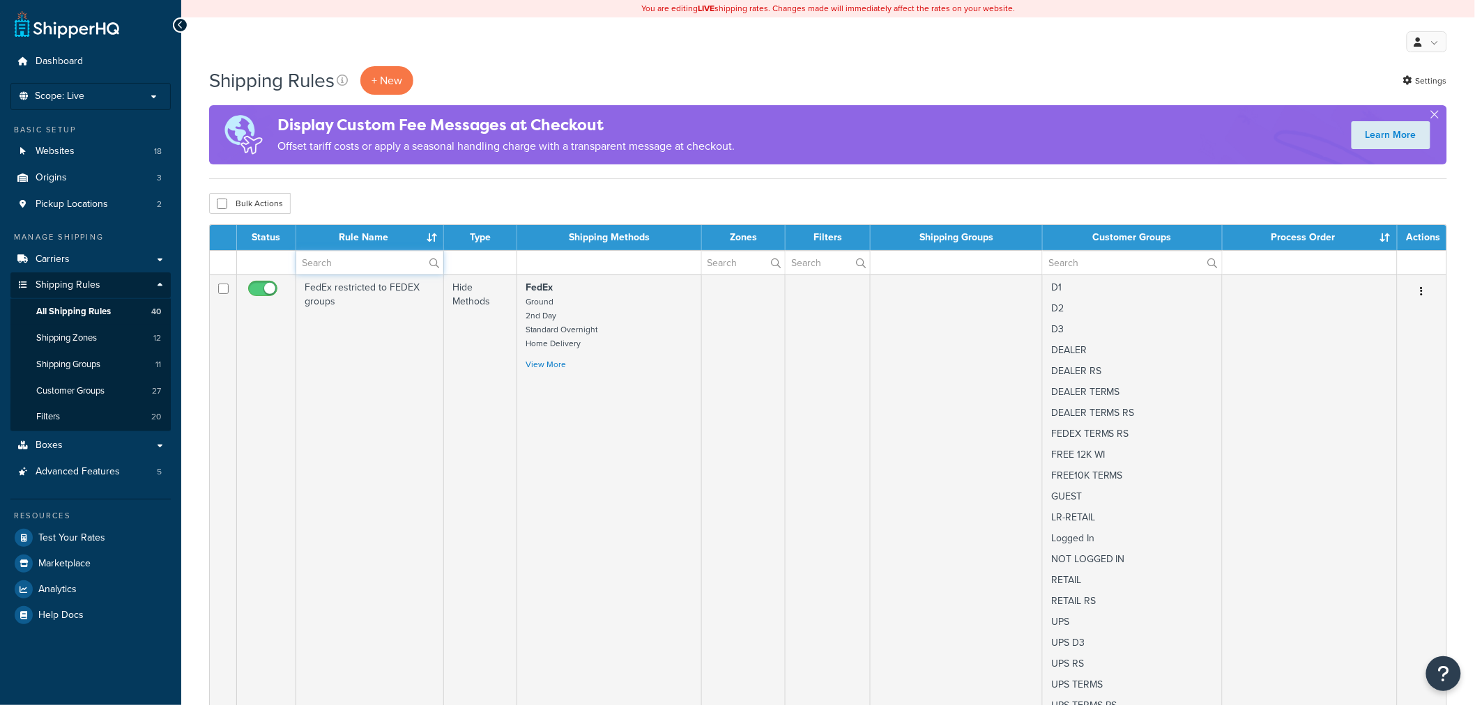
click at [399, 259] on input "text" at bounding box center [369, 263] width 147 height 24
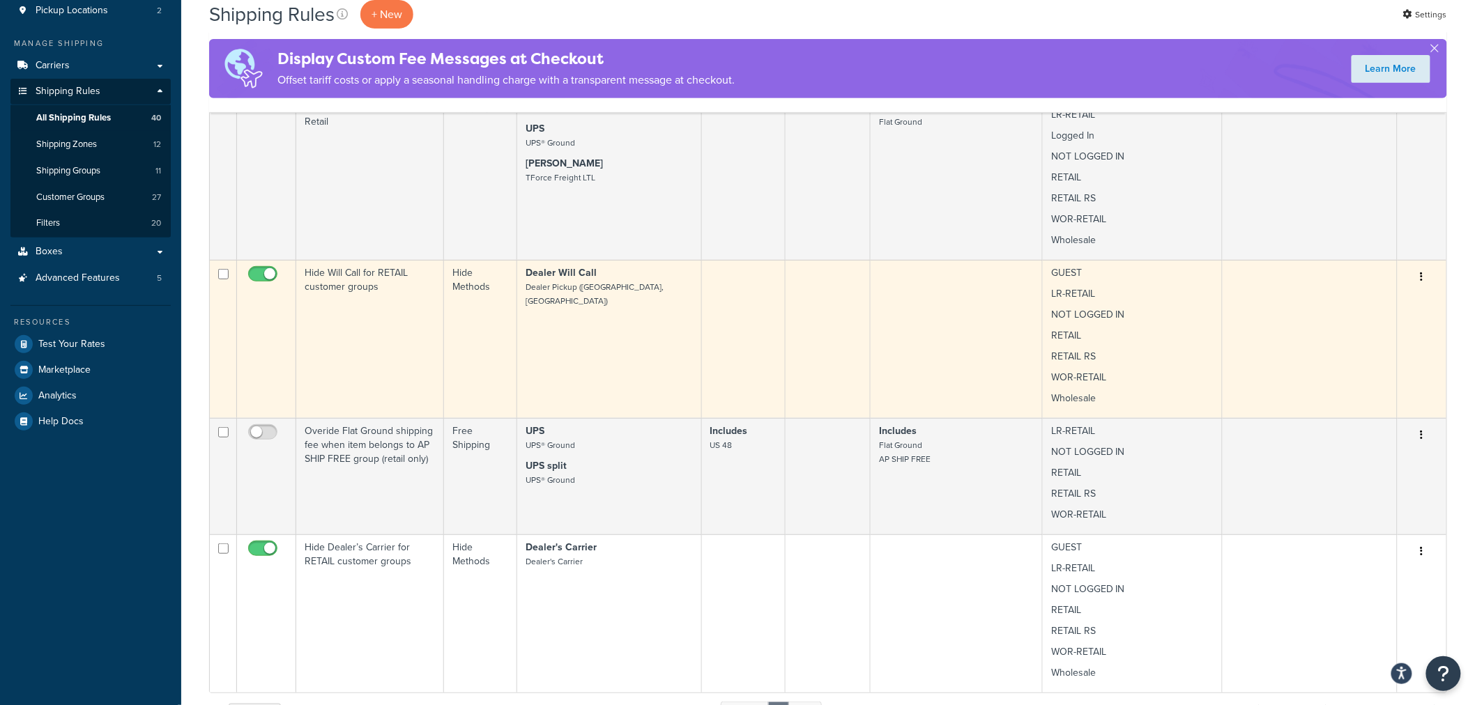
scroll to position [232, 0]
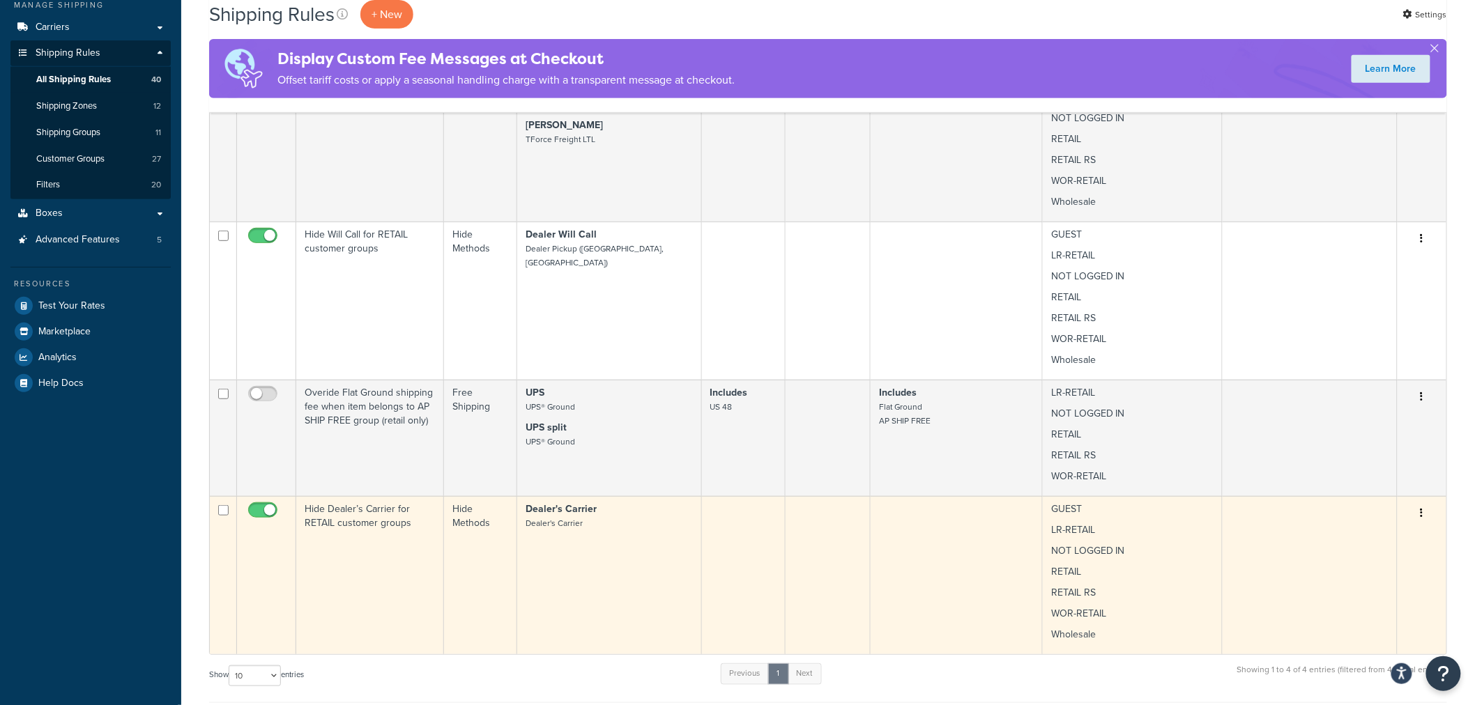
type input "retail"
click at [360, 520] on td "Hide Dealer’s Carrier for RETAIL customer groups" at bounding box center [370, 575] width 148 height 158
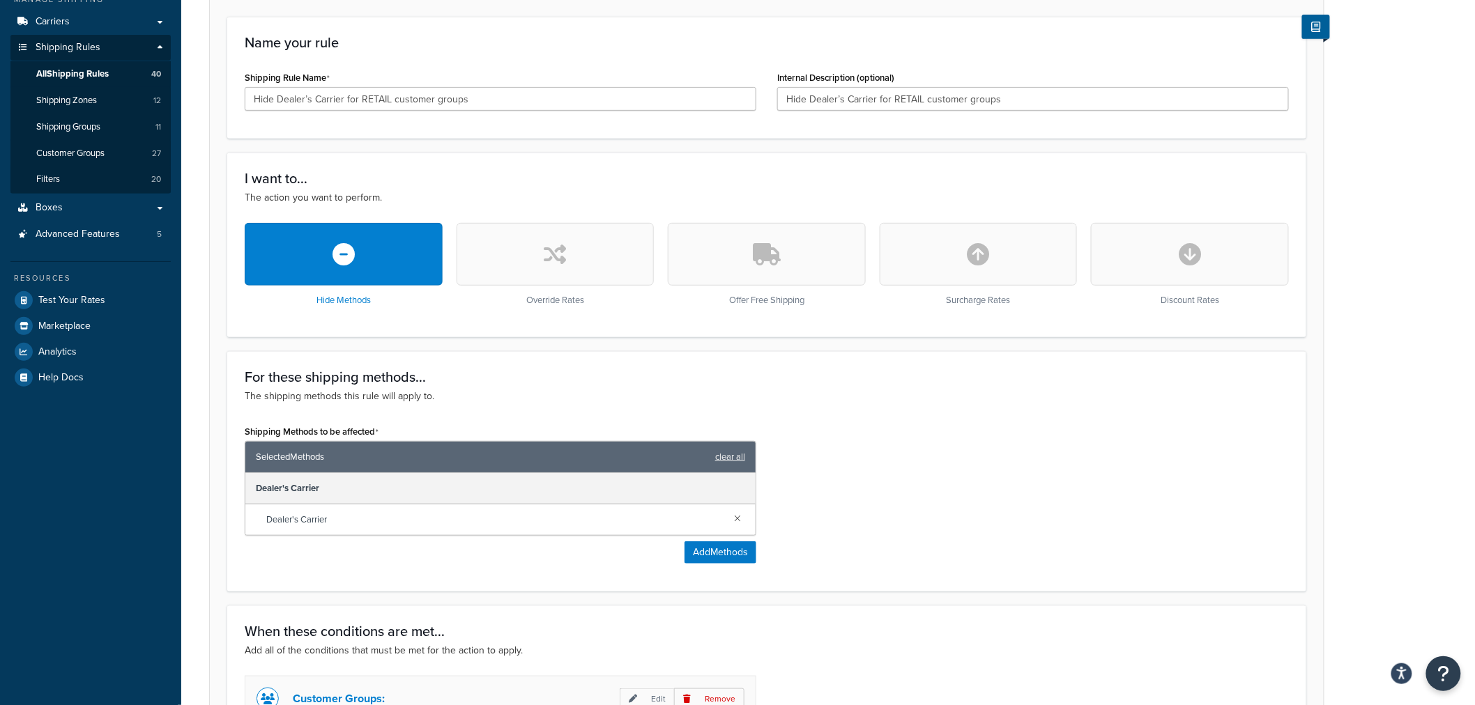
scroll to position [387, 0]
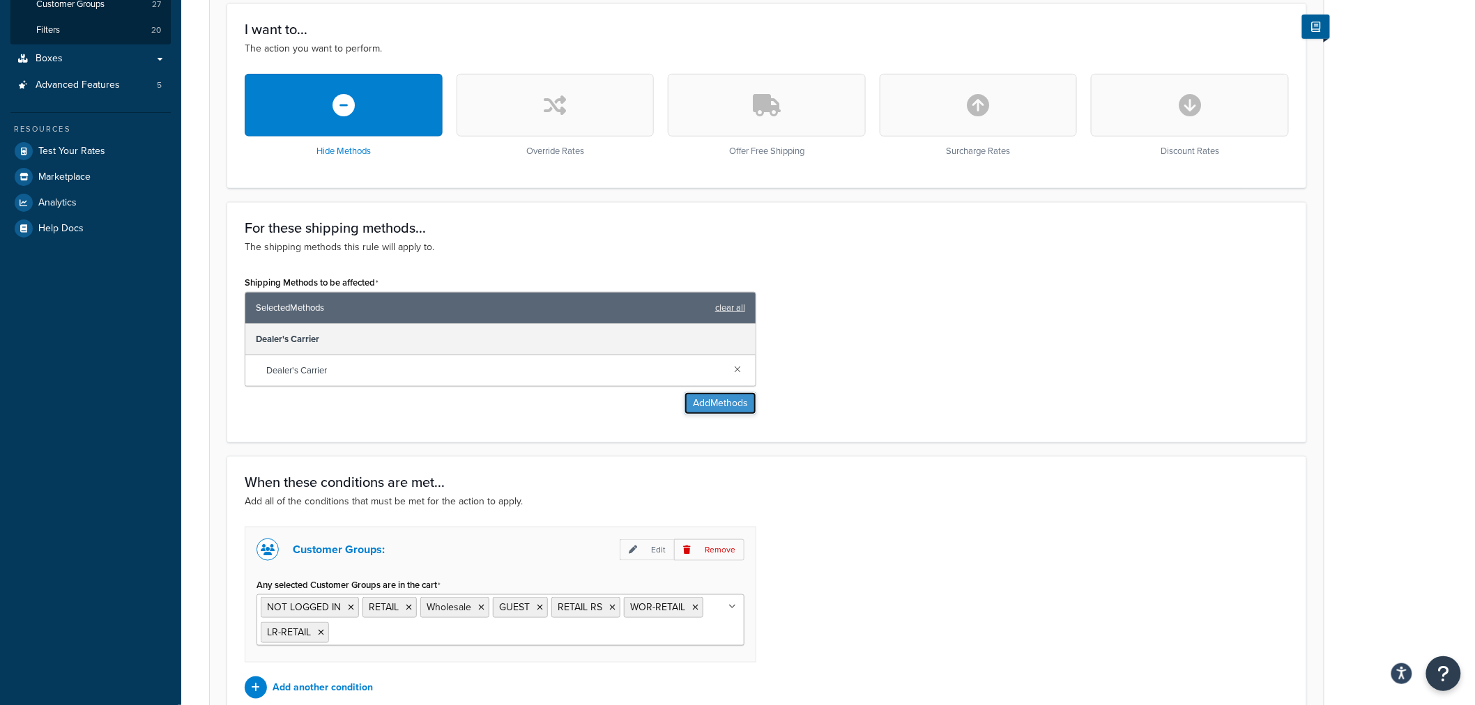
click at [712, 403] on button "Add Methods" at bounding box center [720, 403] width 72 height 22
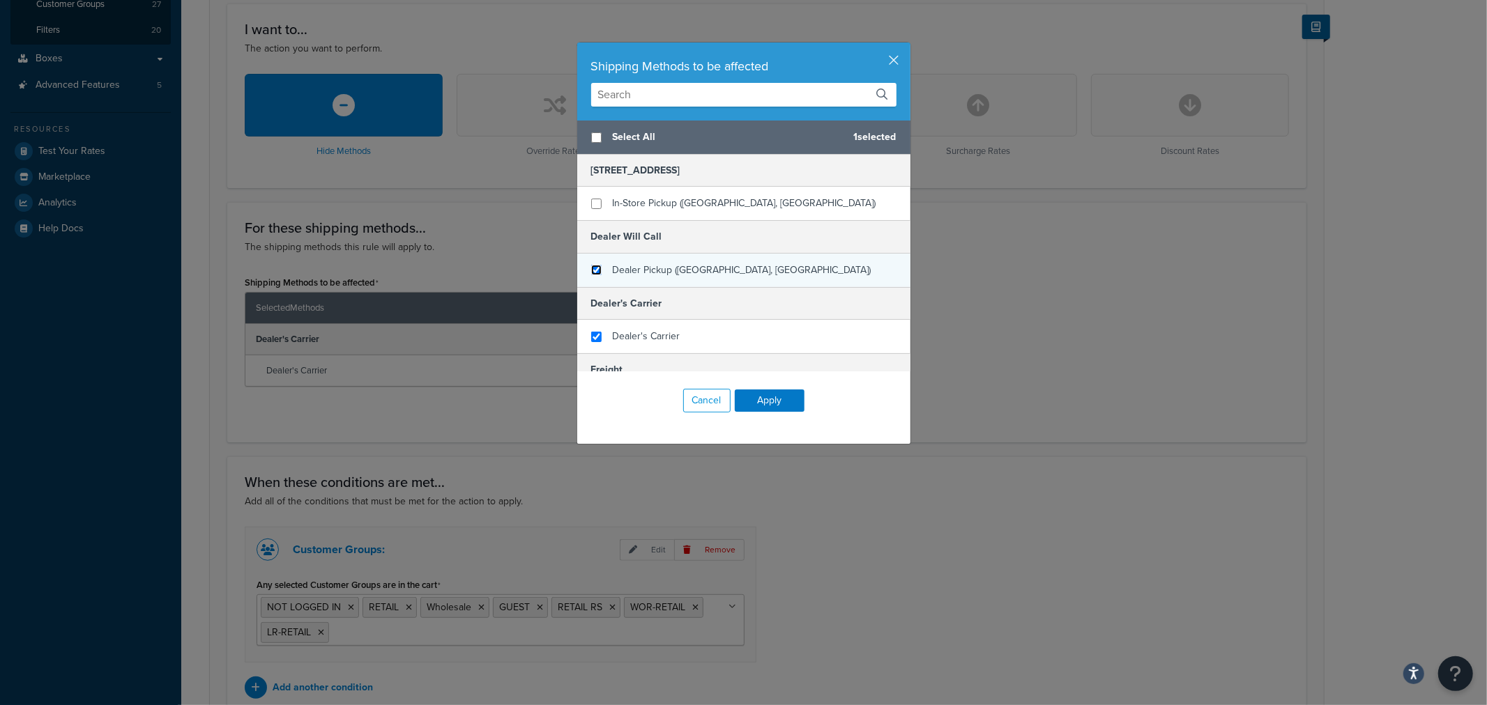
click at [591, 272] on input "checkbox" at bounding box center [596, 270] width 10 height 10
checkbox input "true"
click at [753, 401] on button "Apply" at bounding box center [770, 401] width 70 height 22
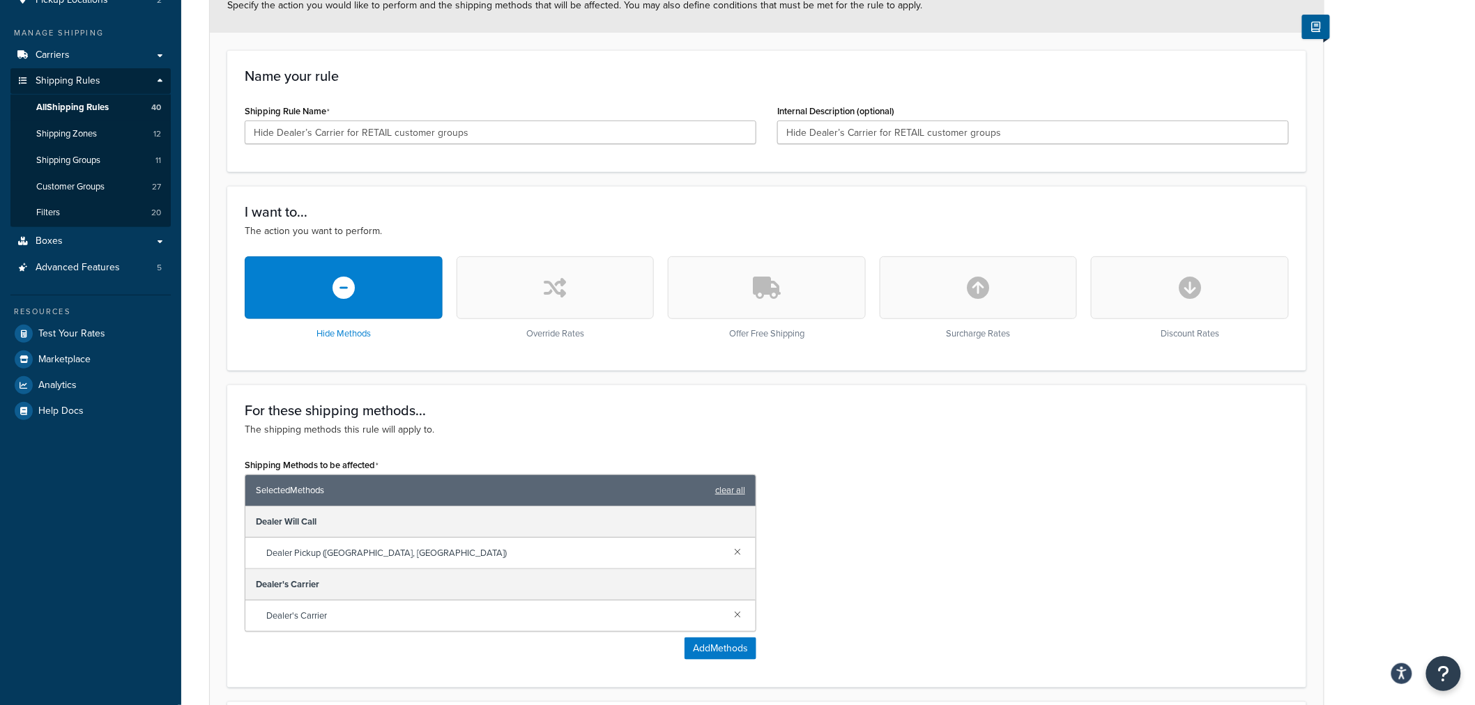
scroll to position [0, 0]
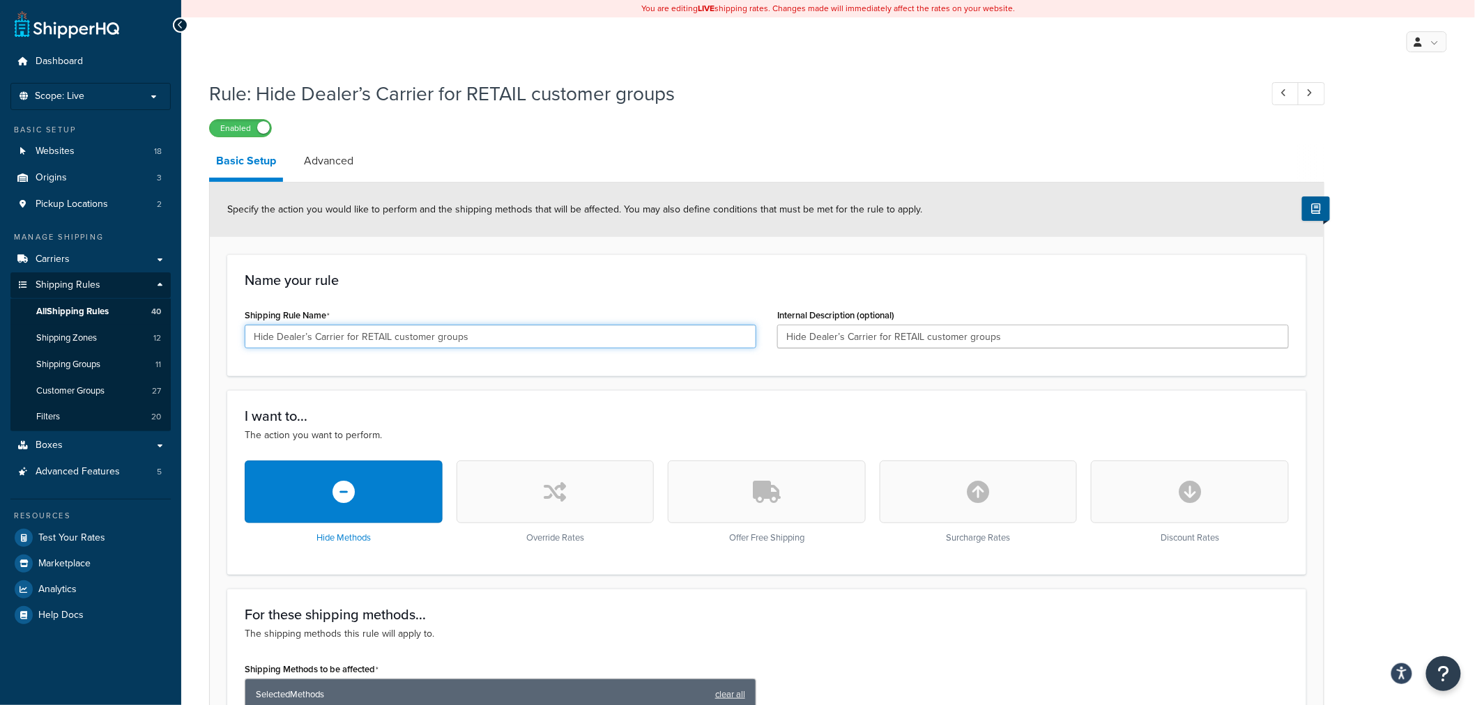
click at [346, 335] on input "Hide Dealer’s Carrier for RETAIL customer groups" at bounding box center [501, 337] width 512 height 24
type input "Hide Dealer’s Carrier & Dealer Will Call for RETAIL customer groups"
paste input "& Dealer Will Call"
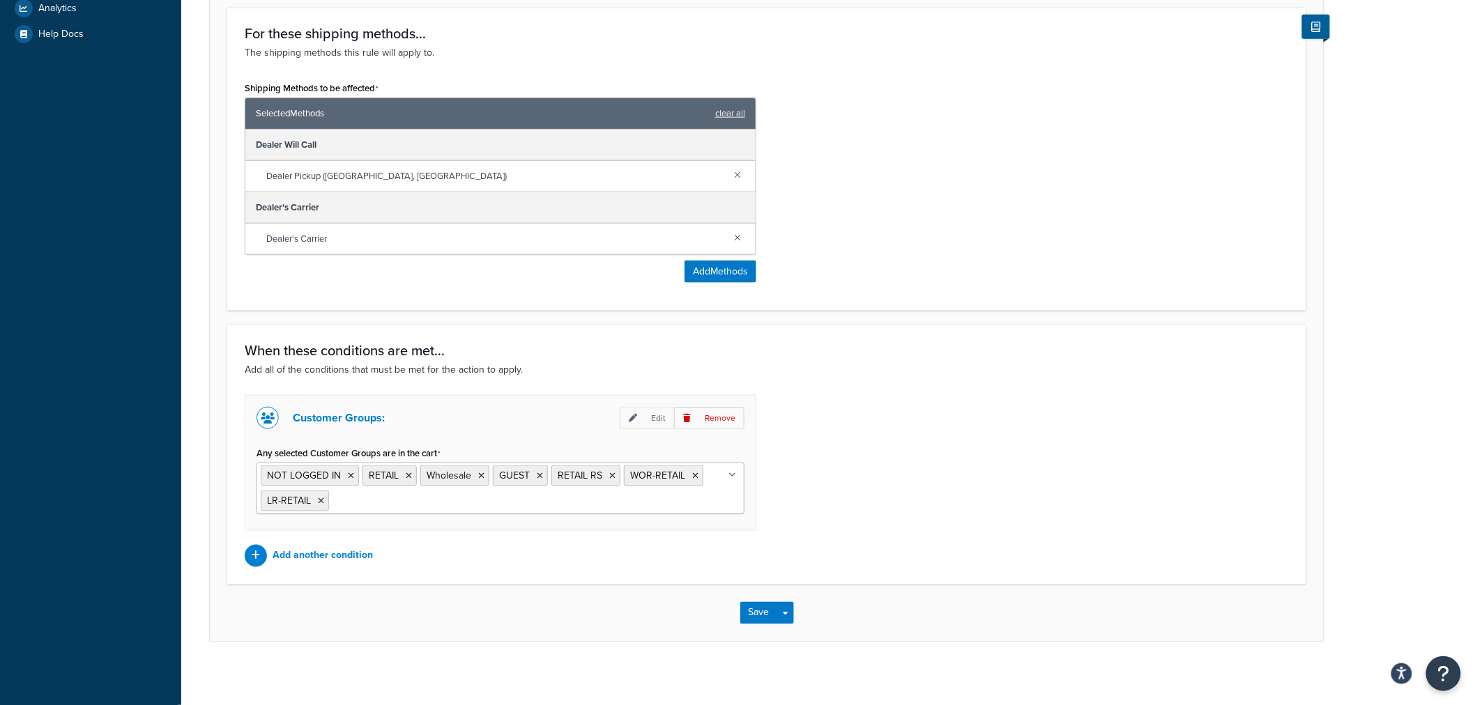
scroll to position [589, 0]
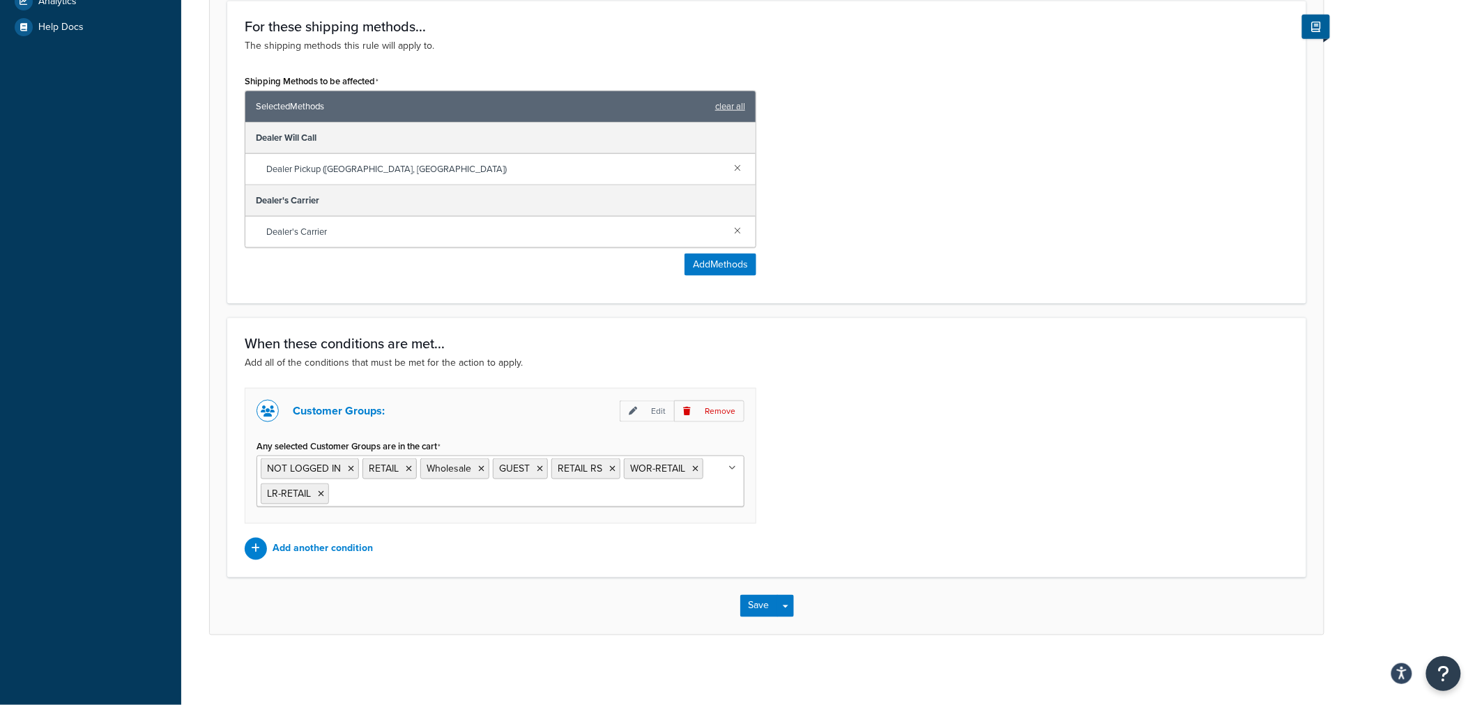
type input "Hide Dealer’s Carrier & Dealer Will Call for RETAIL customer groups"
click at [734, 468] on icon at bounding box center [733, 468] width 6 height 8
click at [901, 525] on div "Customer Groups: Edit Remove Any selected Customer Groups are in the cart NOT L…" at bounding box center [766, 474] width 1065 height 172
click at [482, 467] on icon at bounding box center [481, 469] width 6 height 8
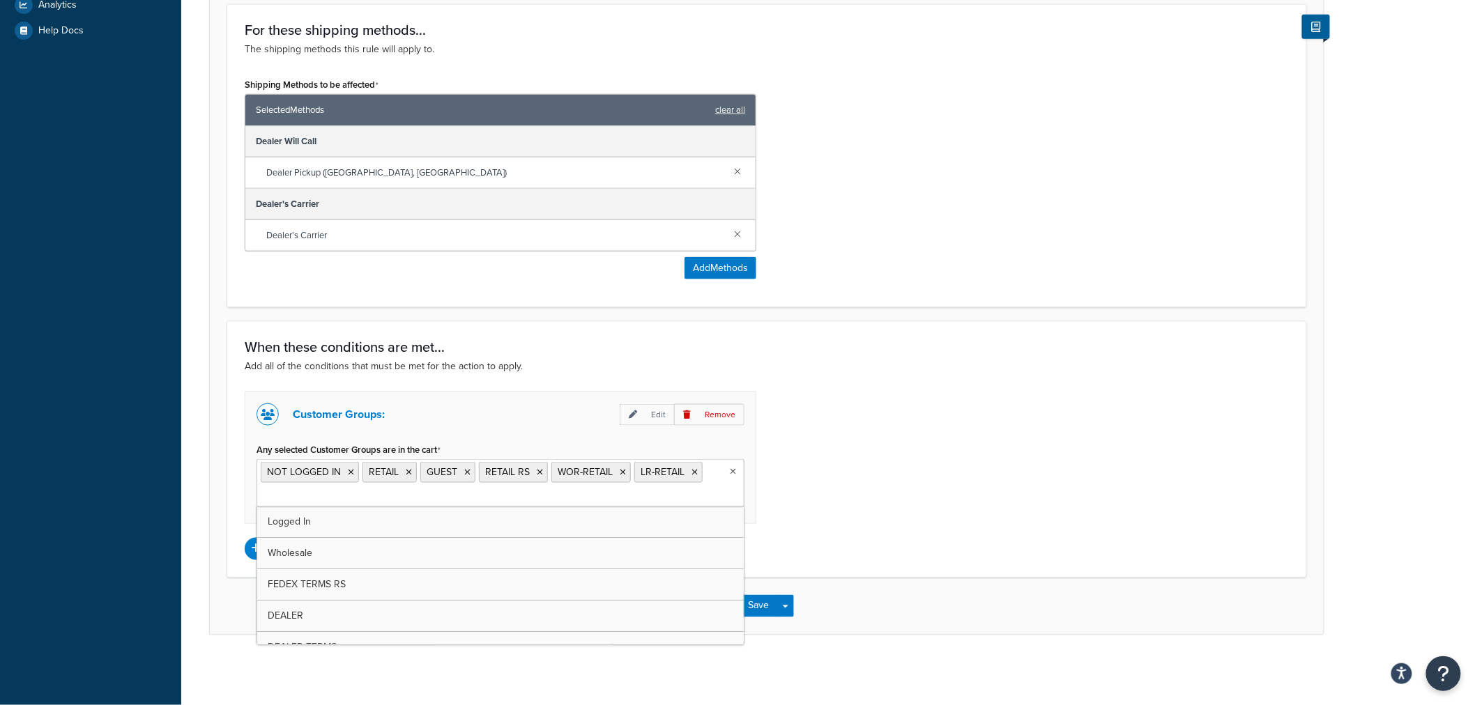
scroll to position [585, 0]
click at [469, 468] on icon at bounding box center [467, 472] width 6 height 8
click at [479, 473] on icon at bounding box center [481, 472] width 6 height 8
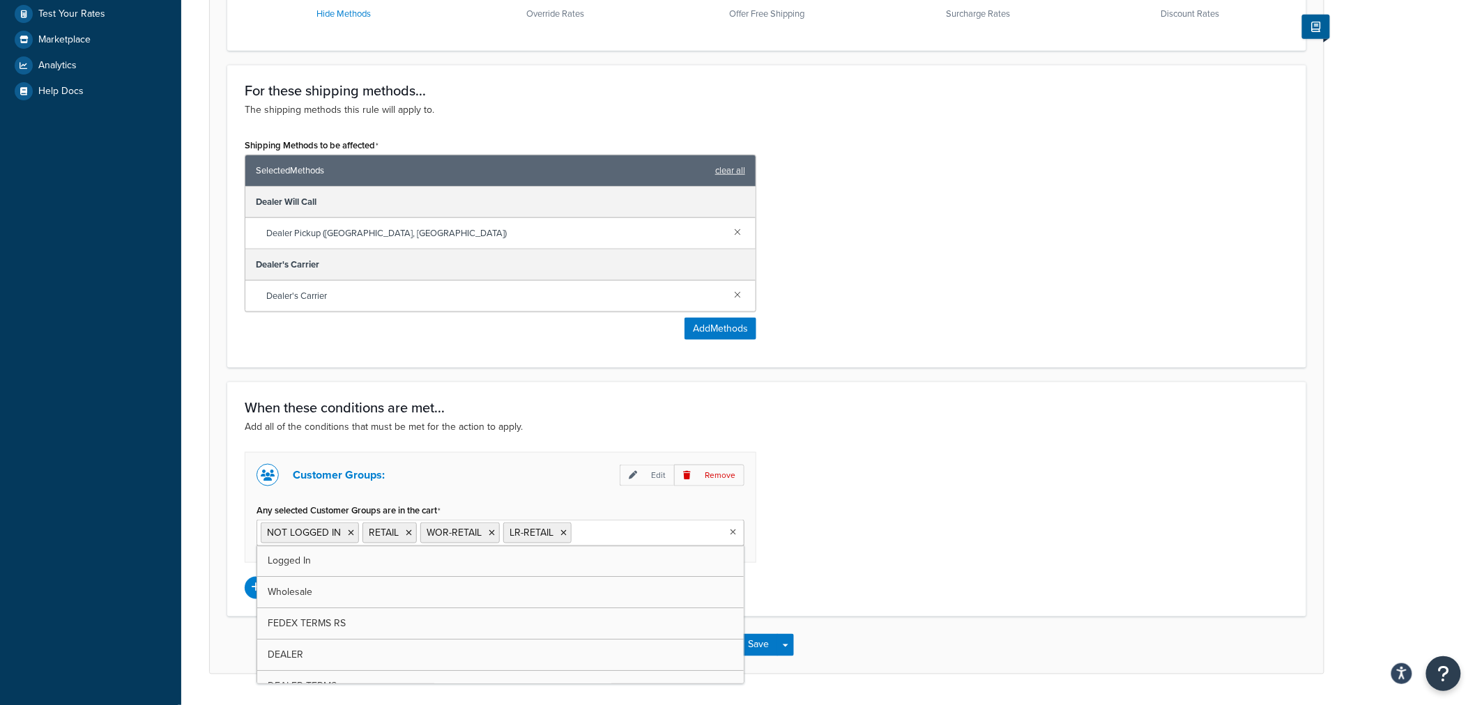
scroll to position [486, 0]
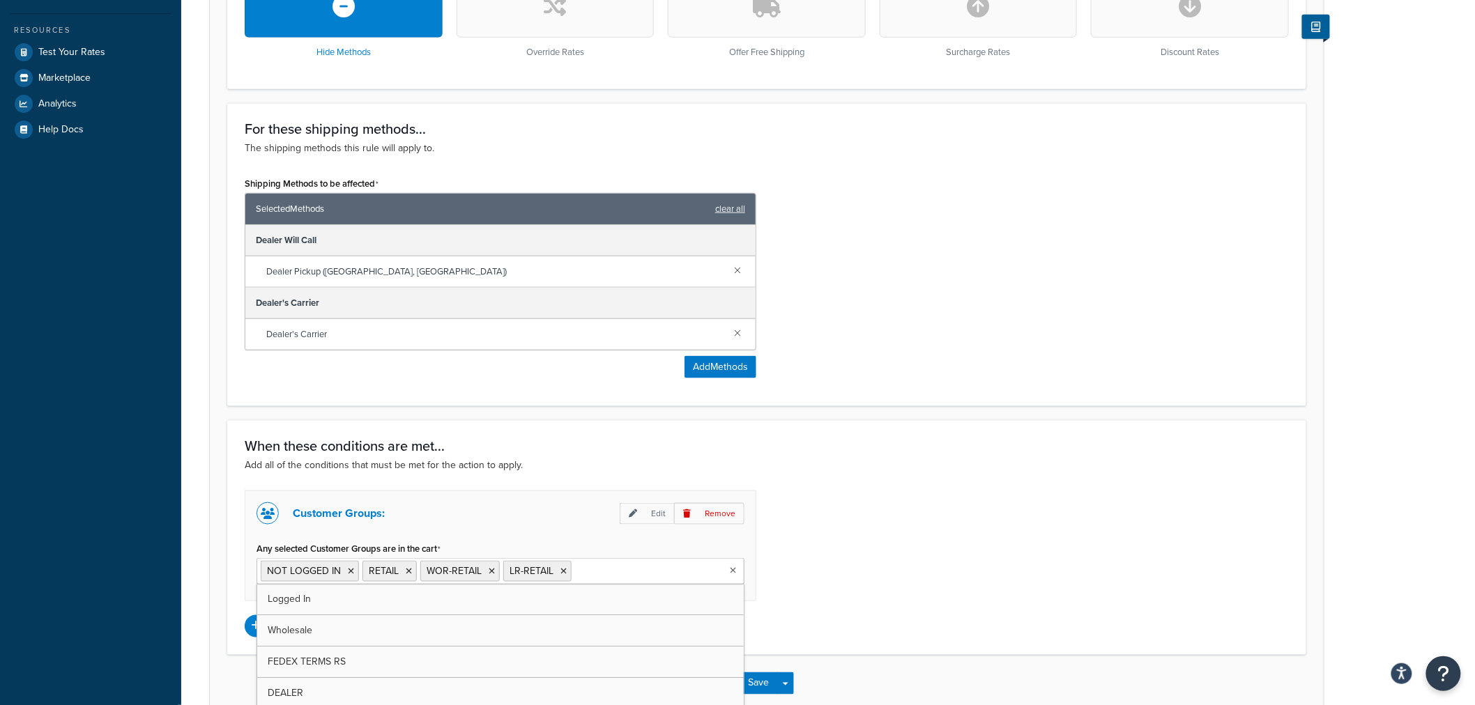
click at [907, 560] on div "Customer Groups: Edit Remove Any selected Customer Groups are in the cart NOT L…" at bounding box center [766, 564] width 1065 height 147
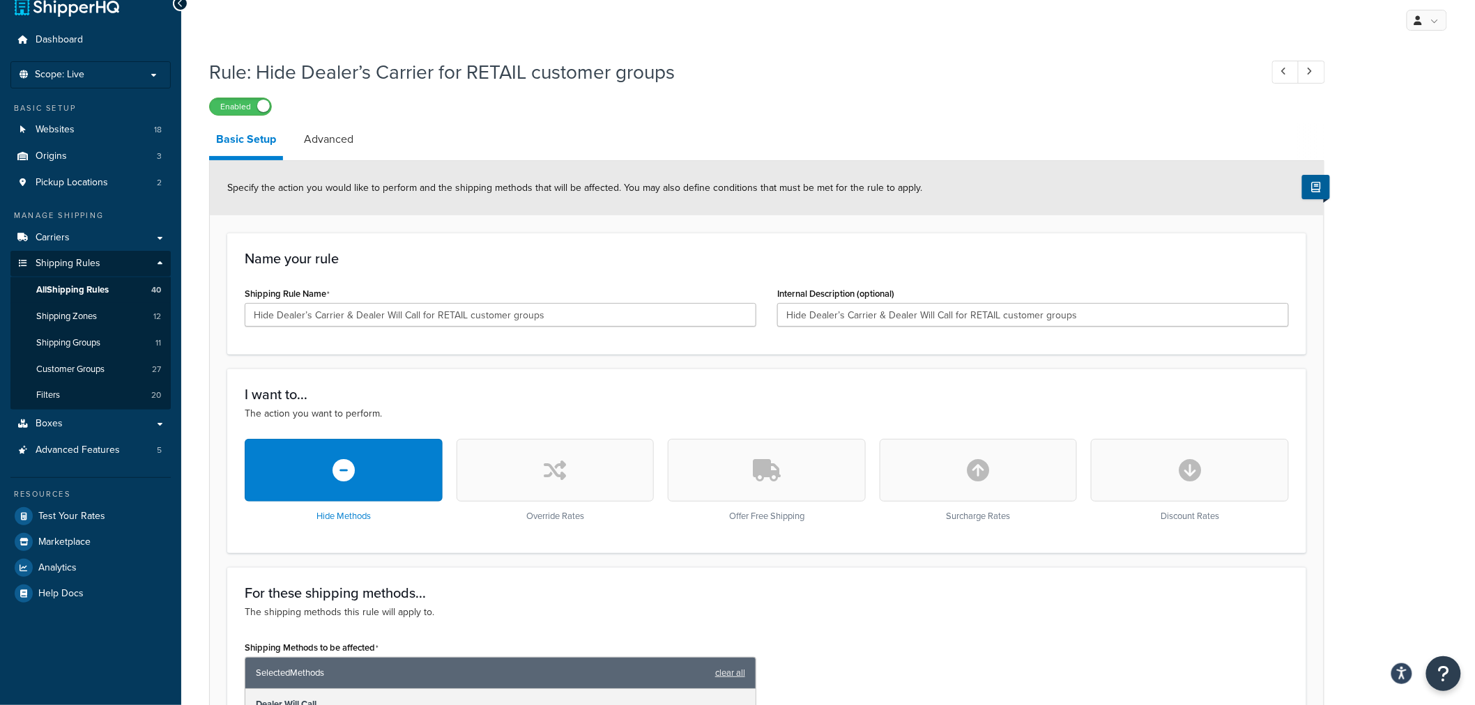
scroll to position [0, 0]
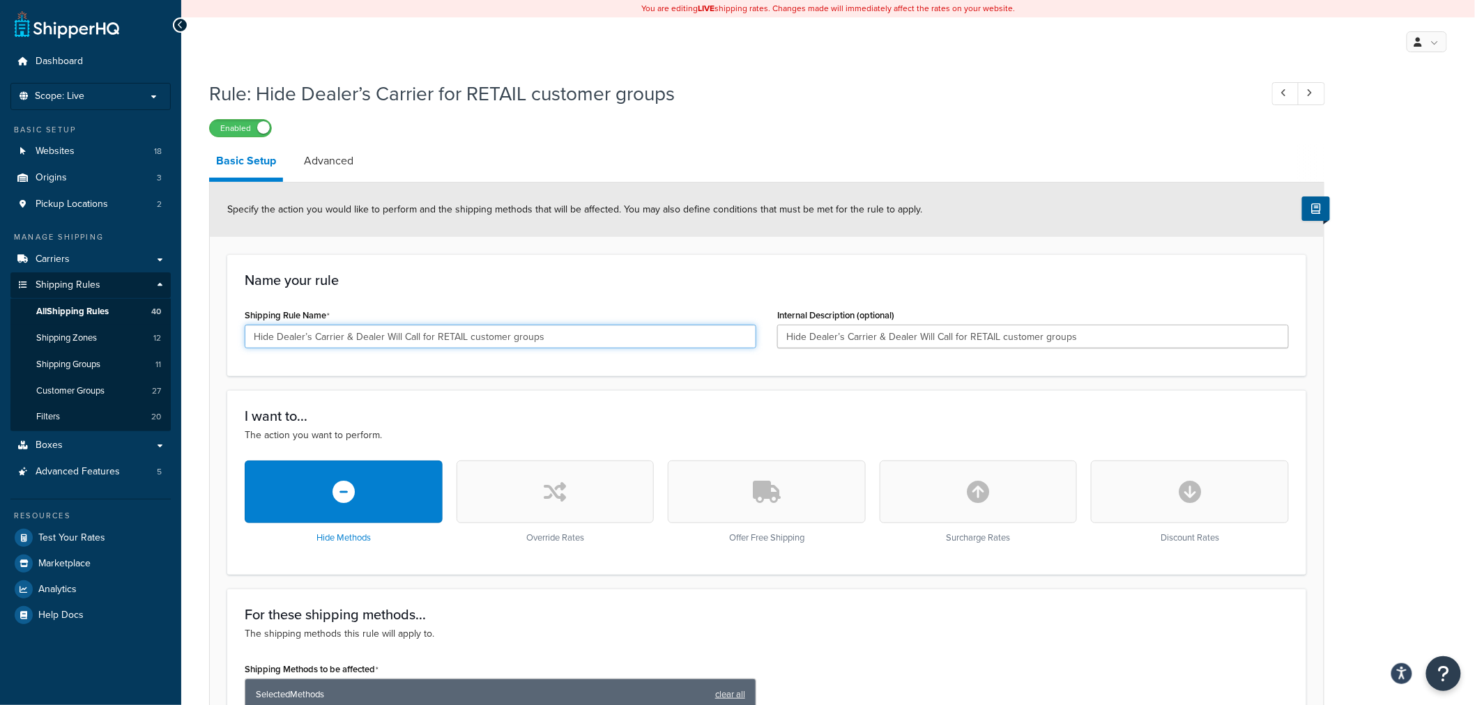
click at [507, 336] on input "Hide Dealer’s Carrier & Dealer Will Call for RETAIL customer groups" at bounding box center [501, 337] width 512 height 24
click at [323, 159] on link "Advanced" at bounding box center [328, 160] width 63 height 33
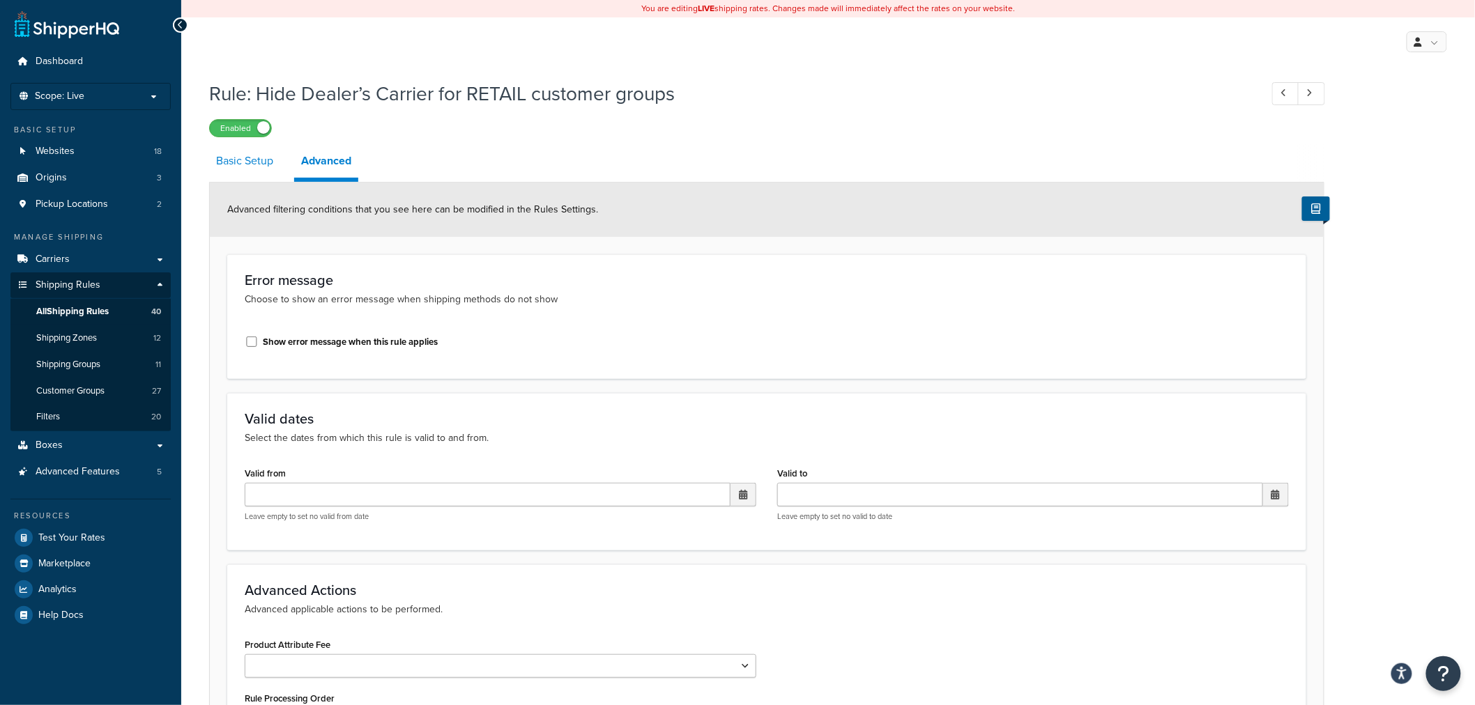
click at [233, 162] on link "Basic Setup" at bounding box center [244, 160] width 71 height 33
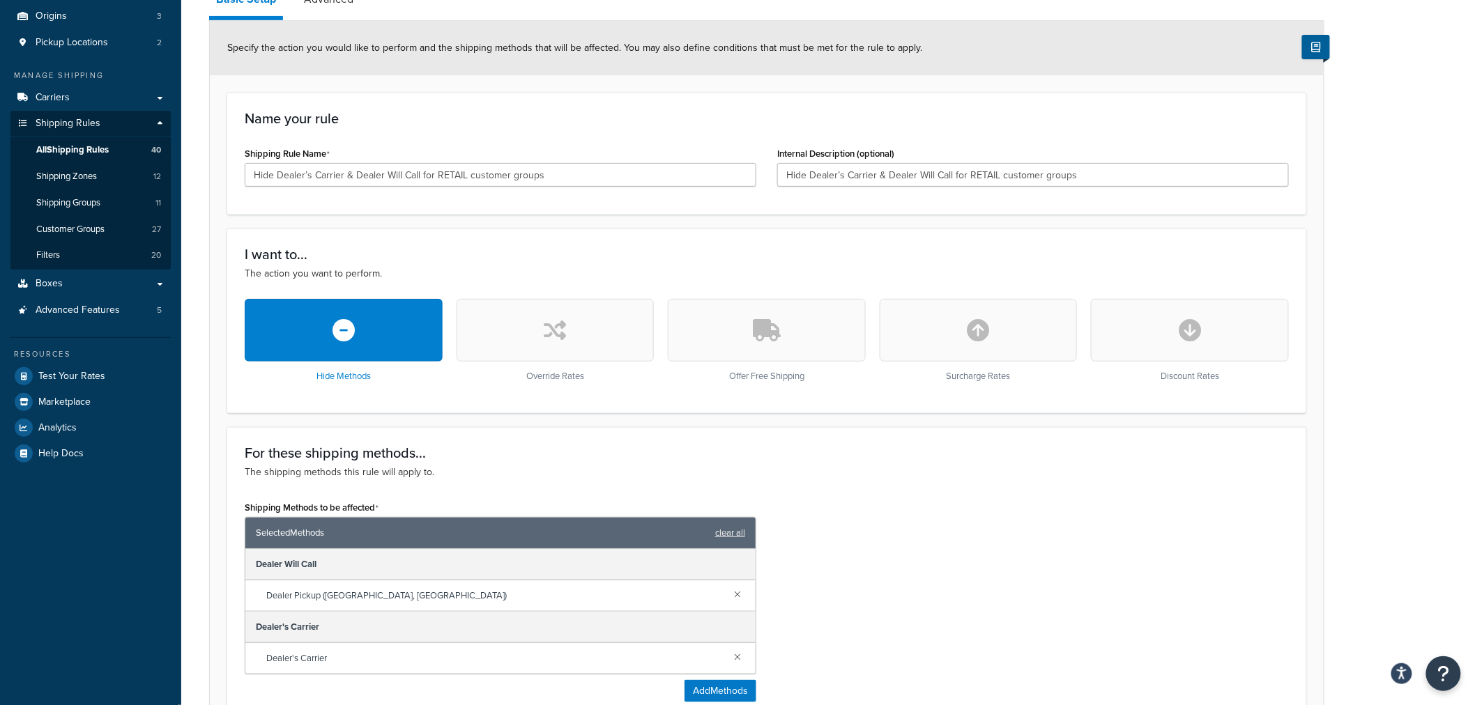
scroll to position [563, 0]
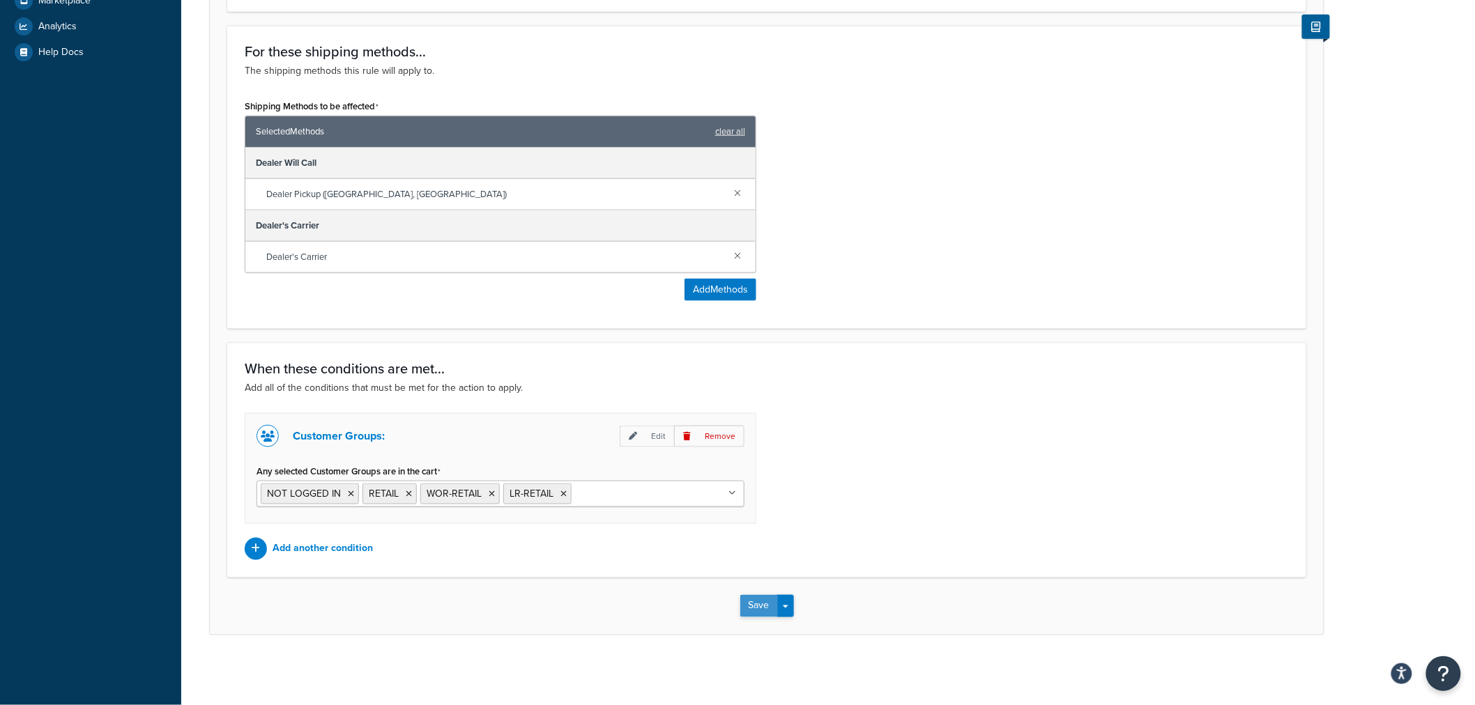
click at [753, 608] on button "Save" at bounding box center [759, 606] width 38 height 22
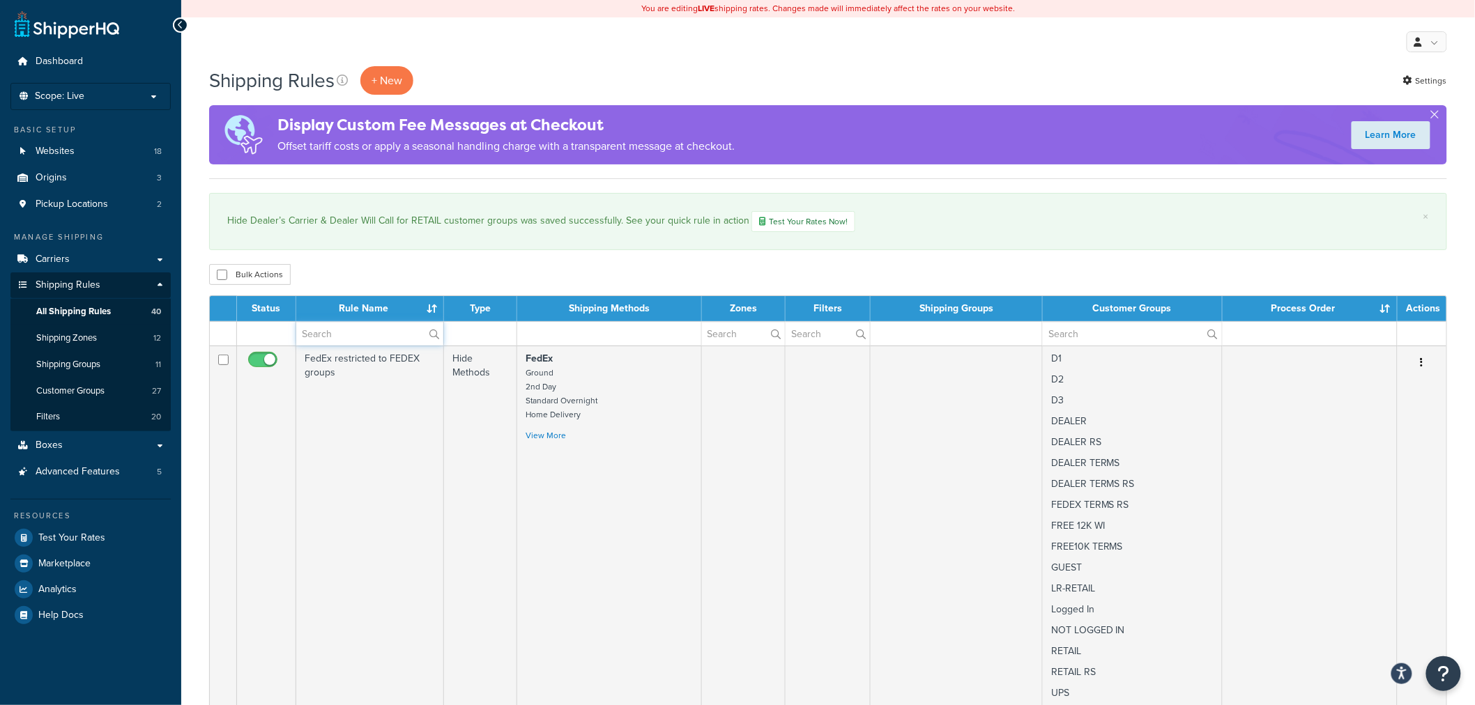
click at [358, 331] on input "text" at bounding box center [369, 334] width 147 height 24
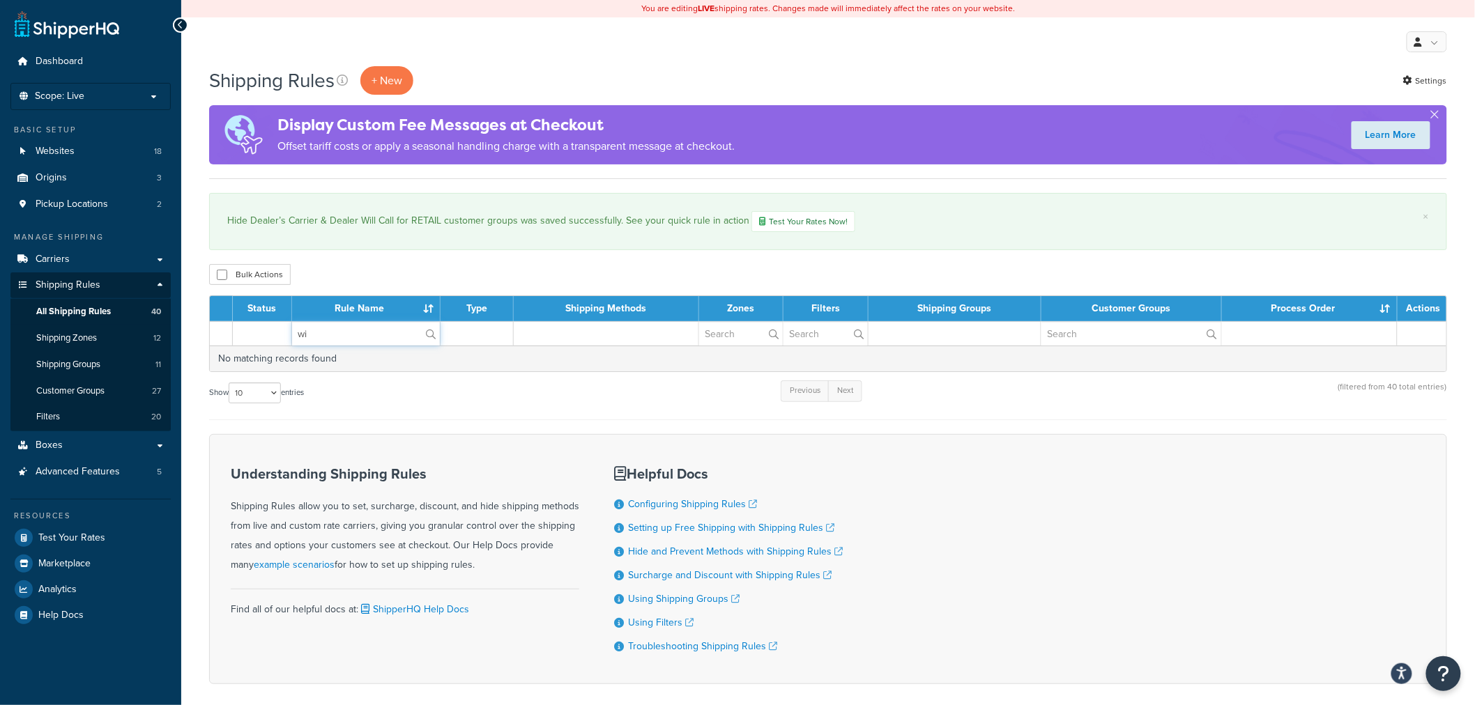
type input "w"
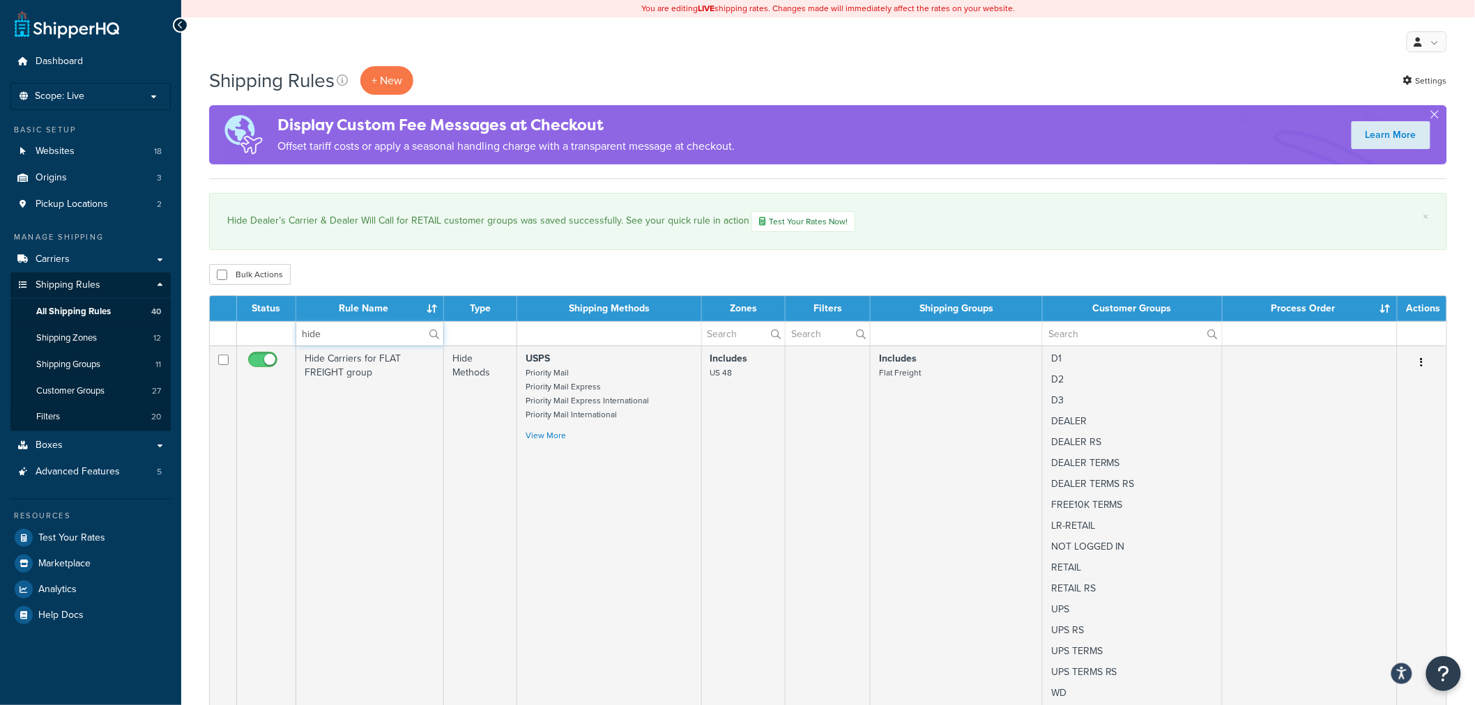
type input "hide"
click at [663, 268] on div "Bulk Actions Duplicate Delete" at bounding box center [828, 274] width 1238 height 21
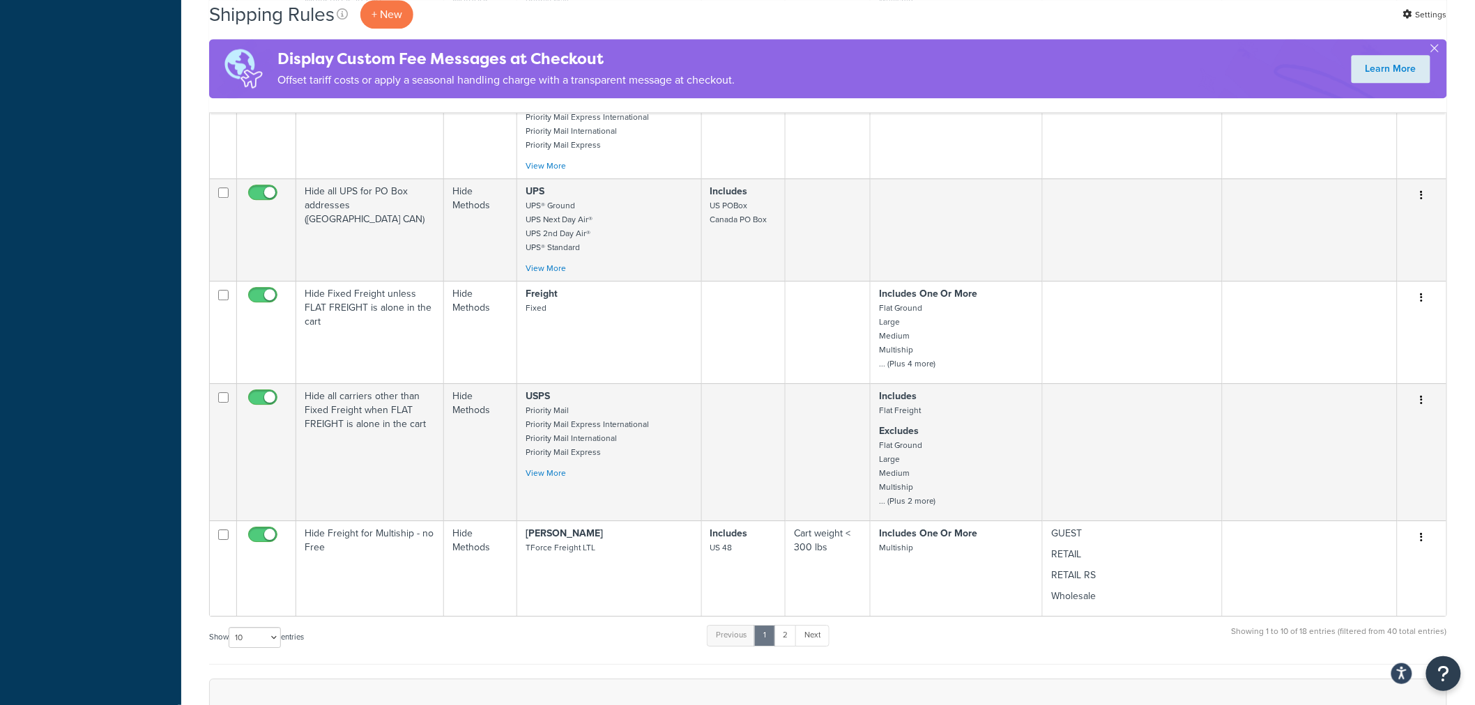
scroll to position [1626, 0]
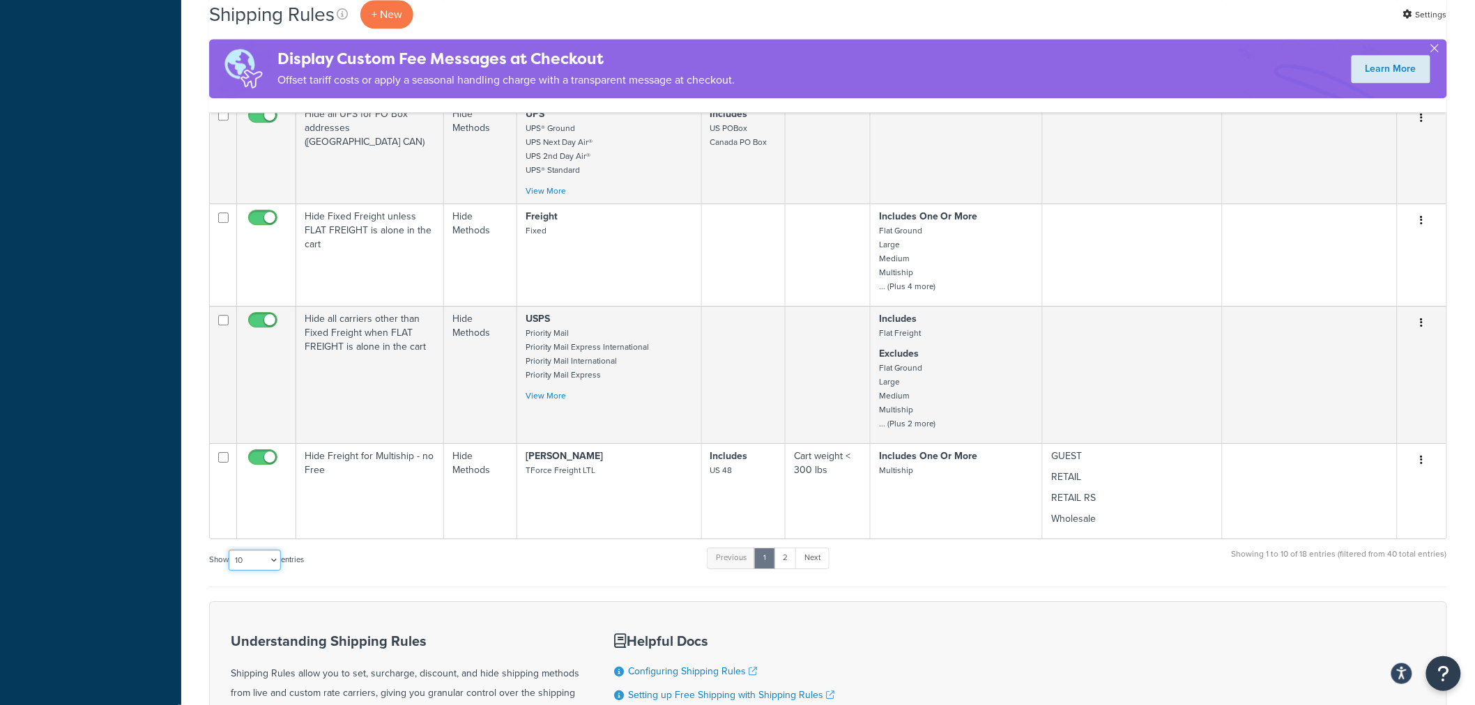
click at [254, 565] on select "10 15 25 50 100 1000" at bounding box center [255, 560] width 52 height 21
select select "50"
click at [230, 550] on select "10 15 25 50 100 1000" at bounding box center [255, 560] width 52 height 21
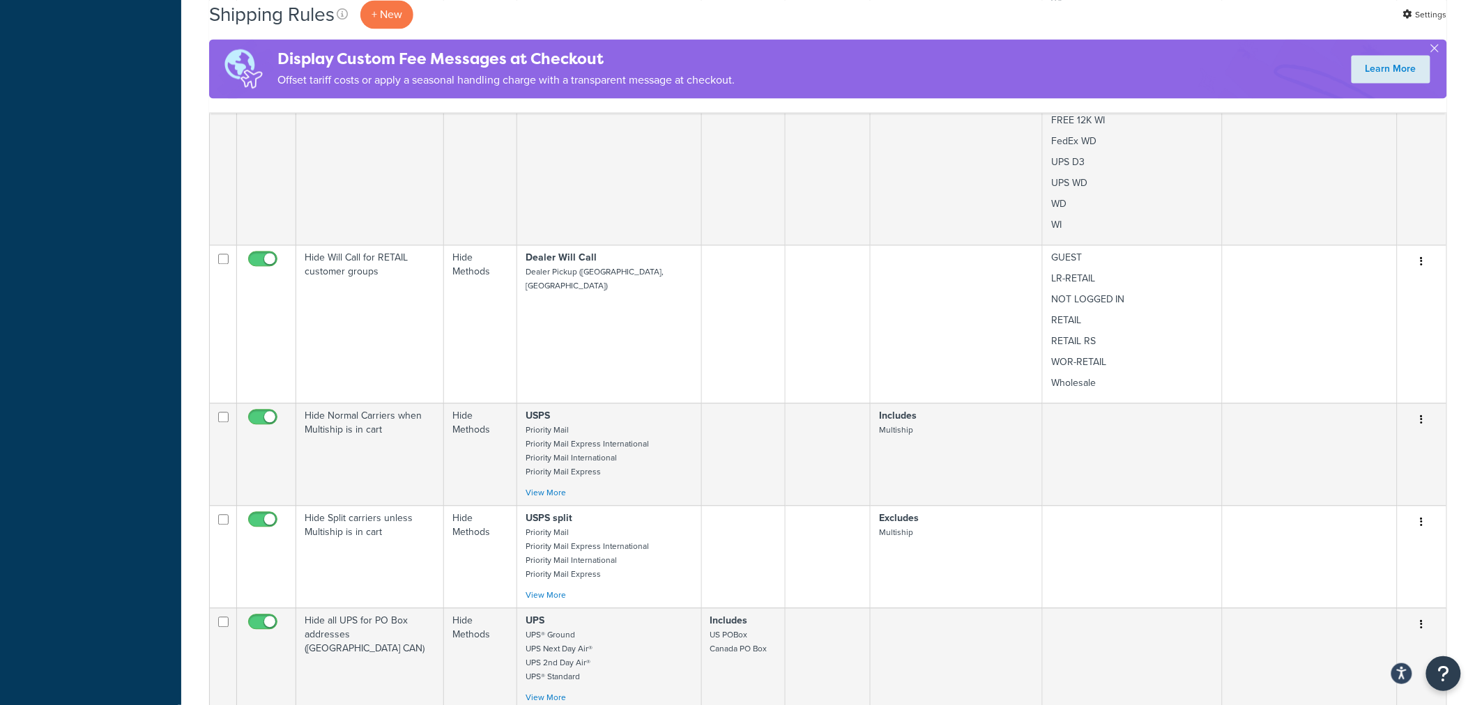
scroll to position [1084, 0]
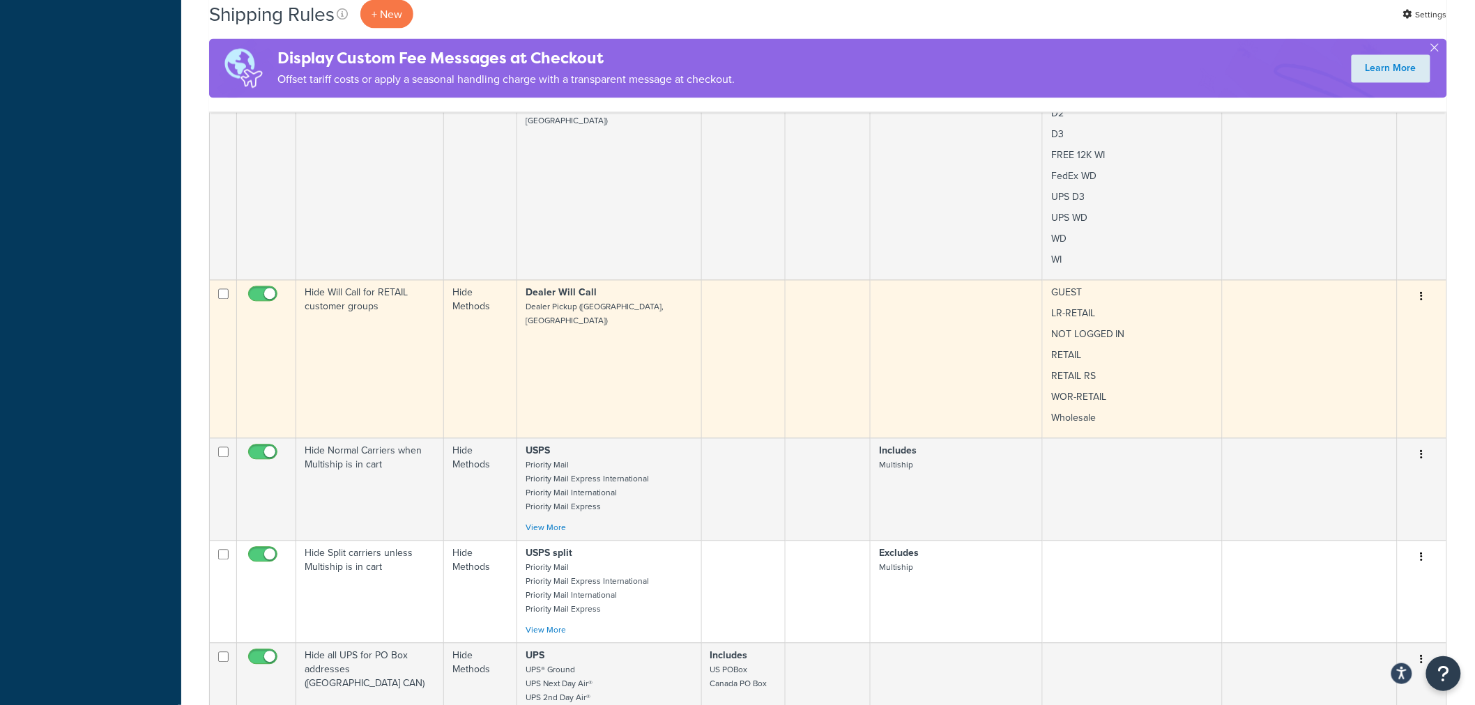
click at [260, 297] on input "checkbox" at bounding box center [264, 297] width 38 height 17
checkbox input "false"
click at [224, 295] on input "checkbox" at bounding box center [223, 294] width 10 height 10
checkbox input "true"
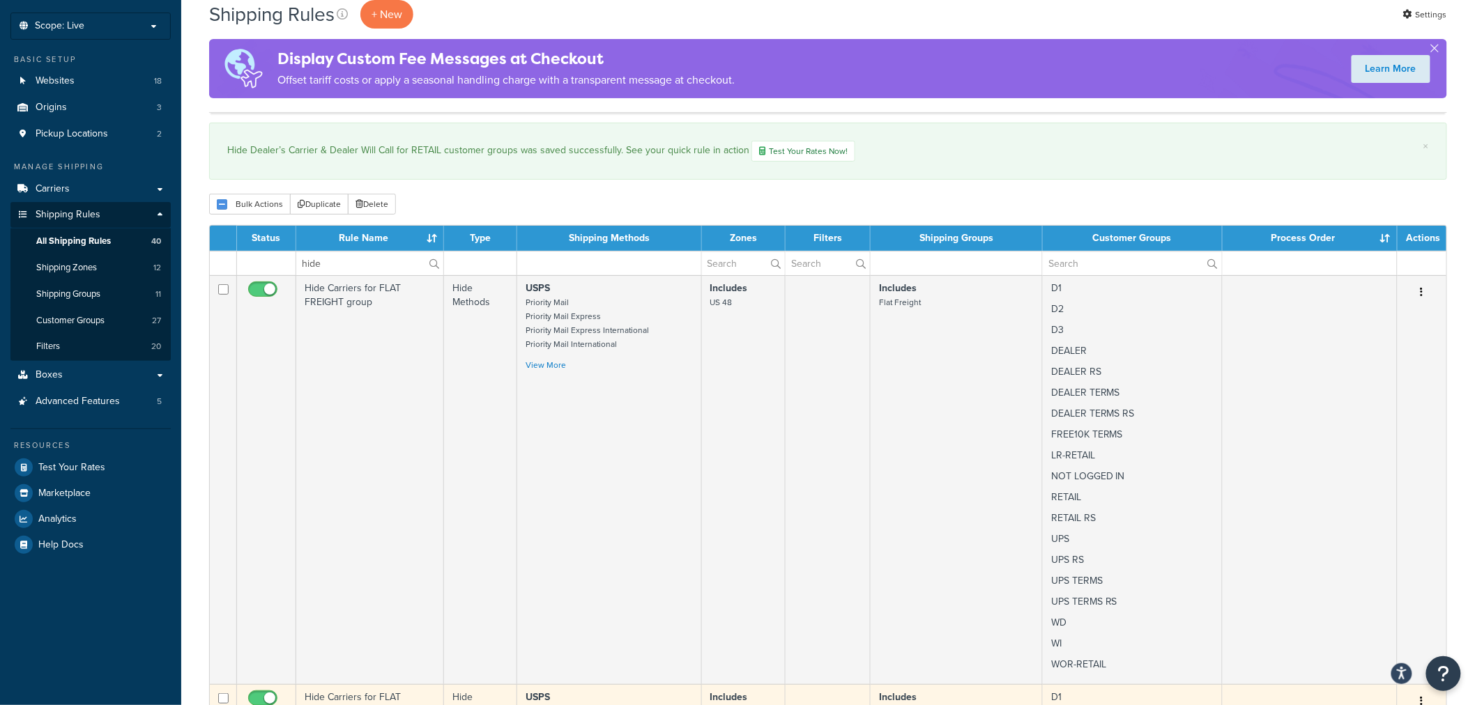
scroll to position [0, 0]
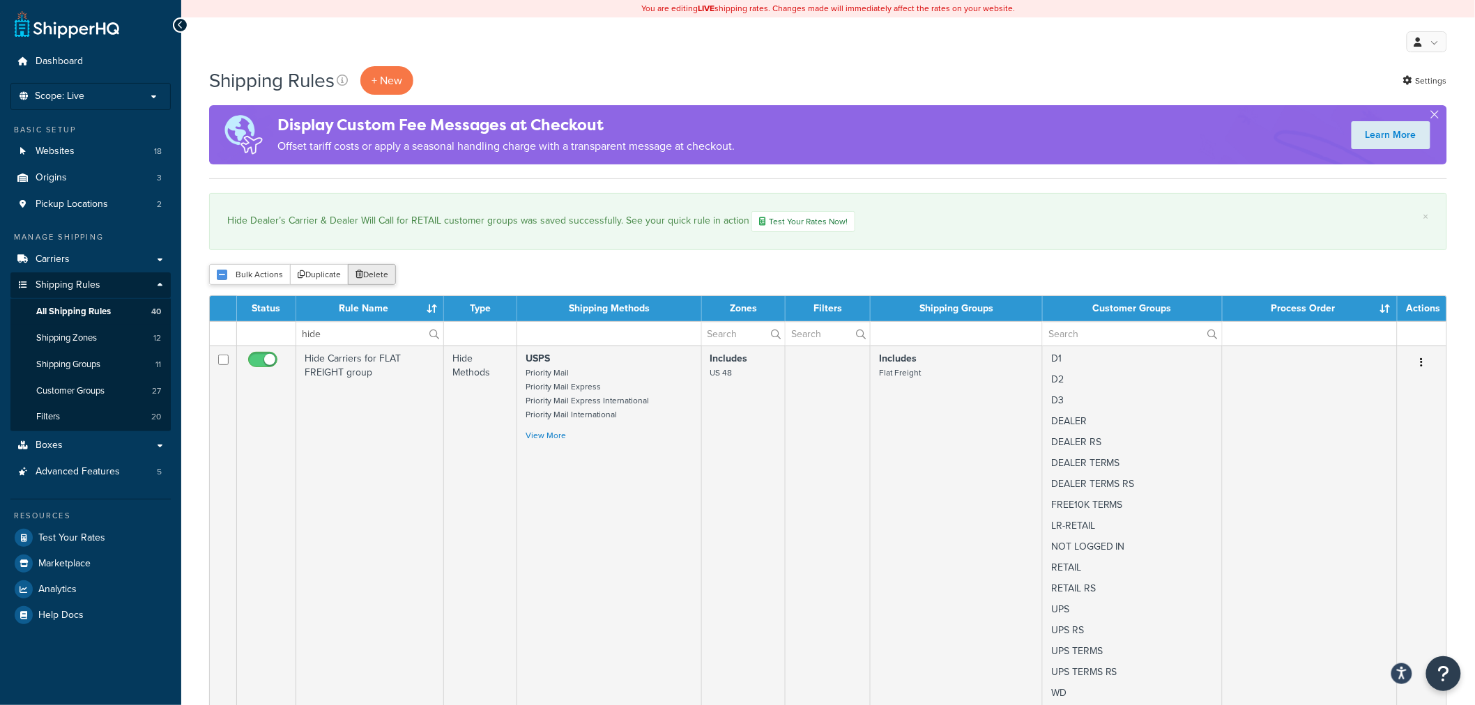
click at [378, 275] on button "Delete" at bounding box center [372, 274] width 48 height 21
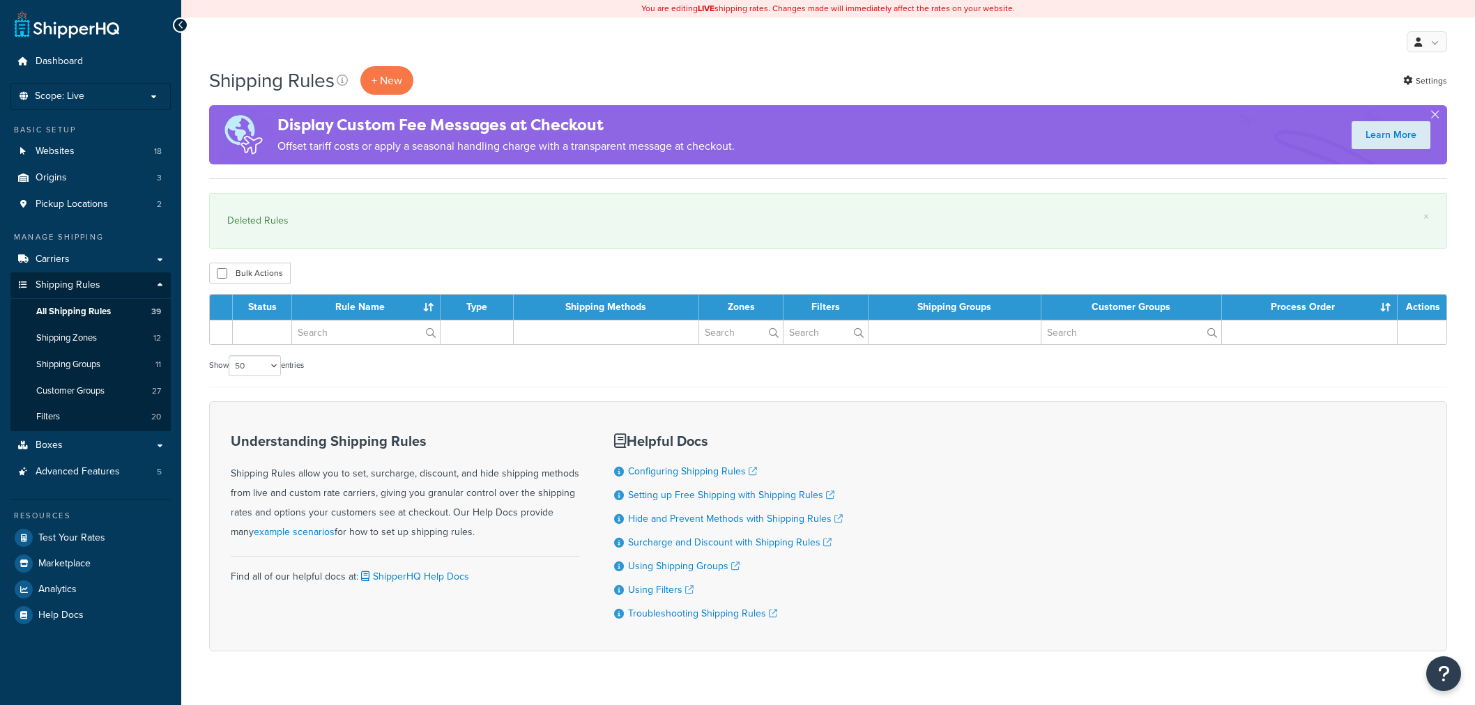
select select "50"
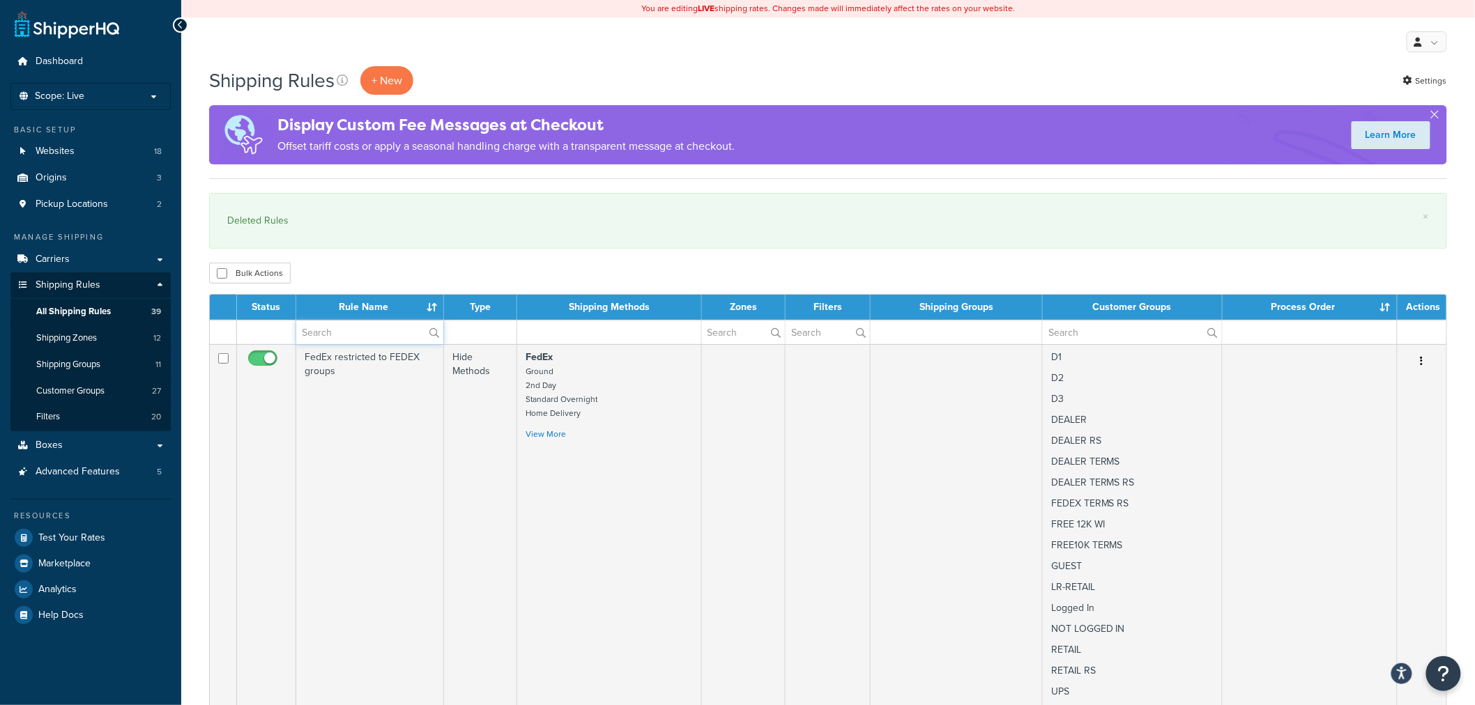
click at [371, 335] on input "text" at bounding box center [369, 333] width 147 height 24
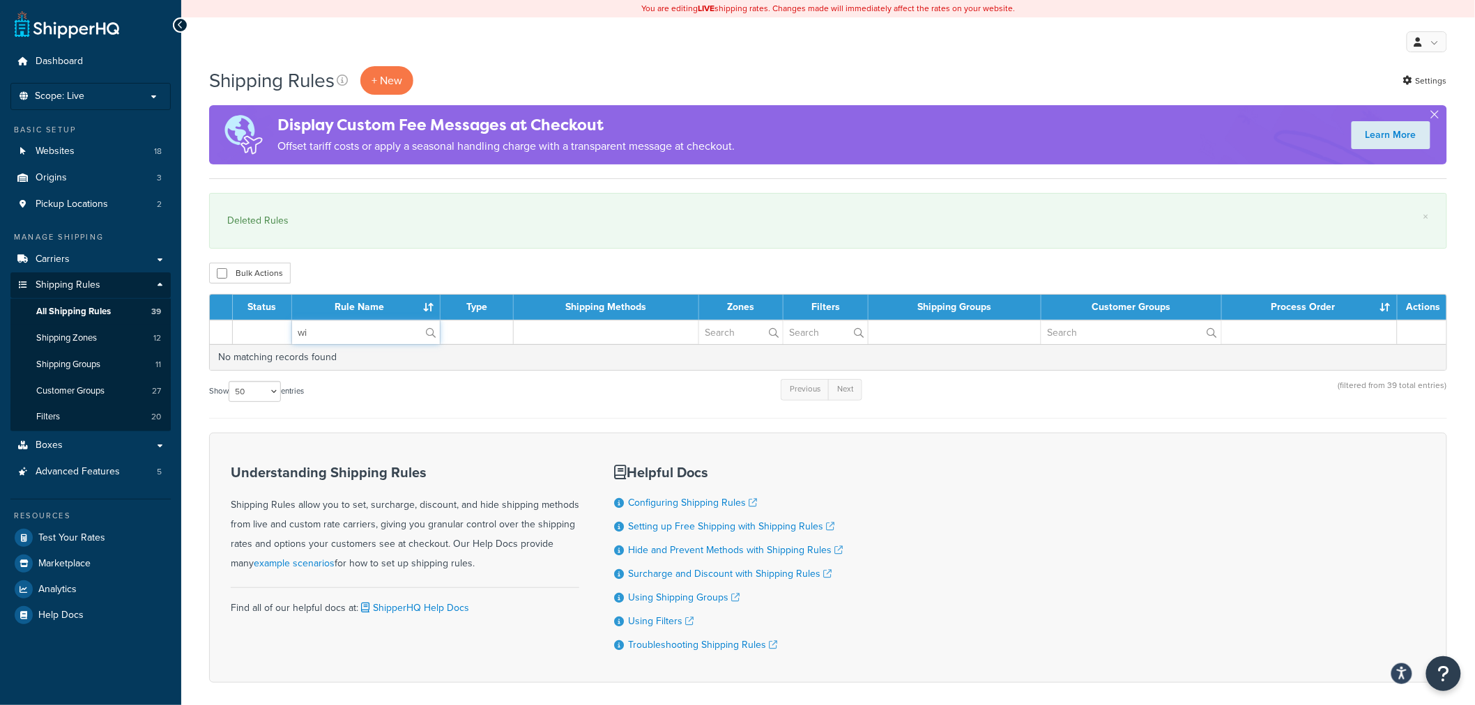
type input "w"
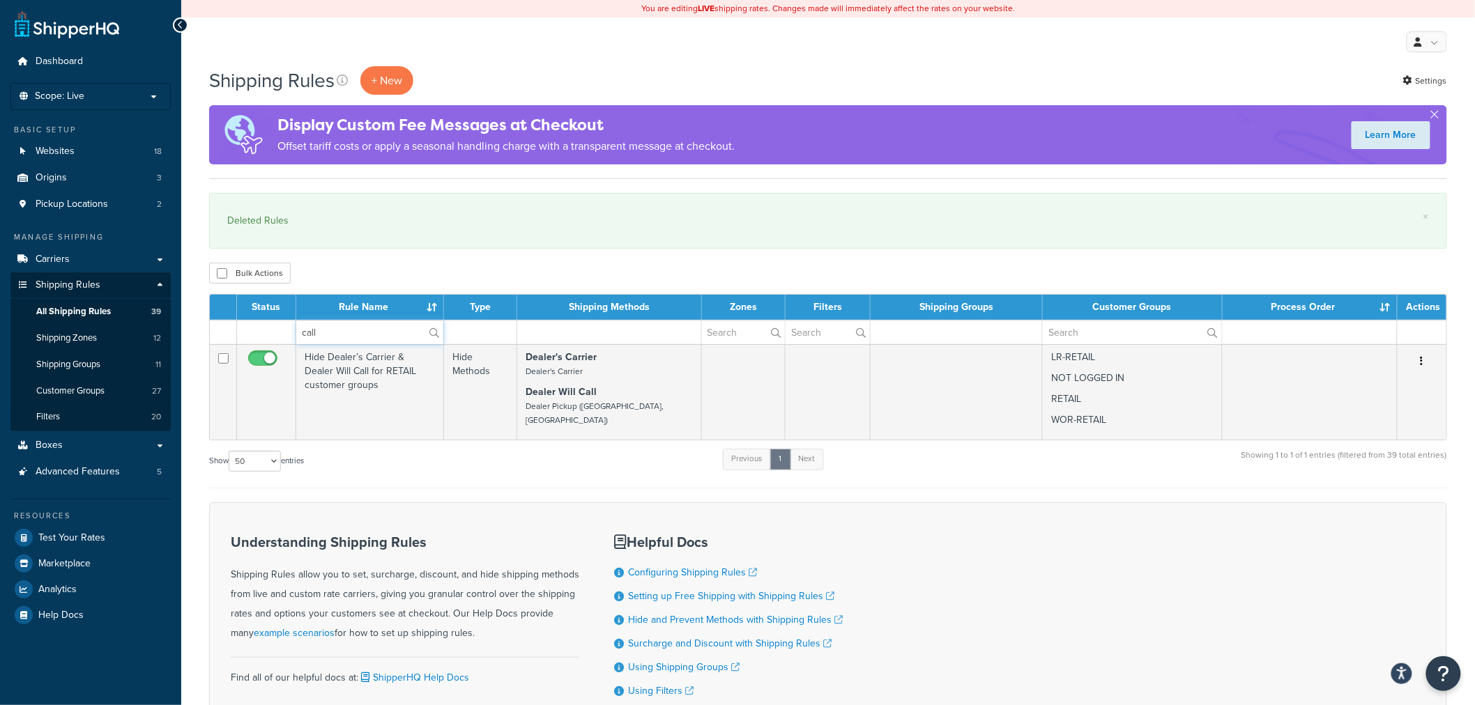
type input "call"
click at [52, 306] on span "All Shipping Rules" at bounding box center [73, 312] width 75 height 12
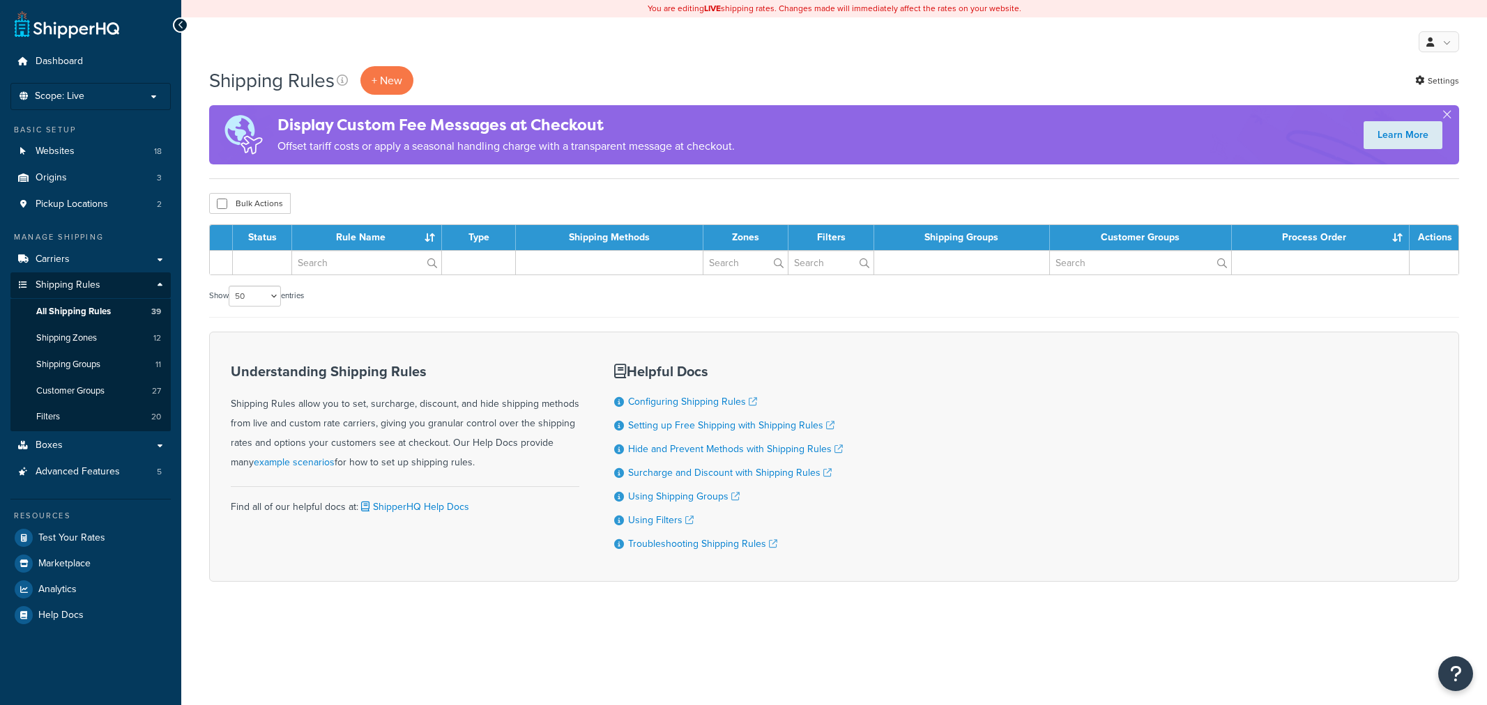
select select "50"
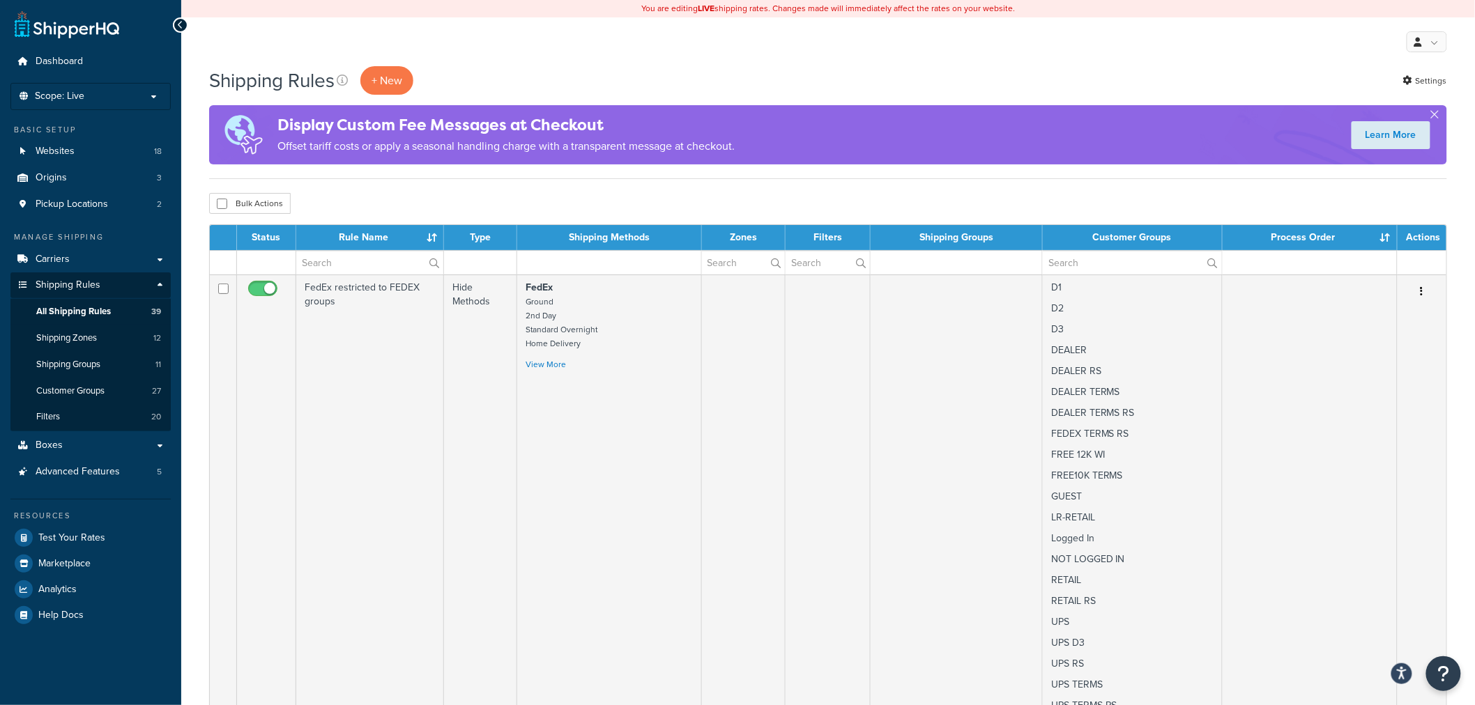
click at [519, 49] on div "My Profile Billing Global Settings Contact Us Logout" at bounding box center [827, 41] width 1293 height 49
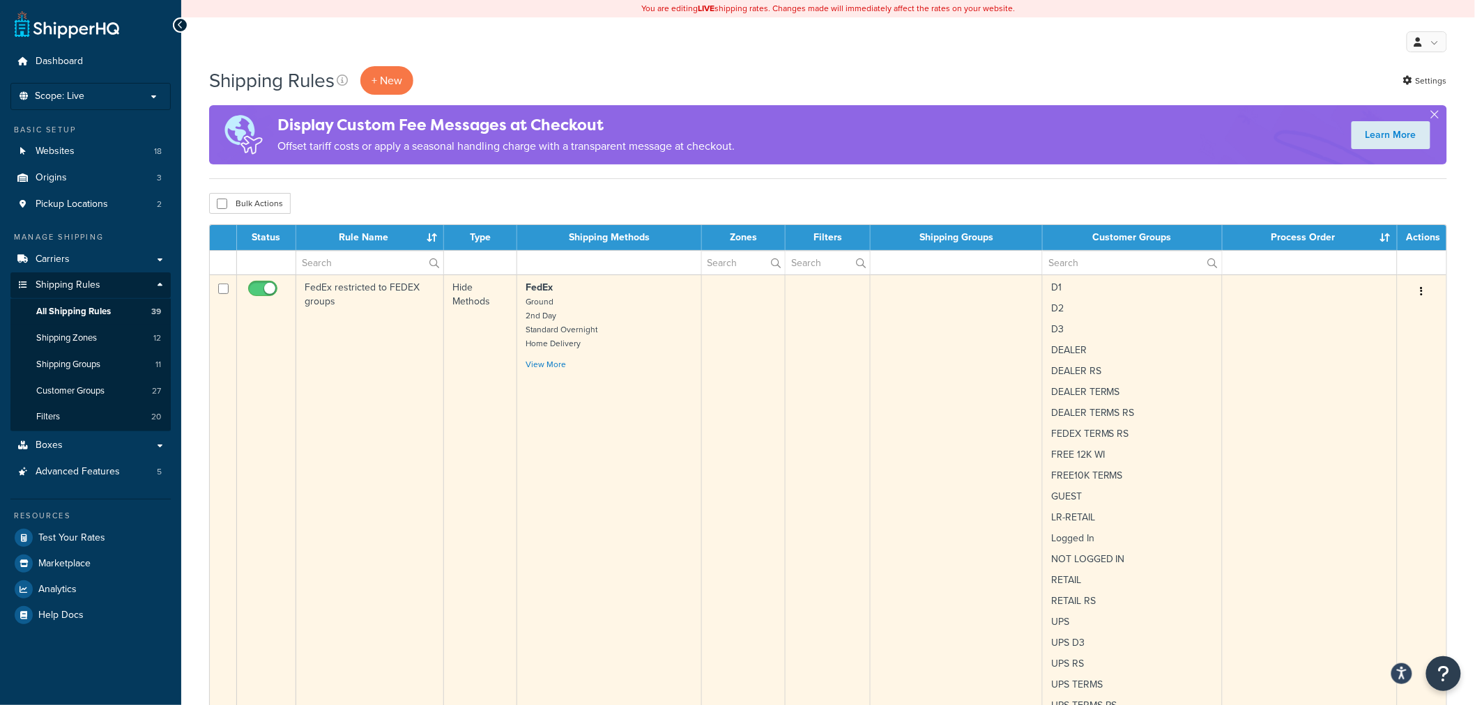
click at [339, 332] on td "FedEx restricted to FEDEX groups" at bounding box center [370, 552] width 148 height 555
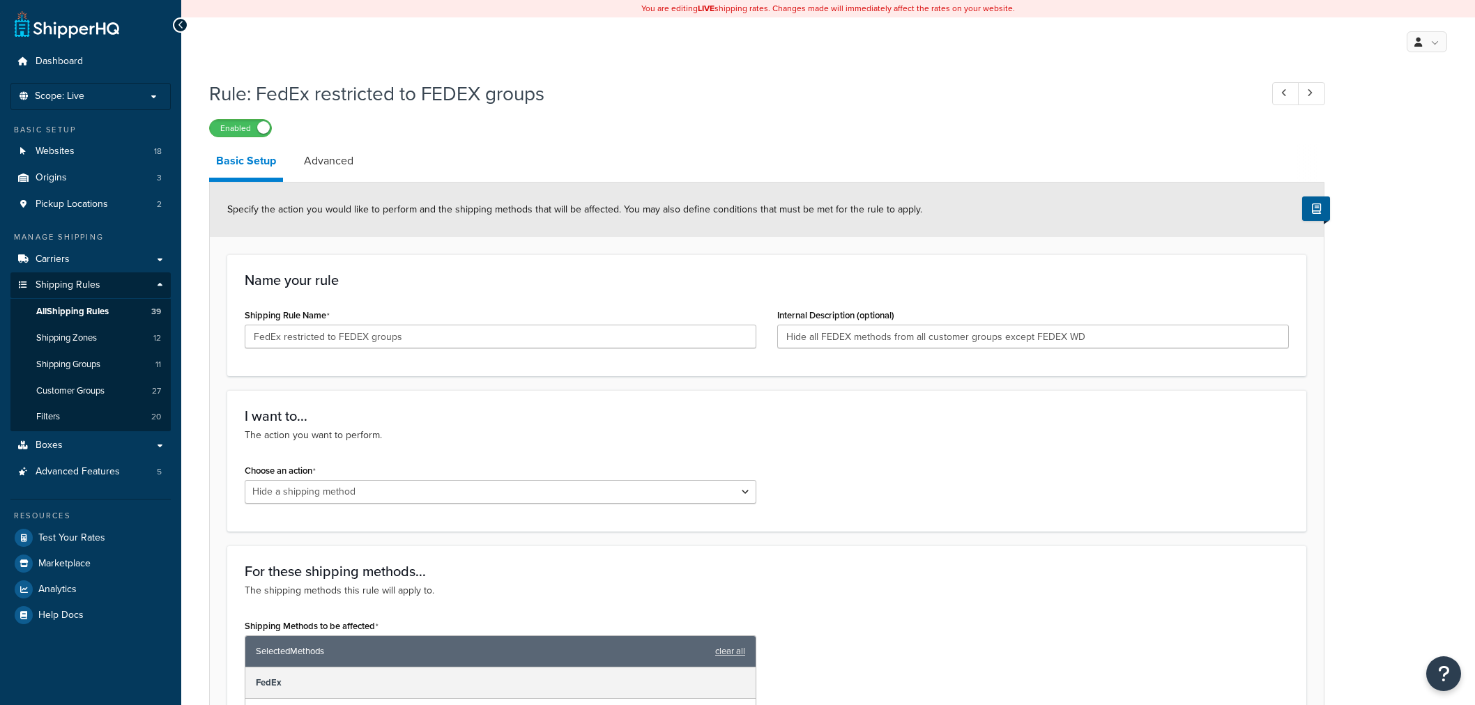
select select "HIDE"
click at [71, 312] on span "All Shipping Rules" at bounding box center [72, 312] width 72 height 12
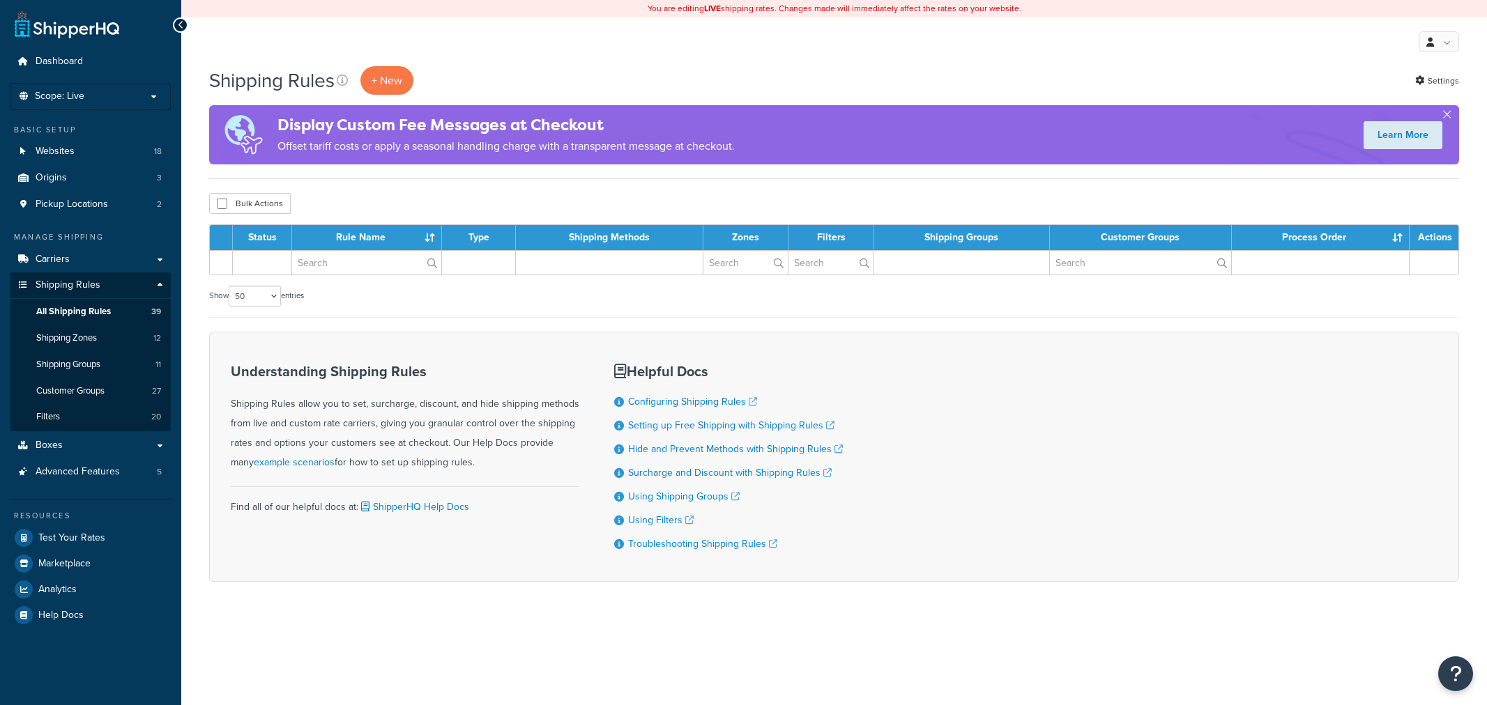
select select "50"
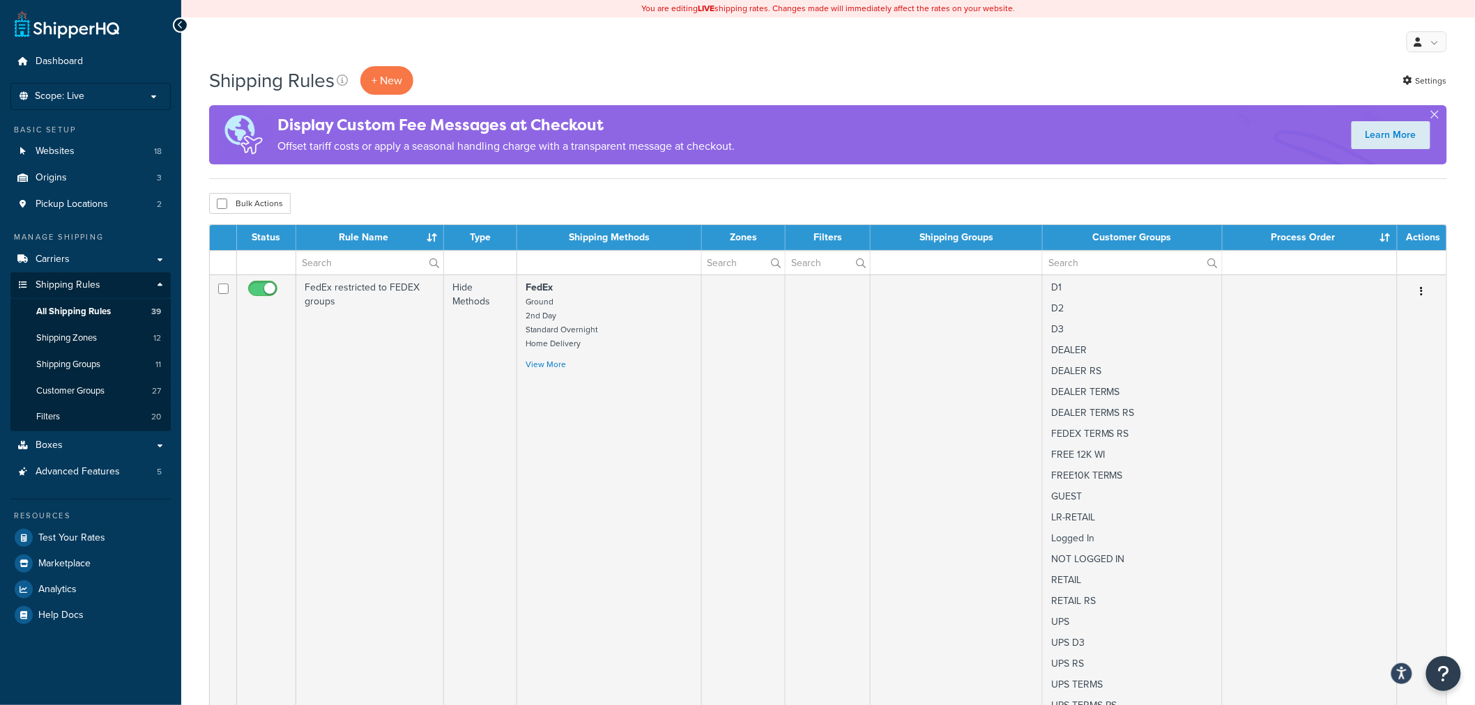
click at [608, 197] on div "Bulk Actions Duplicate [GEOGRAPHIC_DATA]" at bounding box center [828, 203] width 1238 height 21
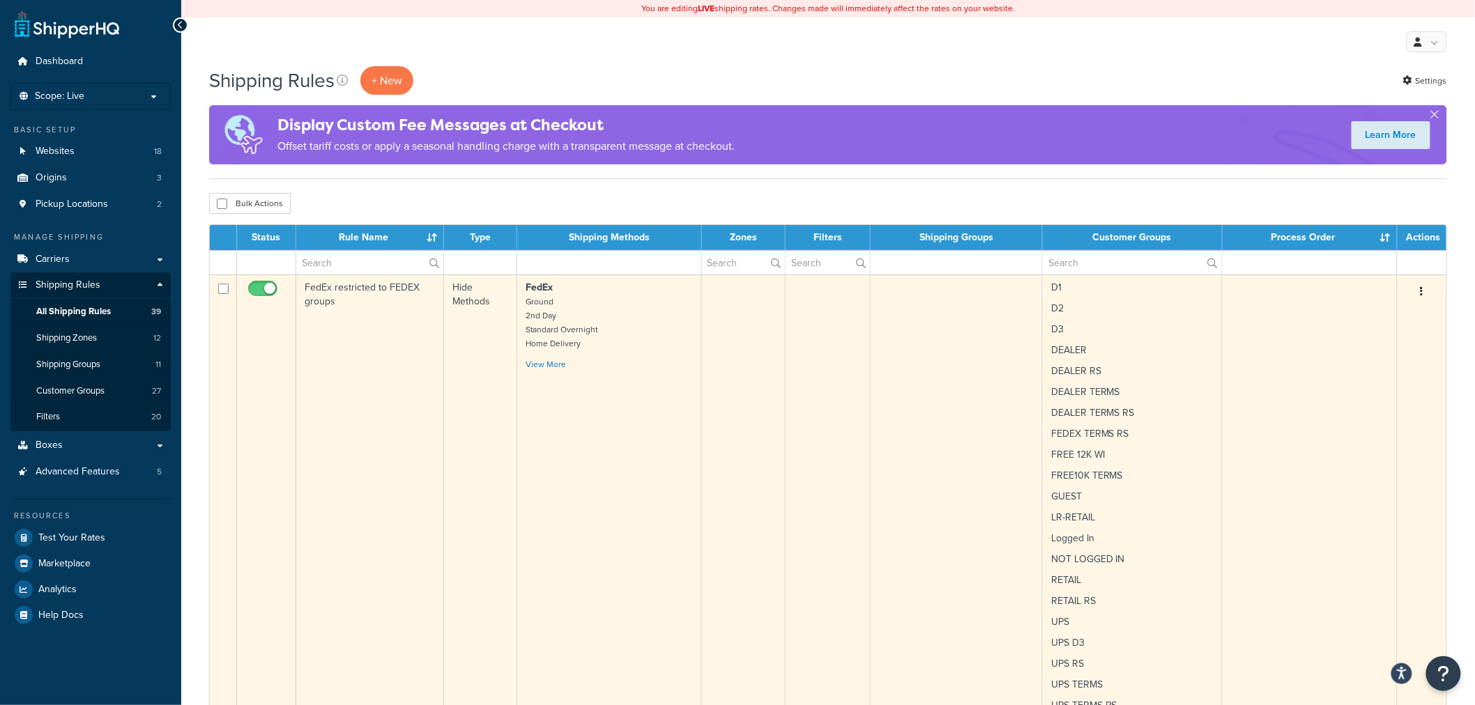
click at [325, 339] on td "FedEx restricted to FEDEX groups" at bounding box center [370, 552] width 148 height 555
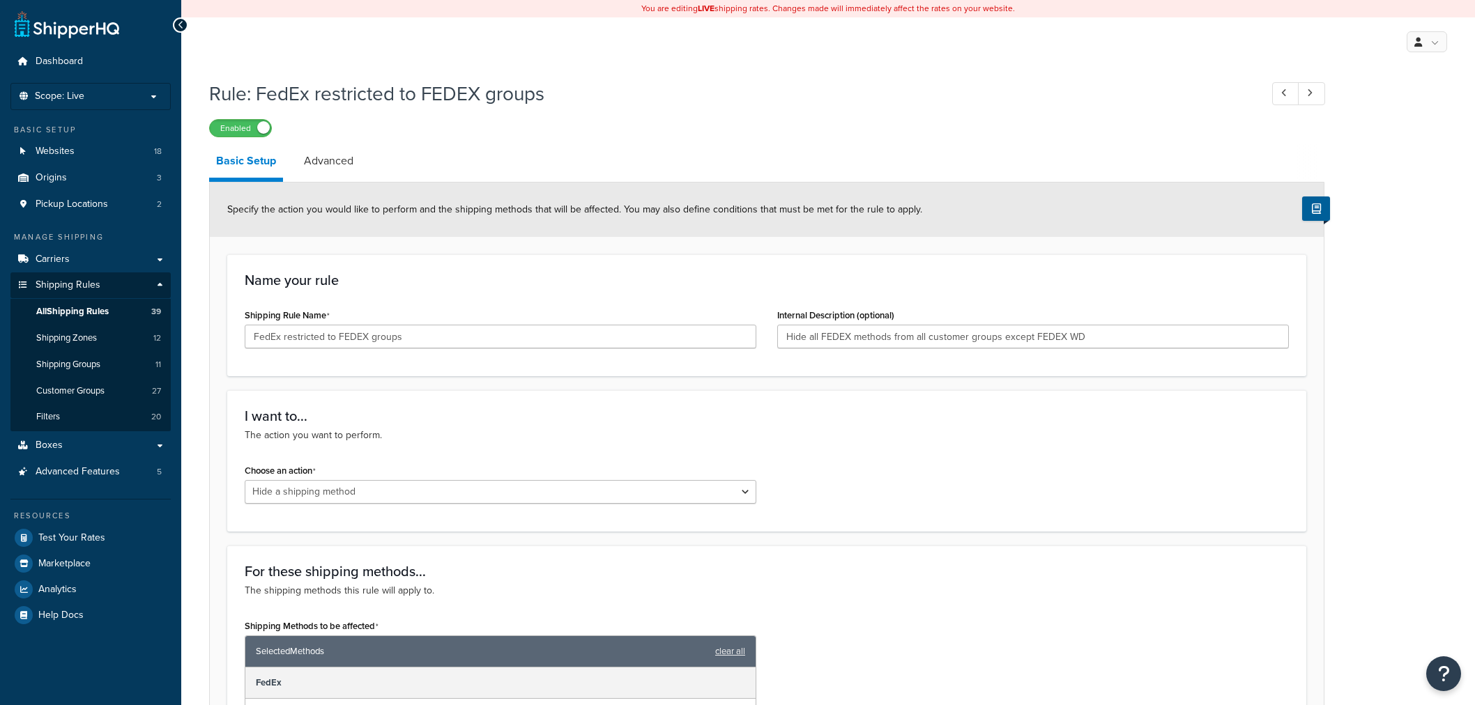
select select "HIDE"
click at [85, 317] on span "All Shipping Rules" at bounding box center [72, 312] width 72 height 12
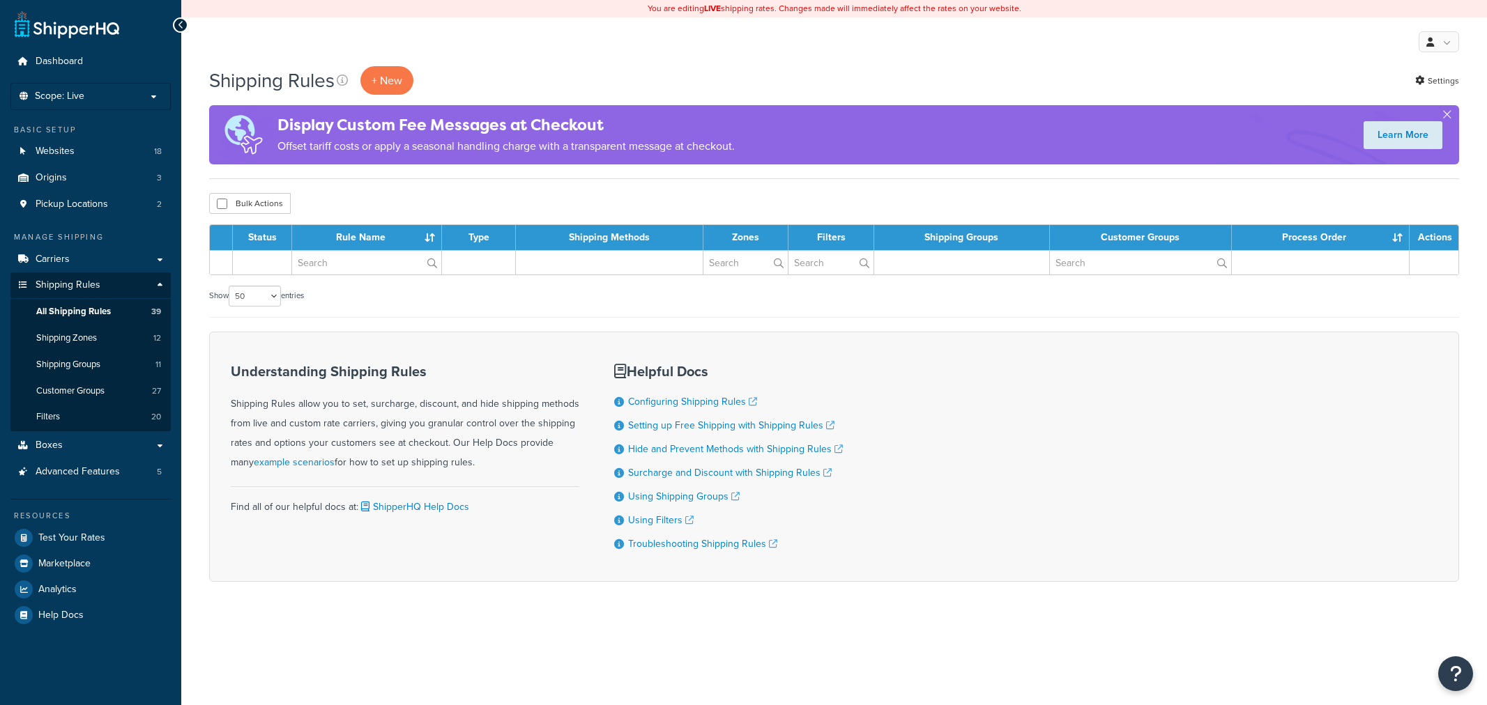
select select "50"
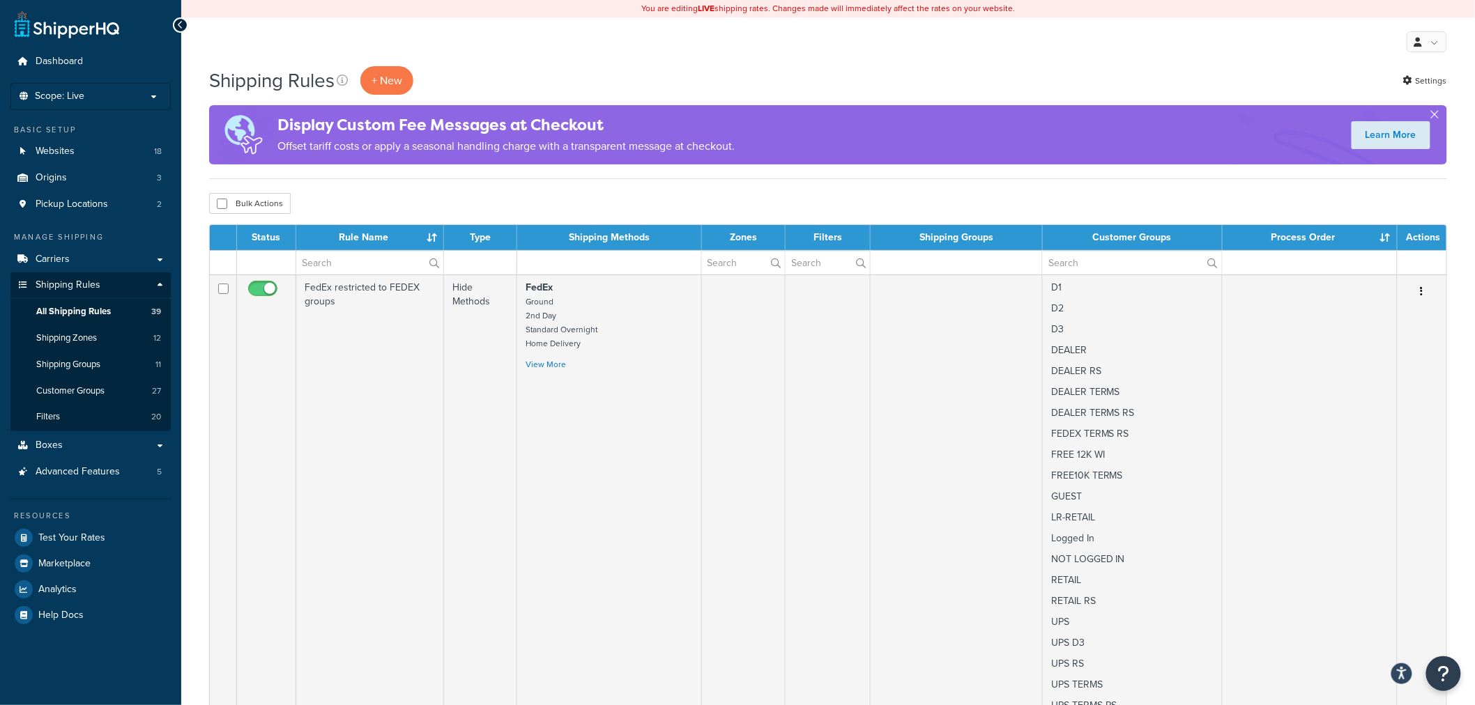
click at [429, 232] on th "Rule Name" at bounding box center [370, 237] width 148 height 25
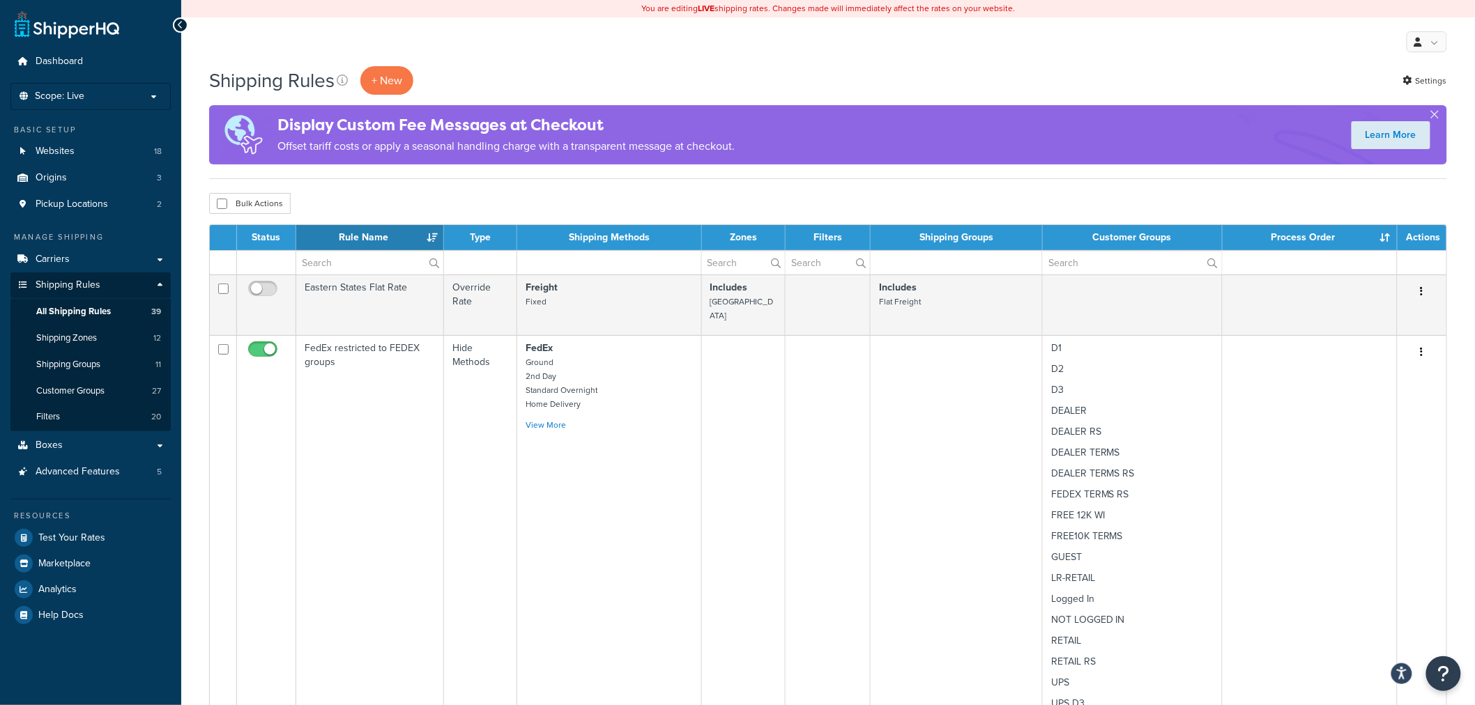
click at [433, 240] on th "Rule Name" at bounding box center [370, 237] width 148 height 25
click at [425, 238] on th "Rule Name" at bounding box center [370, 237] width 148 height 25
click at [352, 266] on input "text" at bounding box center [369, 263] width 147 height 24
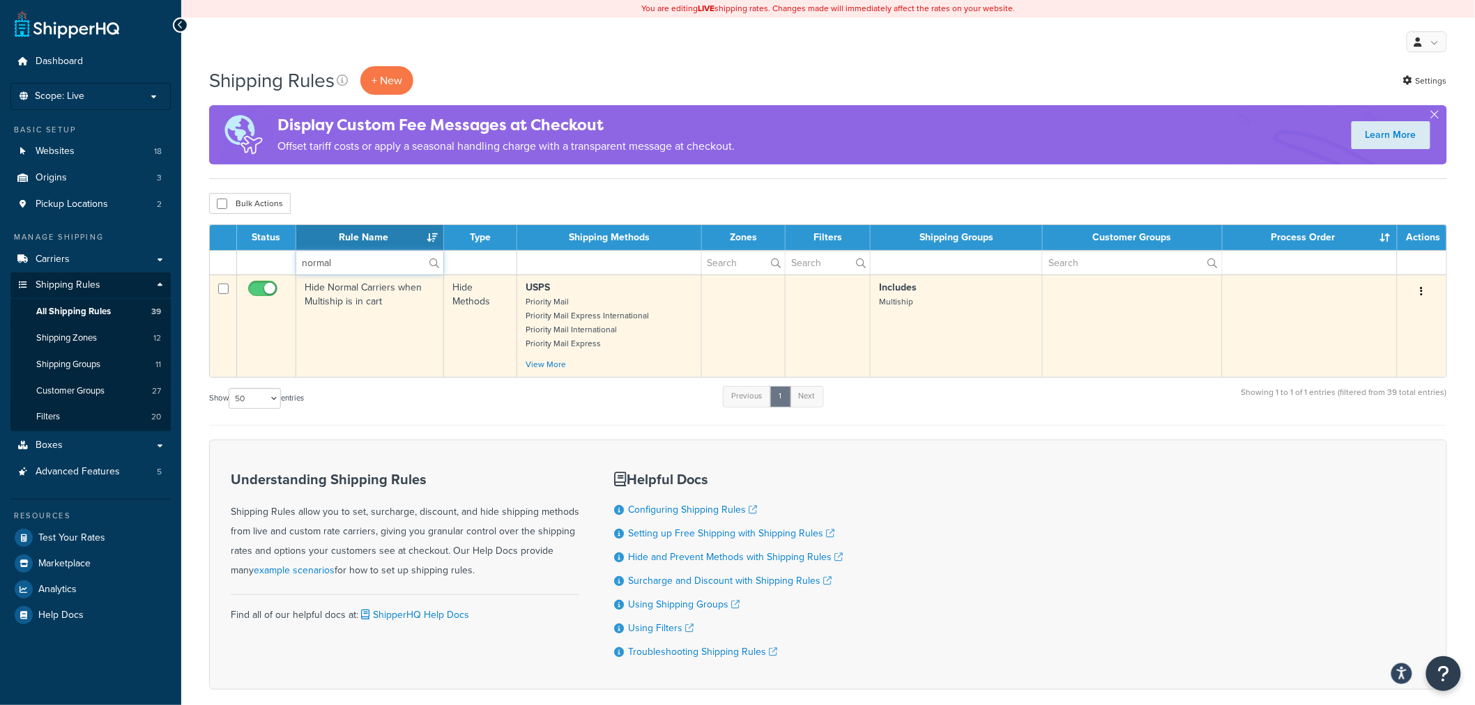
type input "normal"
drag, startPoint x: 392, startPoint y: 344, endPoint x: 381, endPoint y: 338, distance: 11.8
click at [392, 344] on td "Hide Normal Carriers when Multiship is in cart" at bounding box center [370, 326] width 148 height 102
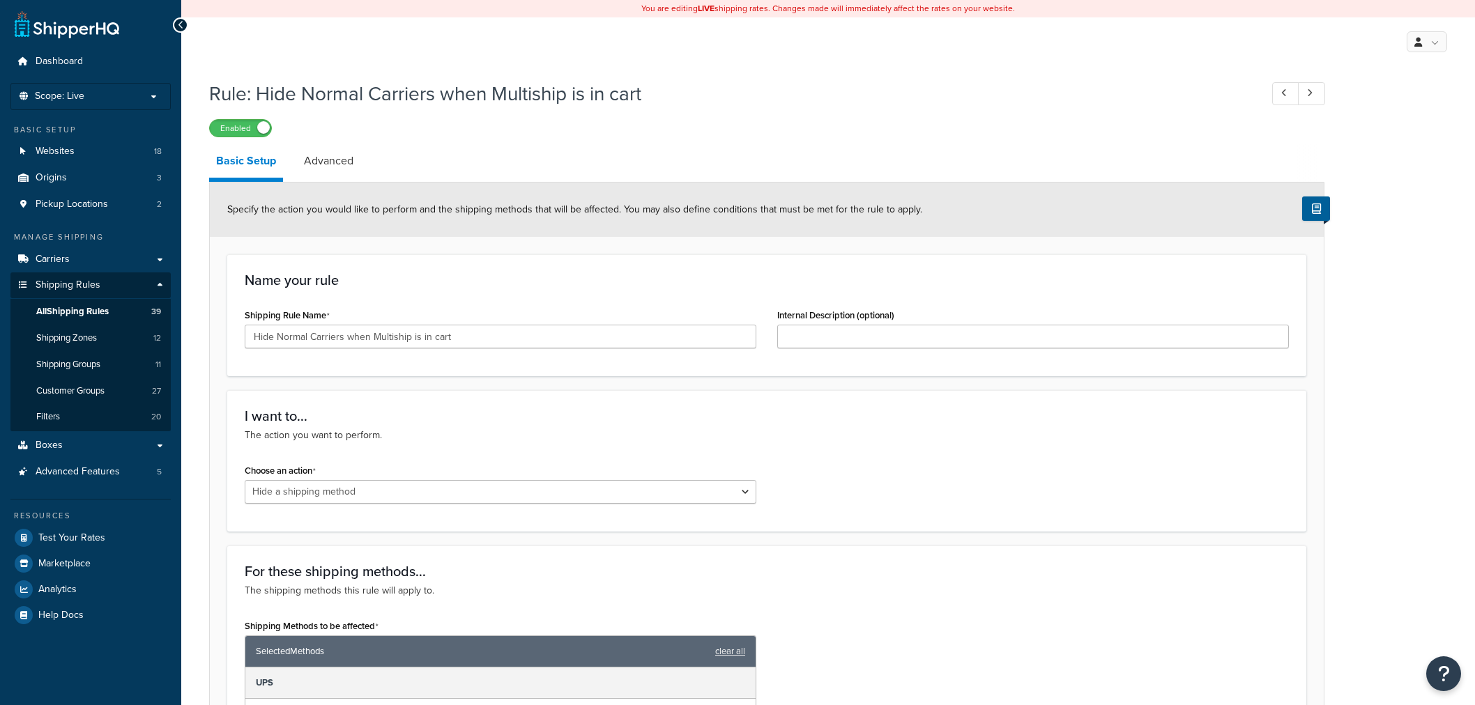
select select "HIDE"
click at [77, 309] on span "All Shipping Rules" at bounding box center [72, 312] width 72 height 12
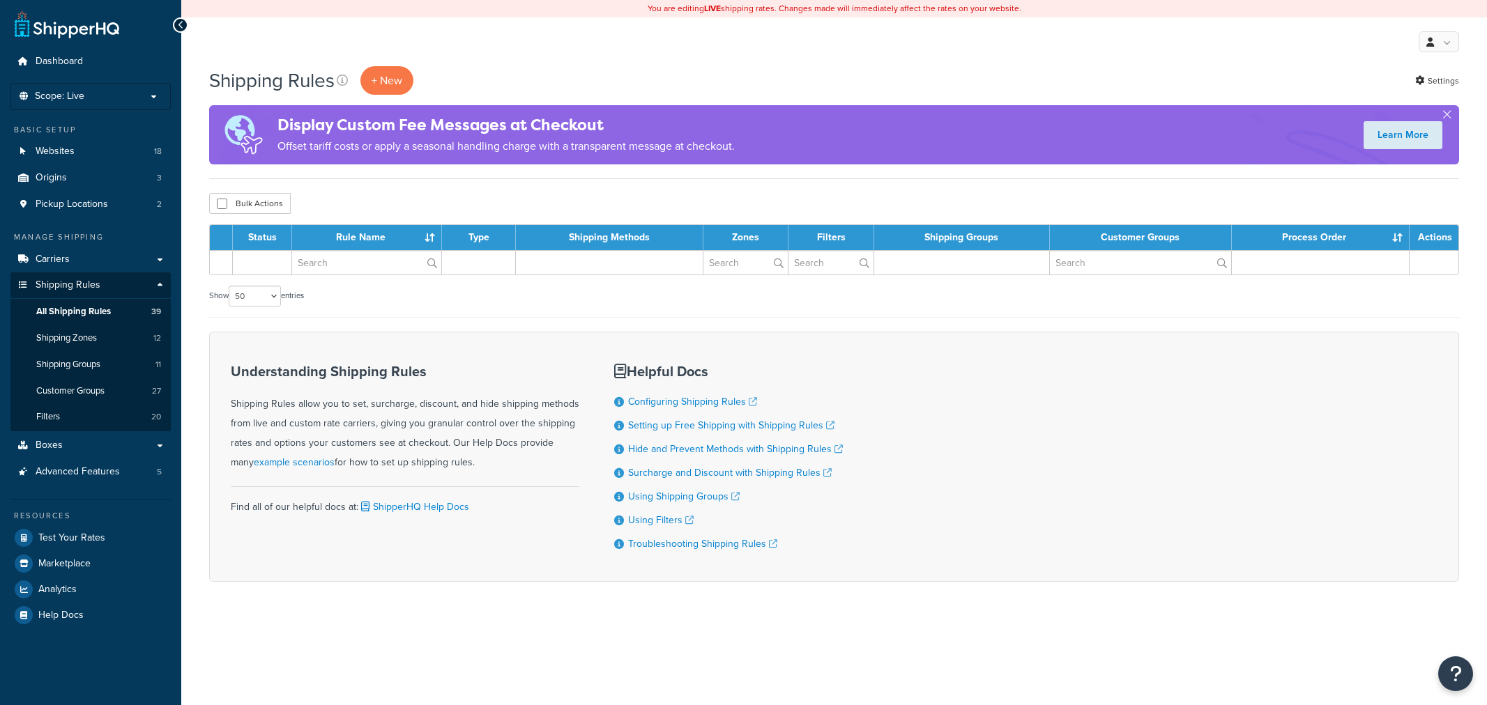
select select "50"
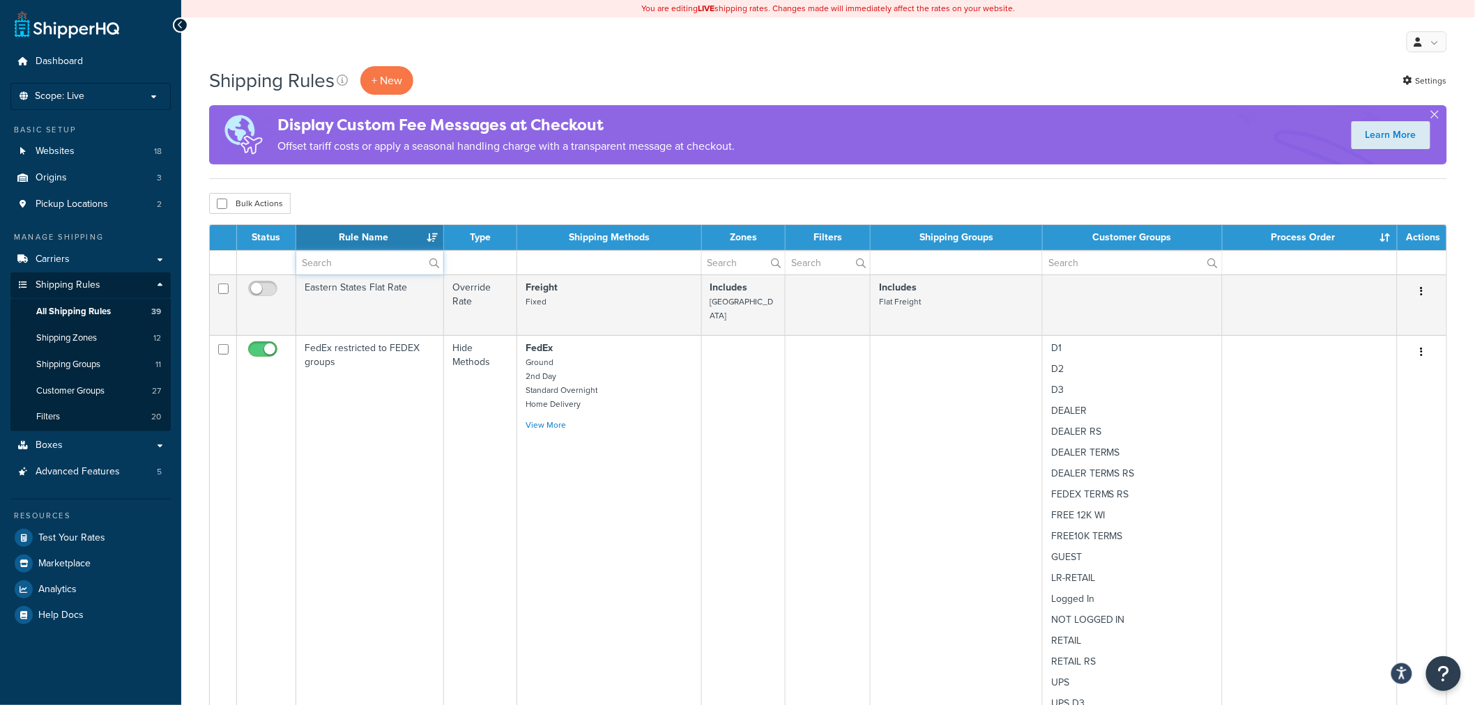
click at [372, 272] on input "text" at bounding box center [369, 263] width 147 height 24
paste input "Hide Normal Carriers when Multiship is in cart"
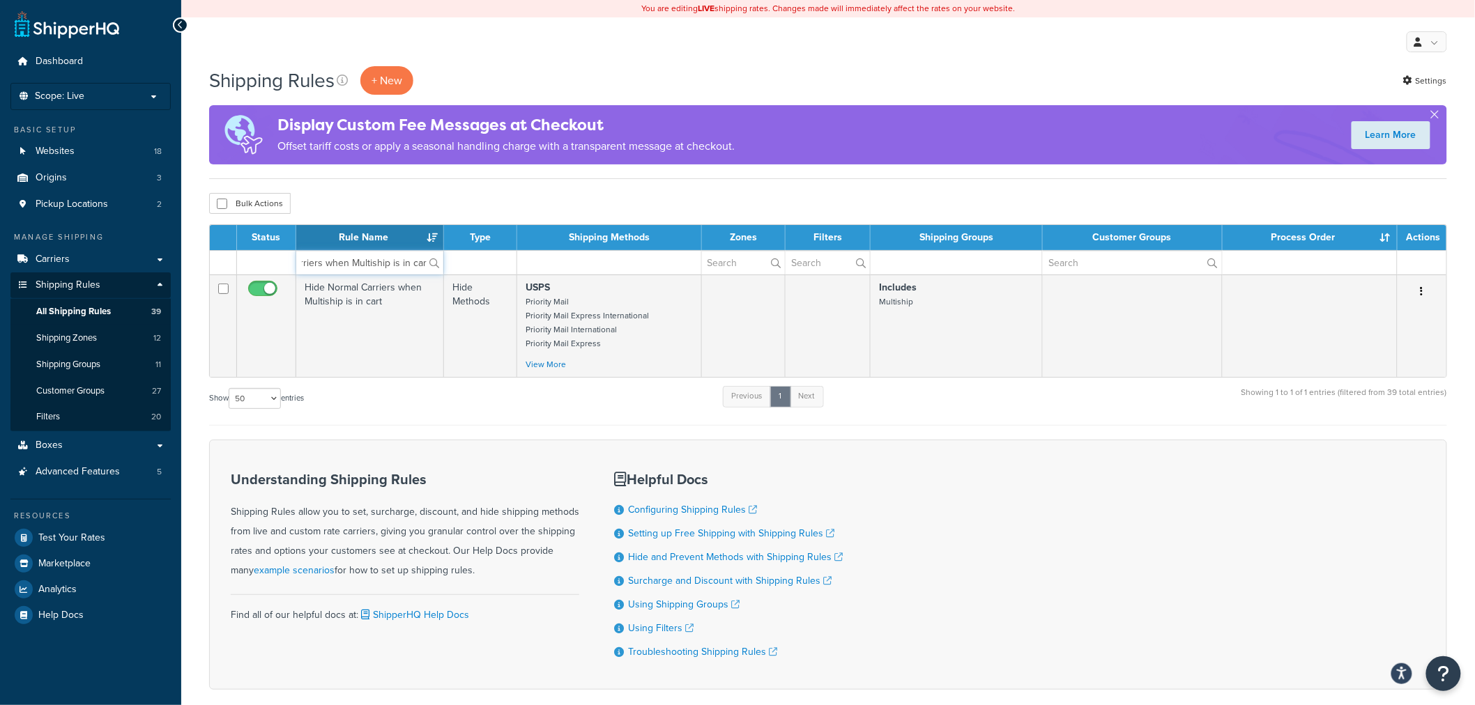
type input "Hide Normal Carriers when Multiship is in cart"
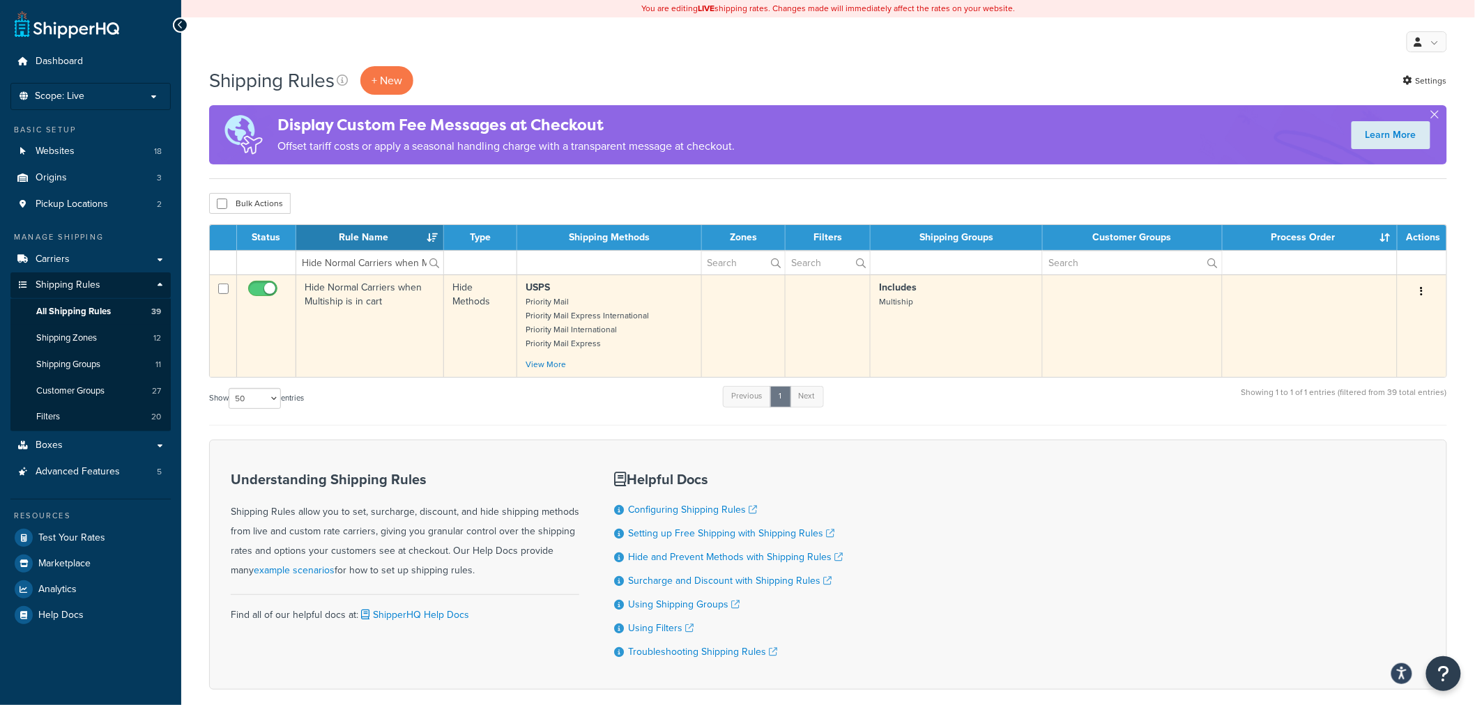
click at [399, 358] on td "Hide Normal Carriers when Multiship is in cart" at bounding box center [370, 326] width 148 height 102
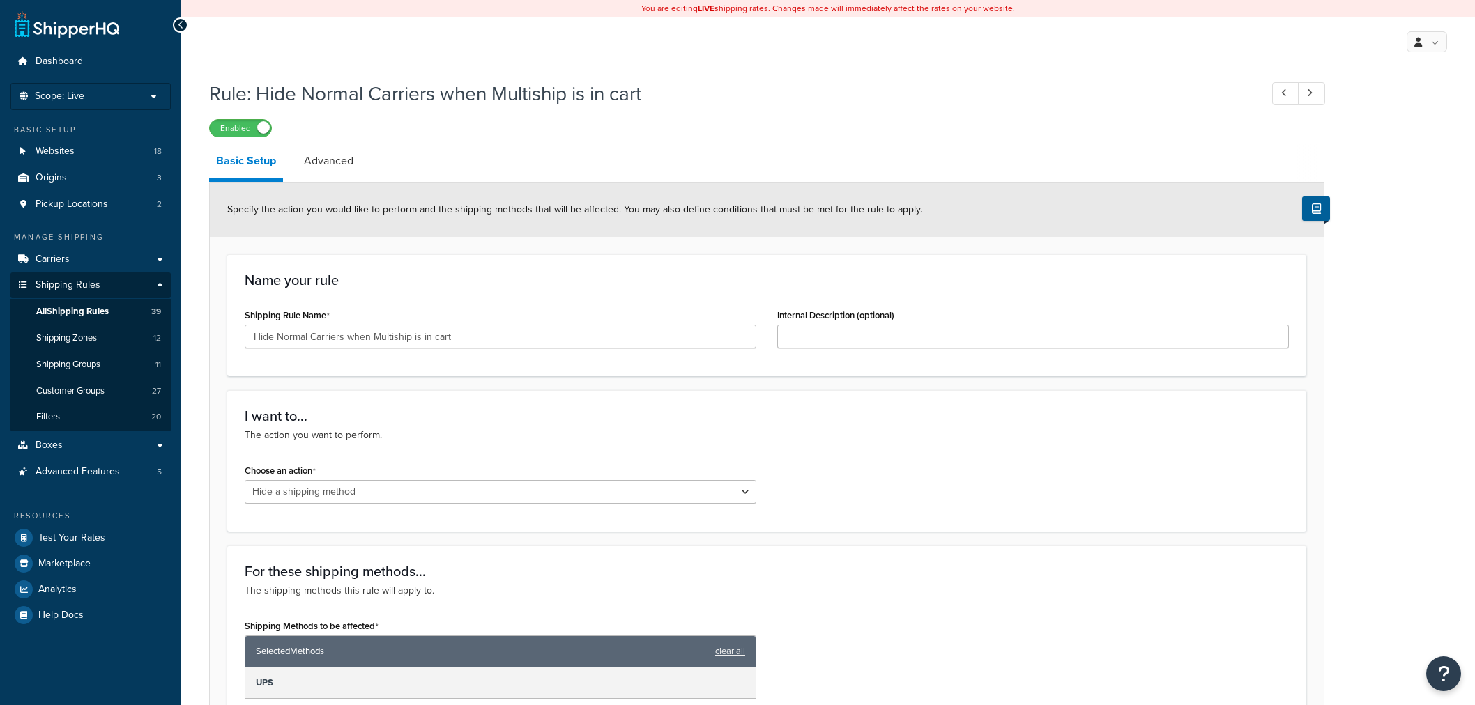
select select "HIDE"
click at [79, 309] on span "All Shipping Rules" at bounding box center [72, 312] width 72 height 12
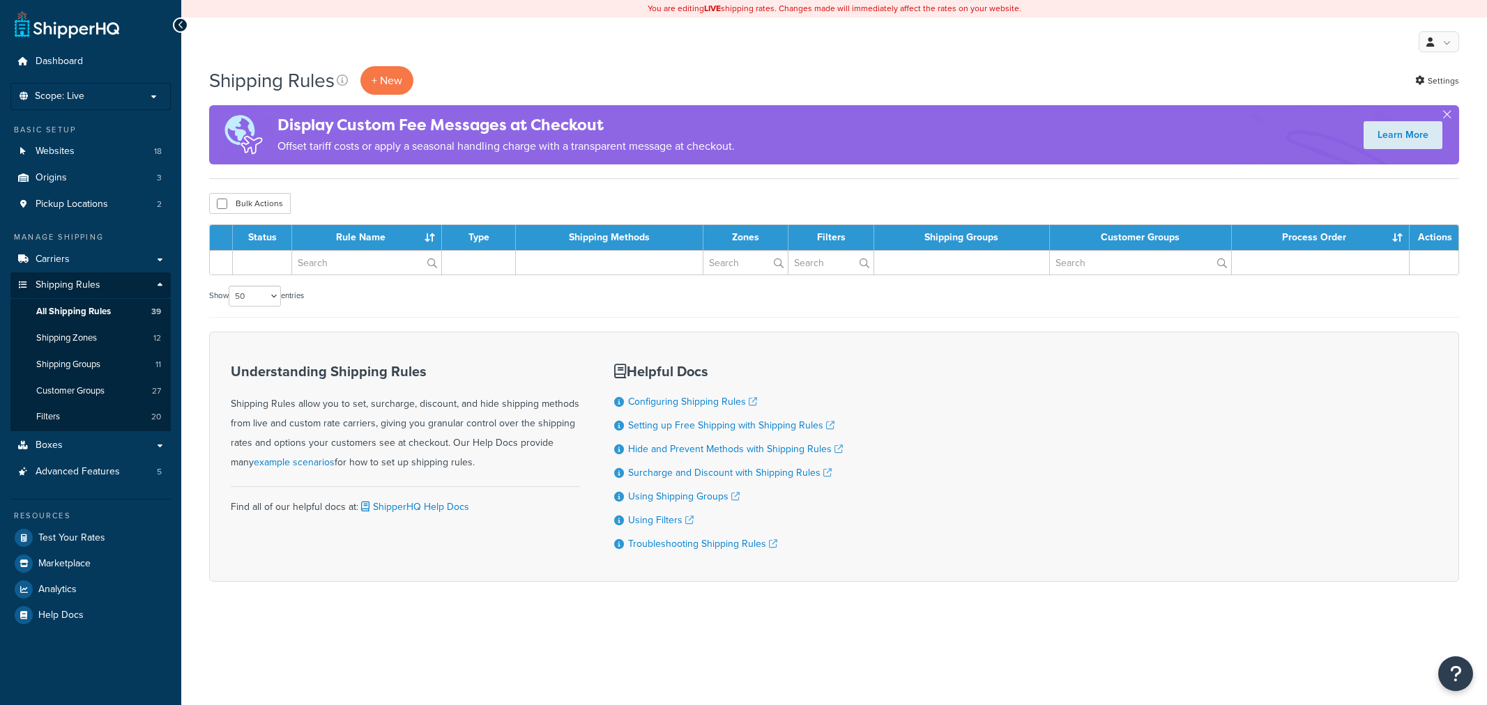
select select "50"
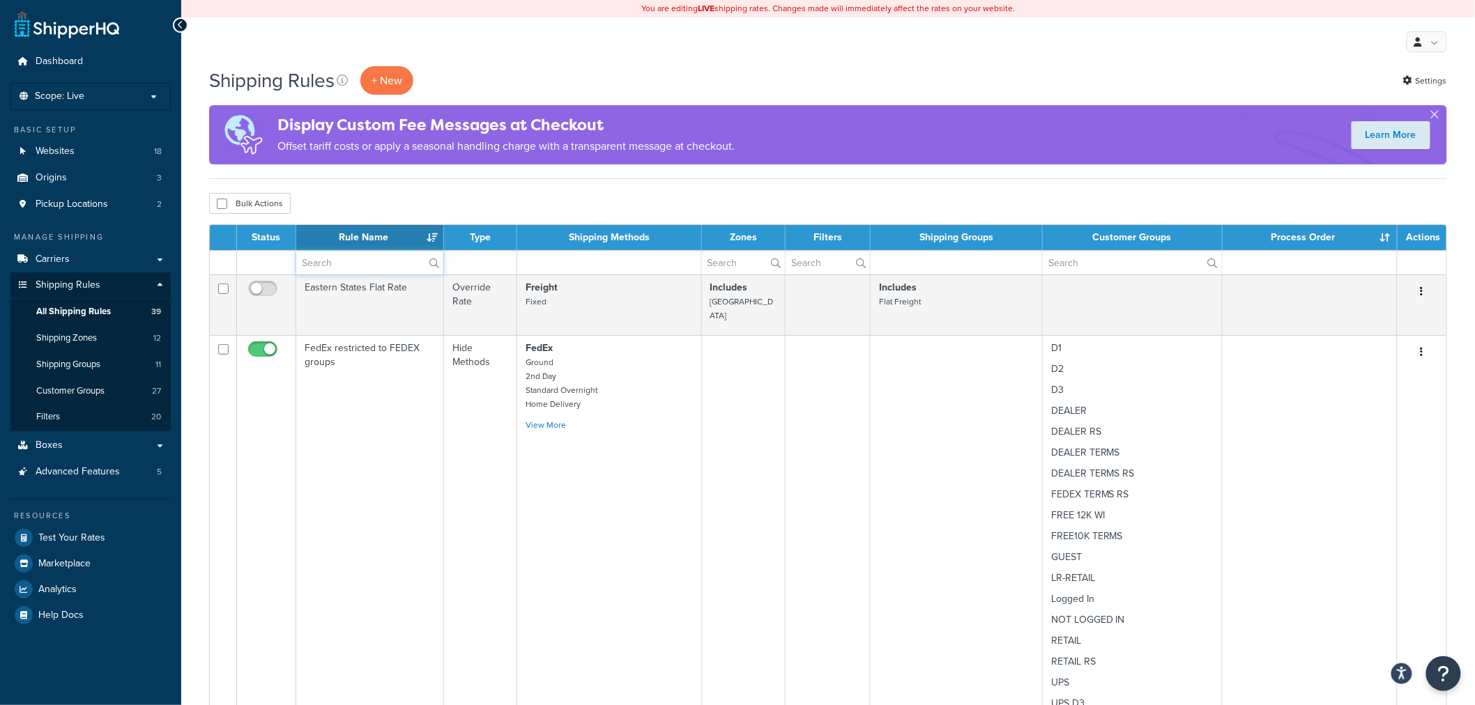
click at [390, 254] on input "text" at bounding box center [369, 263] width 147 height 24
paste input "Hide Normal Carriers when Multiship is in cart"
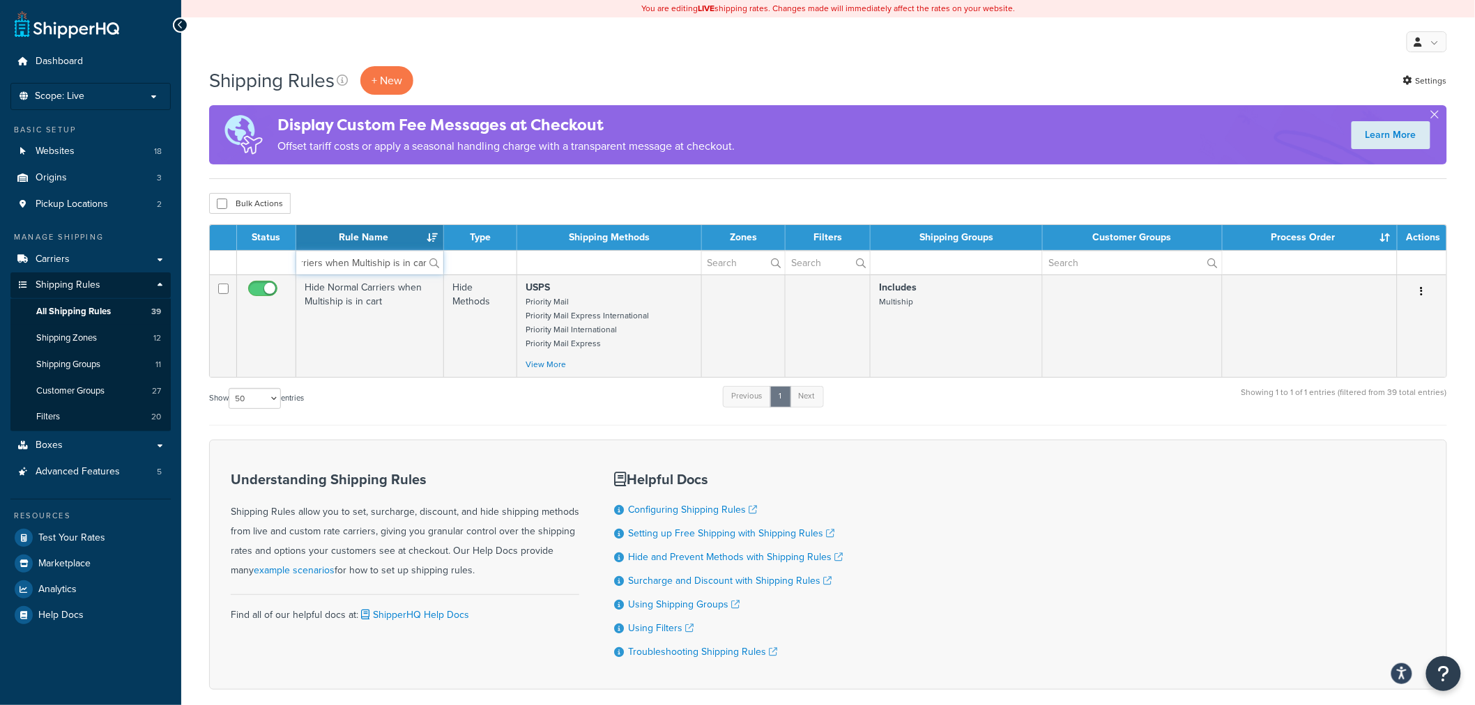
type input "Hide Normal Carriers when Multiship is in cart"
